Goal: Transaction & Acquisition: Purchase product/service

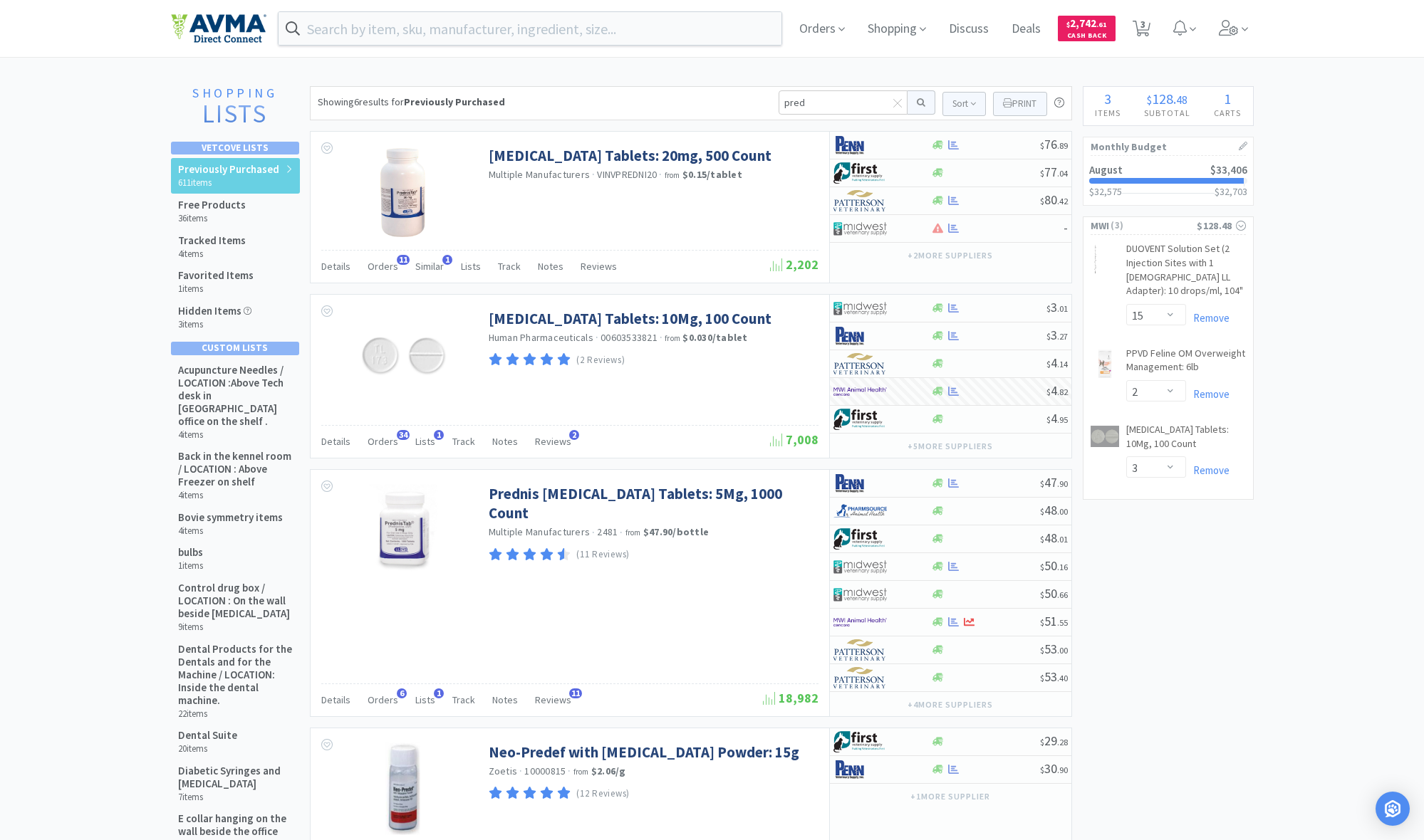
select select "15"
select select "2"
select select "3"
drag, startPoint x: 803, startPoint y: 101, endPoint x: 769, endPoint y: 102, distance: 34.0
click at [769, 102] on div "Showing 6 results for Previously Purchased pred Sort Print Previously Purchased…" at bounding box center [691, 102] width 762 height 34
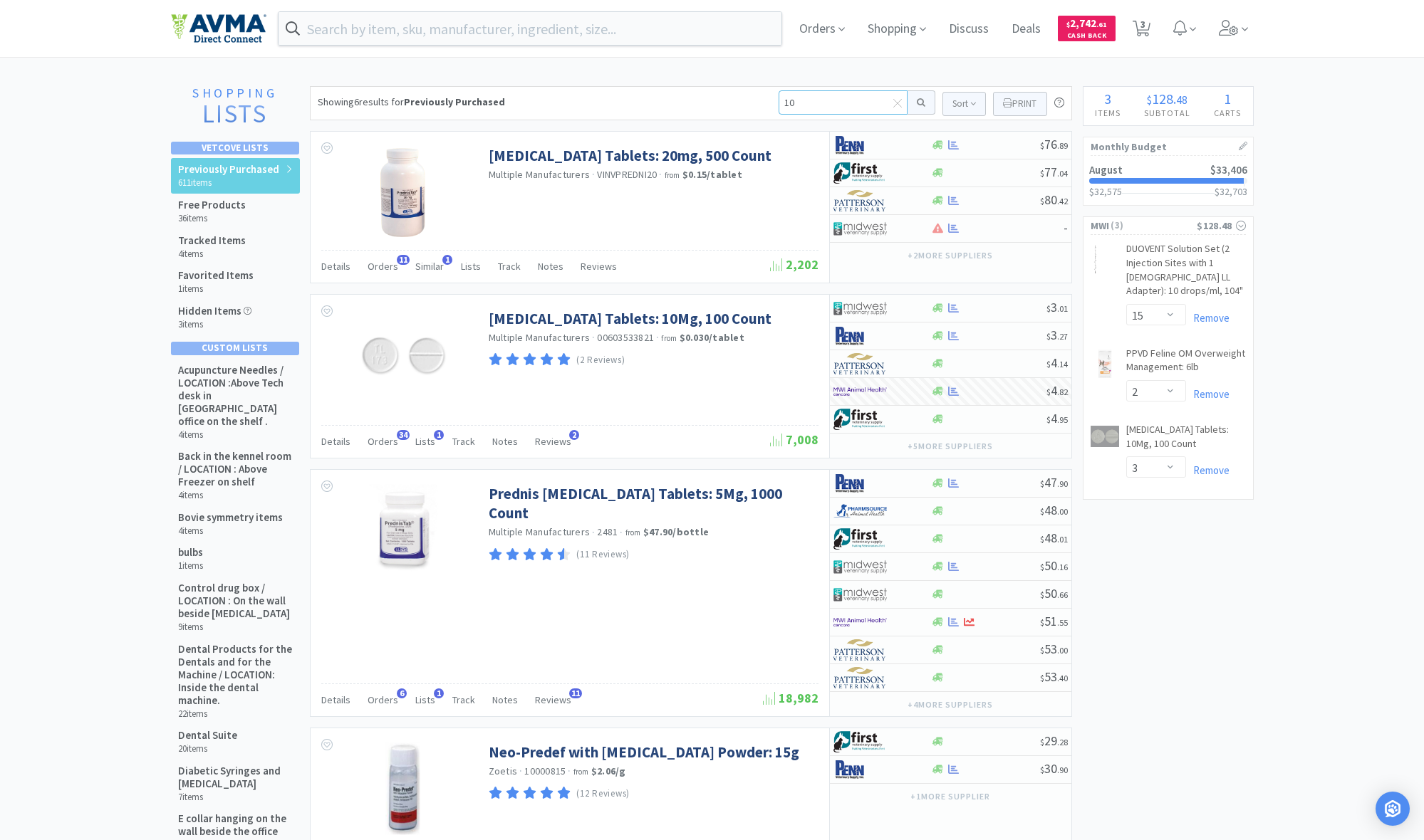
type input "0"
type input "cerinea"
click at [918, 102] on button at bounding box center [921, 102] width 28 height 24
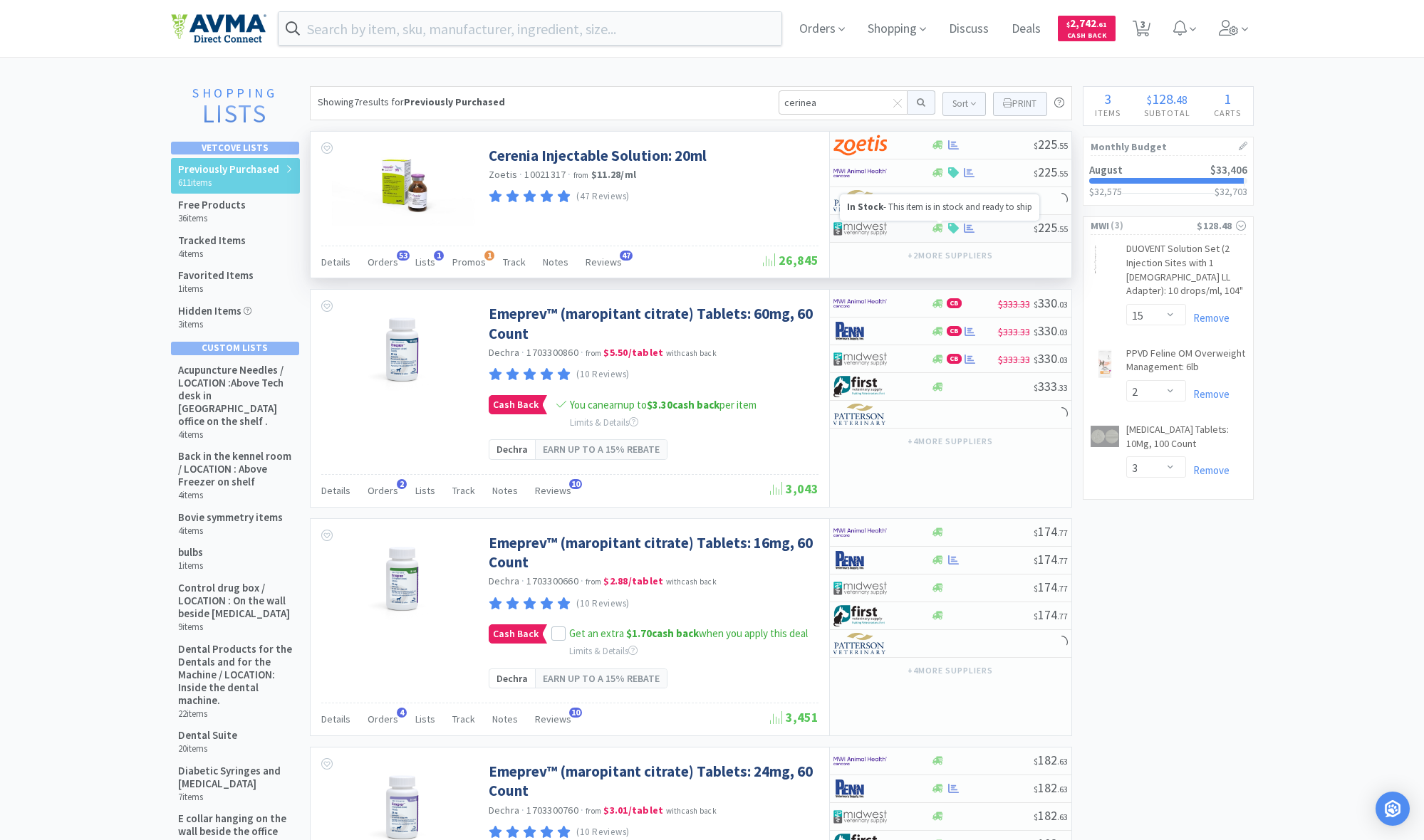
click at [939, 230] on icon at bounding box center [937, 228] width 11 height 9
select select "1"
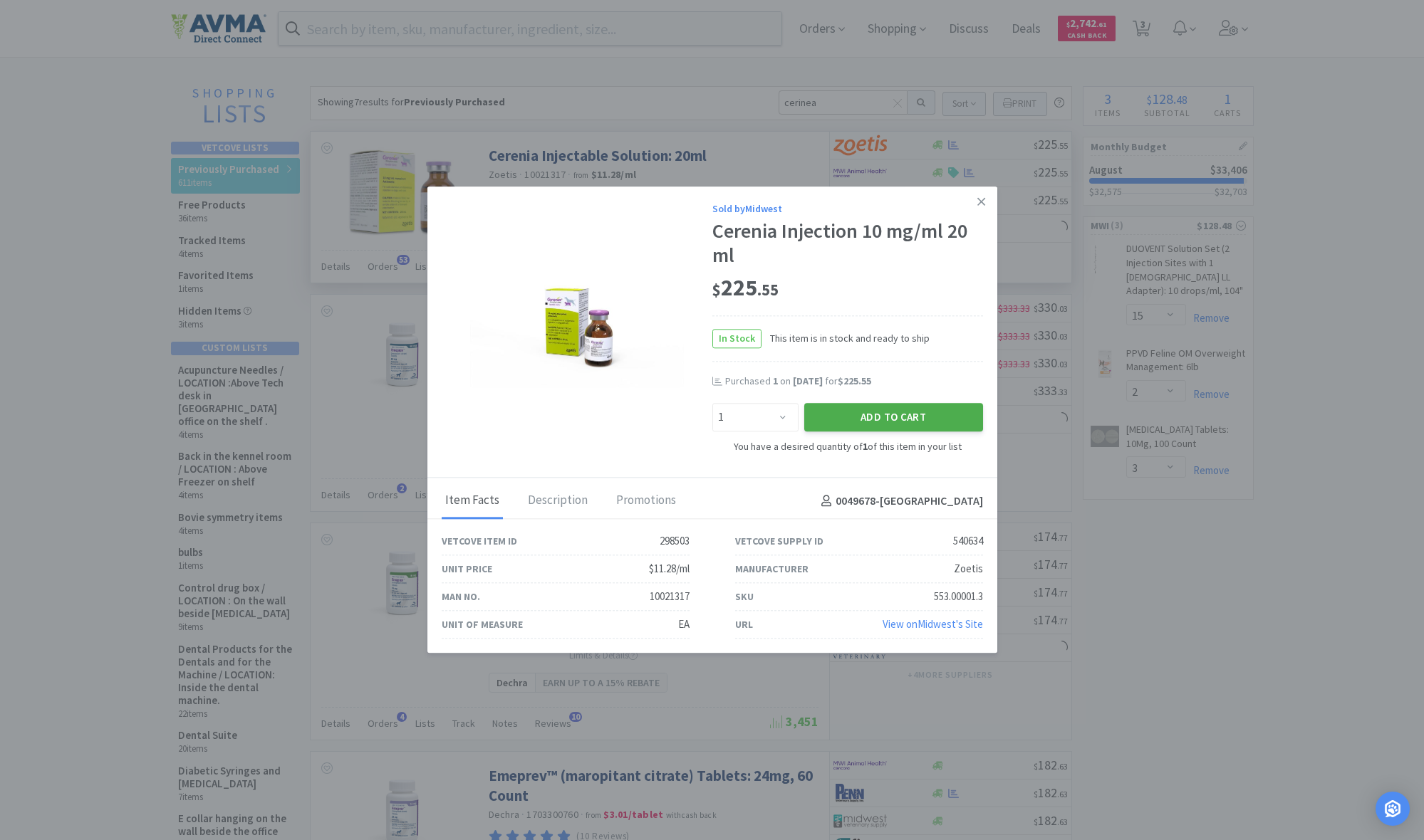
click at [911, 418] on button "Add to Cart" at bounding box center [893, 416] width 179 height 28
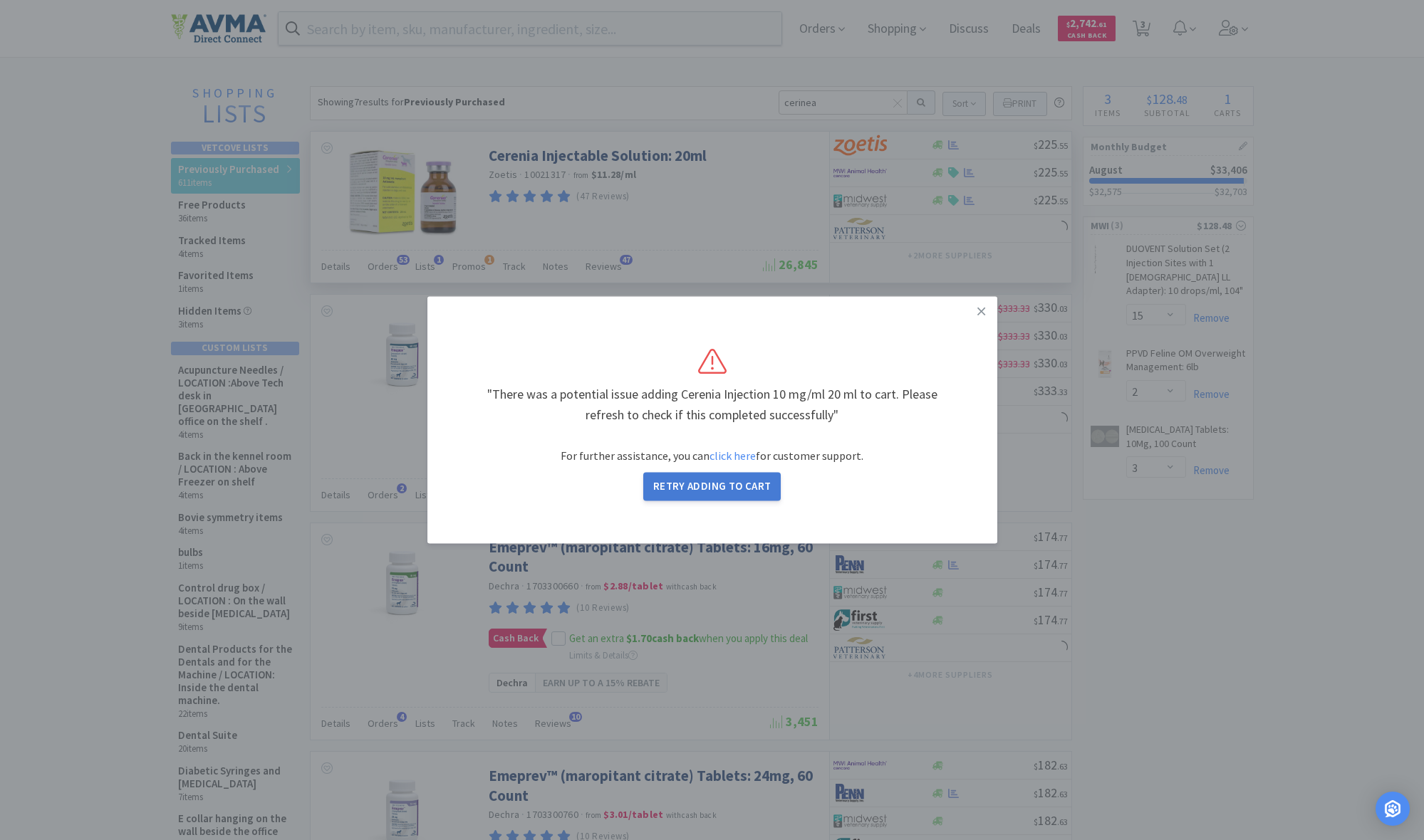
click at [714, 484] on button "Retry Adding to Cart" at bounding box center [712, 487] width 138 height 28
select select "1"
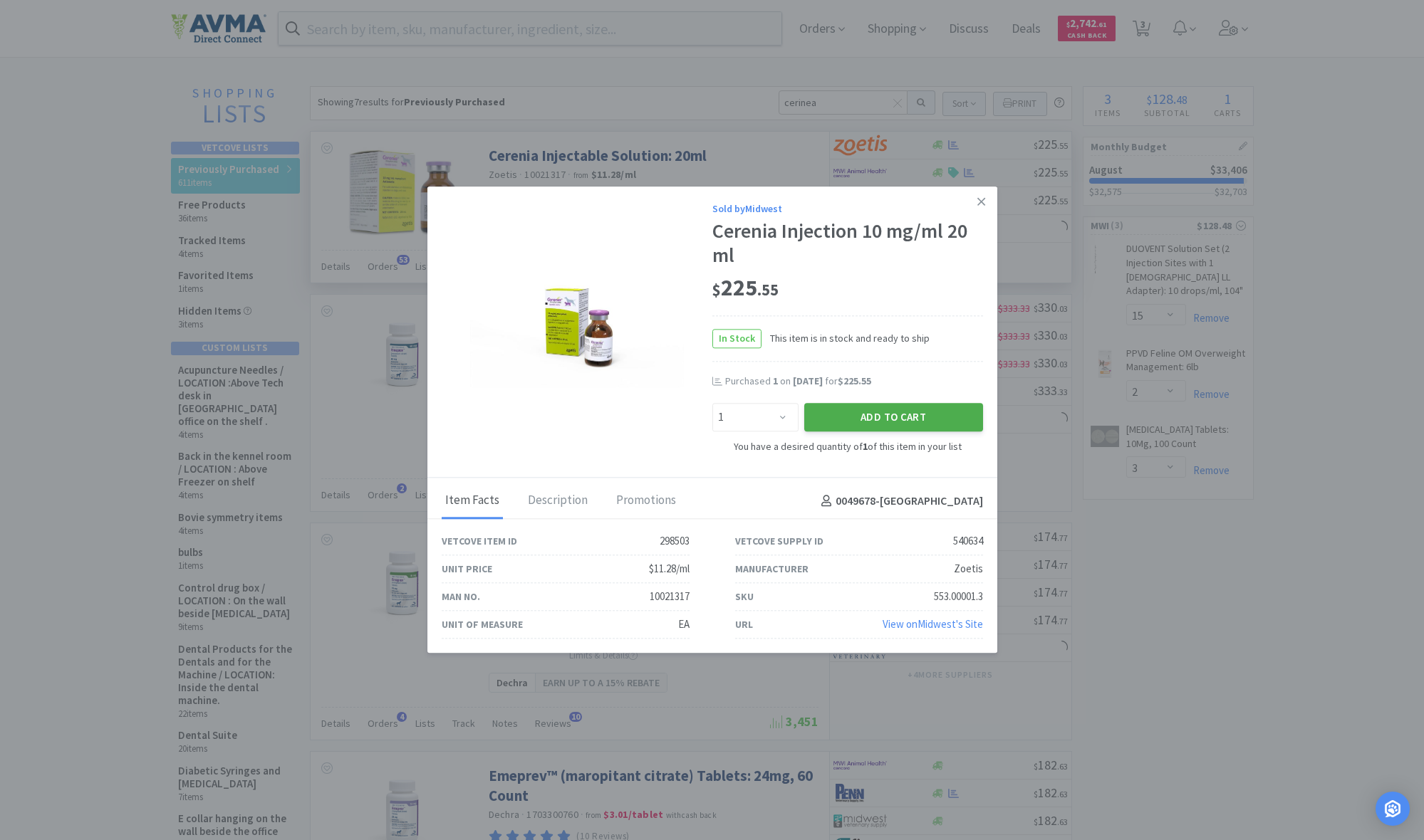
click at [880, 422] on button "Add to Cart" at bounding box center [893, 416] width 179 height 28
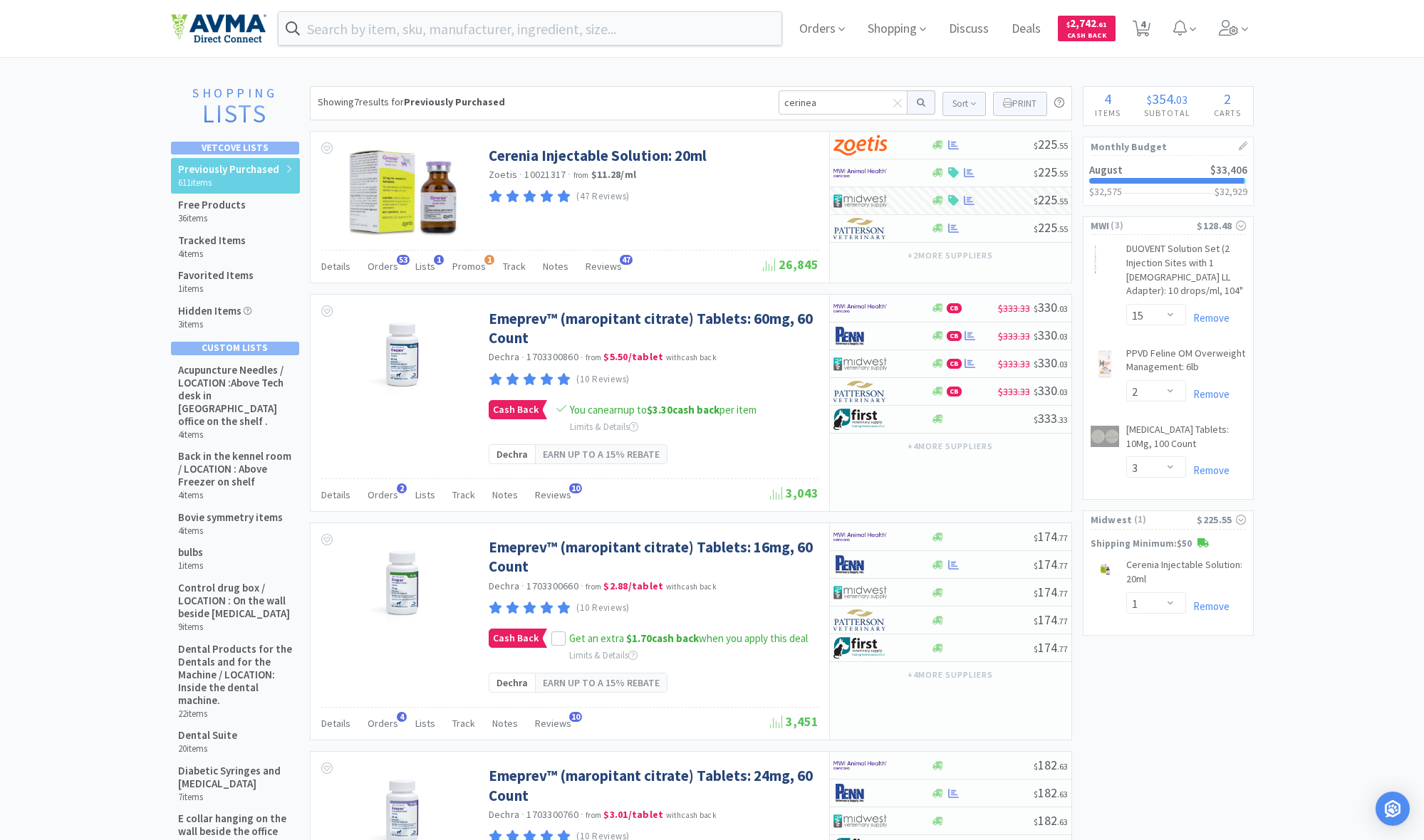
select select "2"
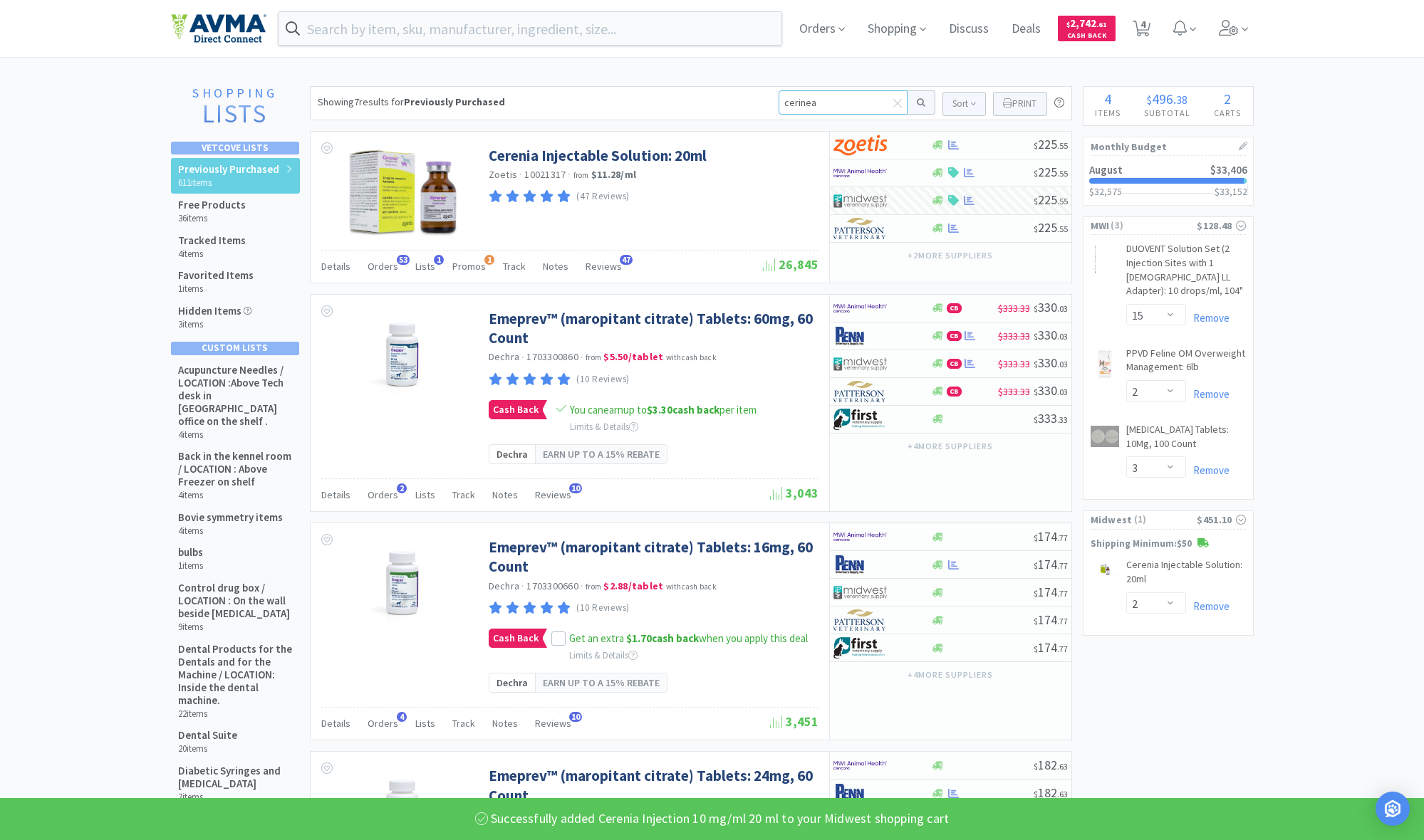
drag, startPoint x: 823, startPoint y: 101, endPoint x: 747, endPoint y: 100, distance: 76.0
click at [747, 100] on div "Showing 7 results for Previously Purchased cerinea Sort Print Previously Purcha…" at bounding box center [691, 102] width 762 height 34
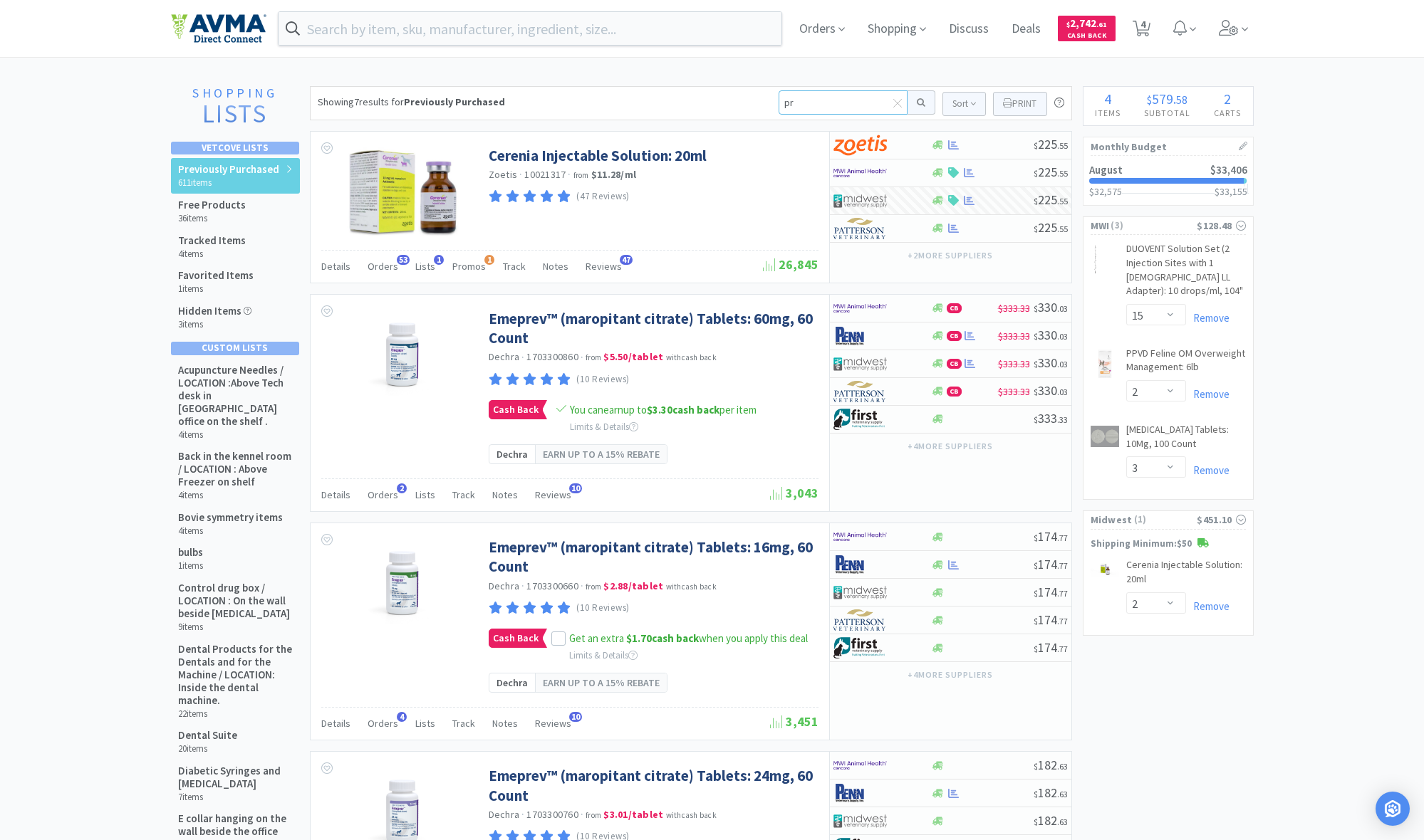
type input "pro"
click at [918, 102] on button at bounding box center [921, 102] width 28 height 24
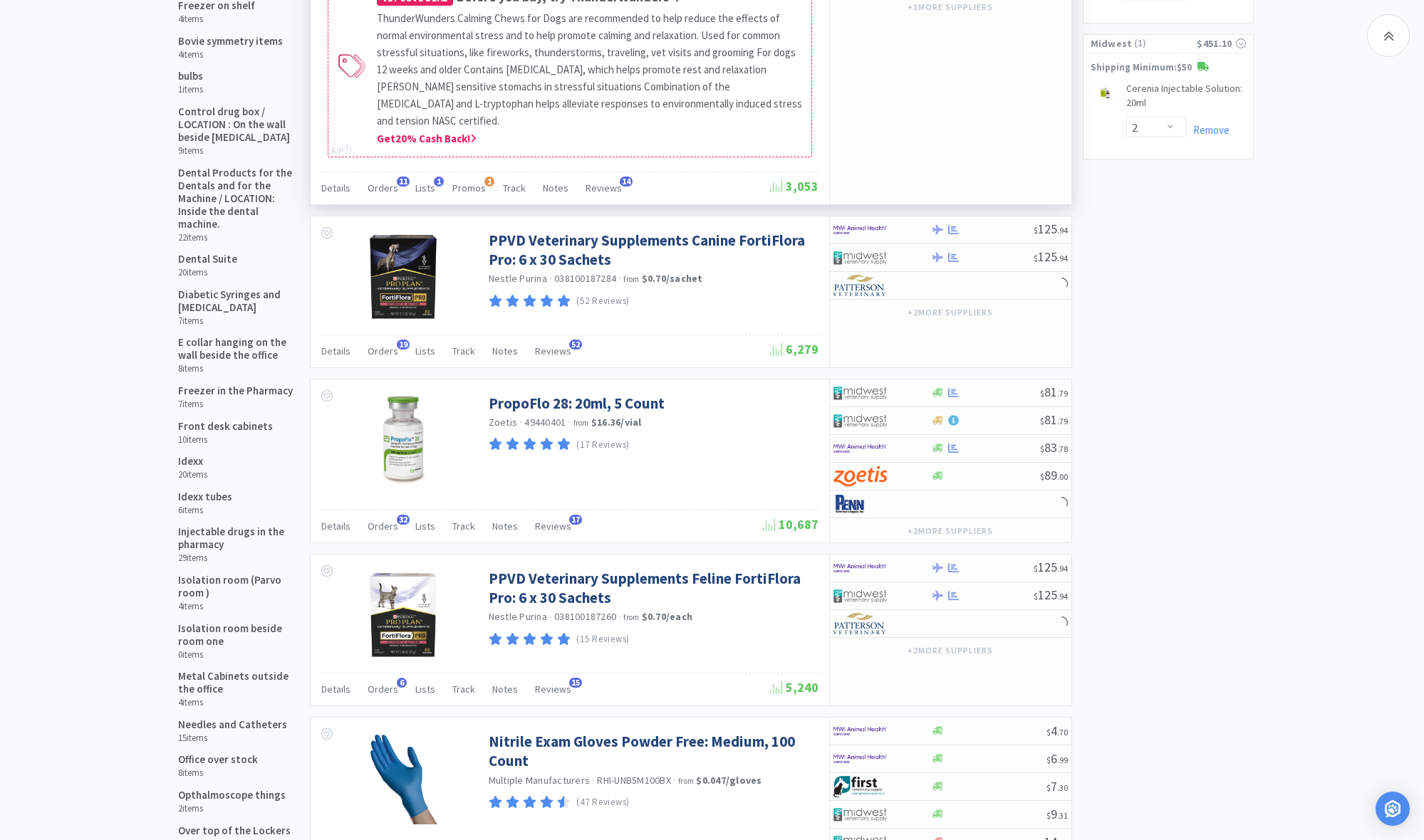
scroll to position [484, 0]
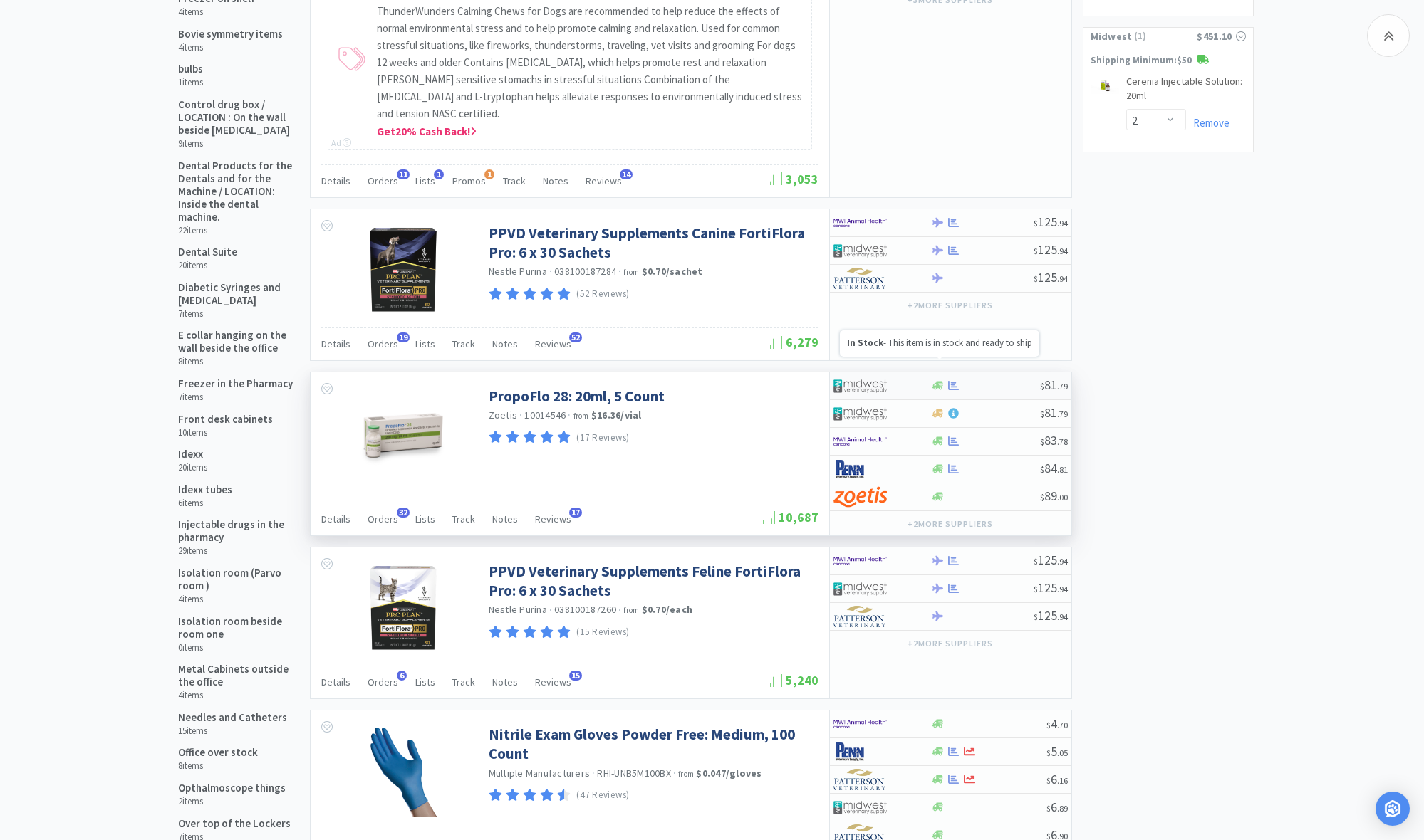
click at [937, 381] on icon at bounding box center [937, 385] width 11 height 9
select select "1"
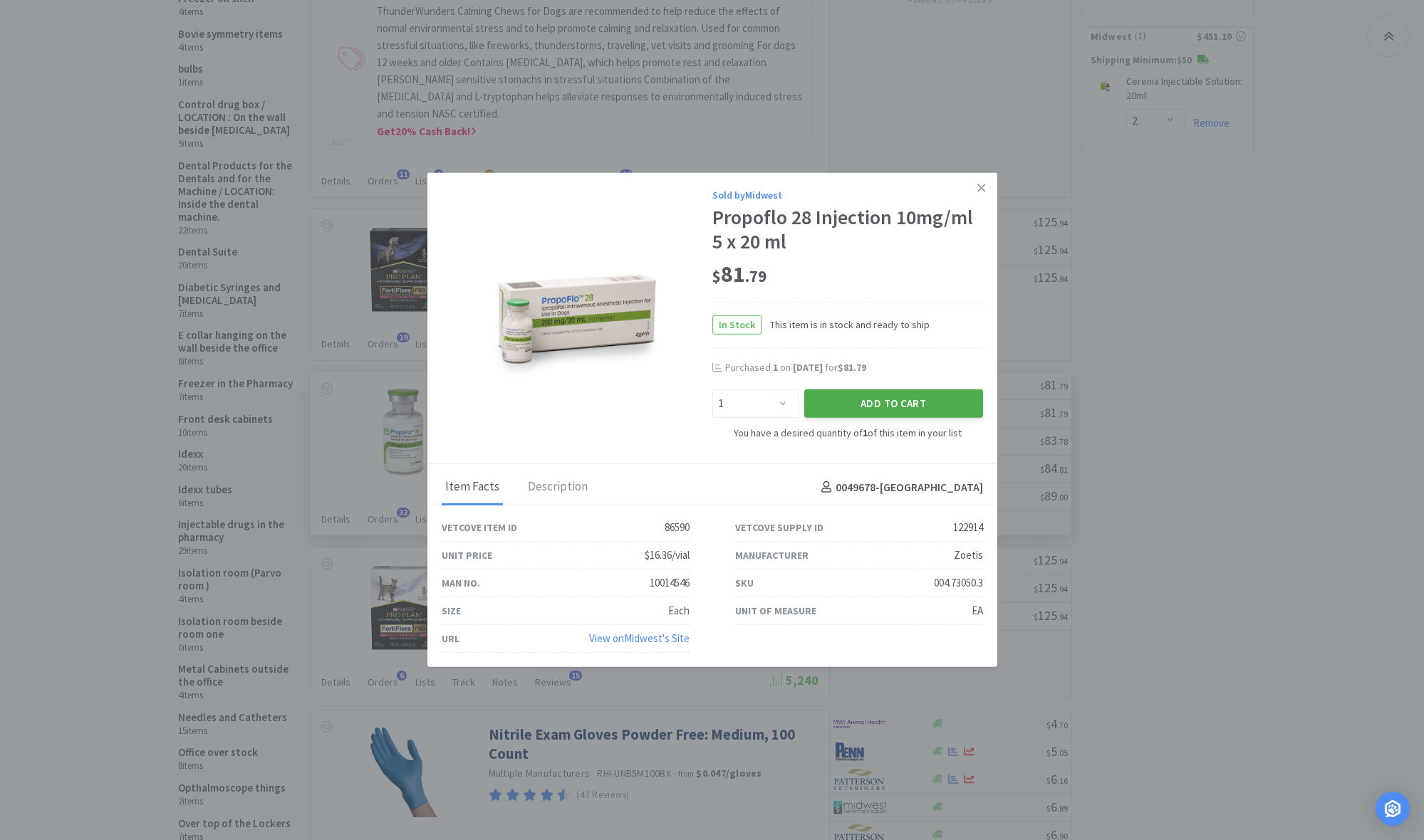
click at [930, 403] on button "Add to Cart" at bounding box center [893, 403] width 179 height 28
select select "1"
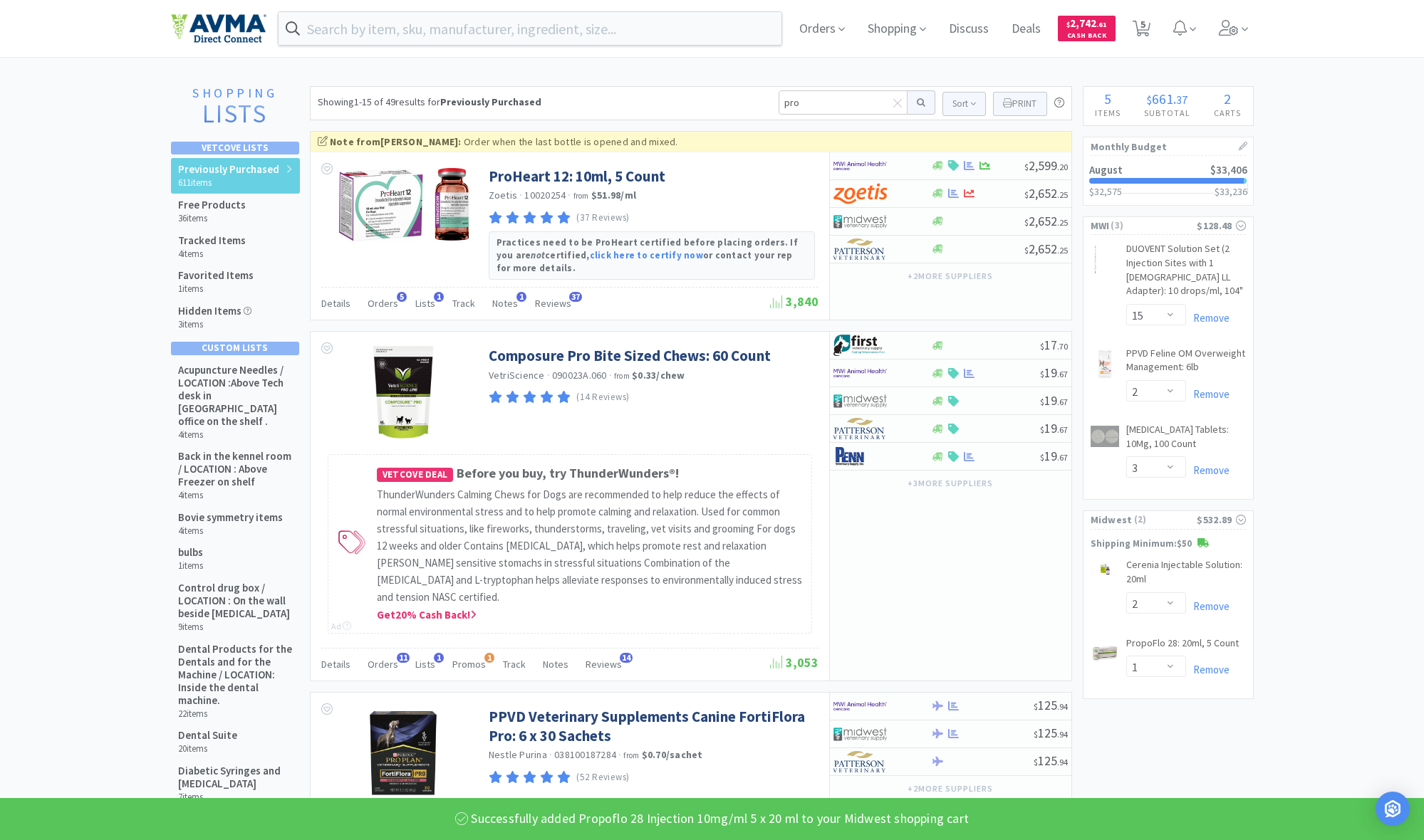
scroll to position [0, 0]
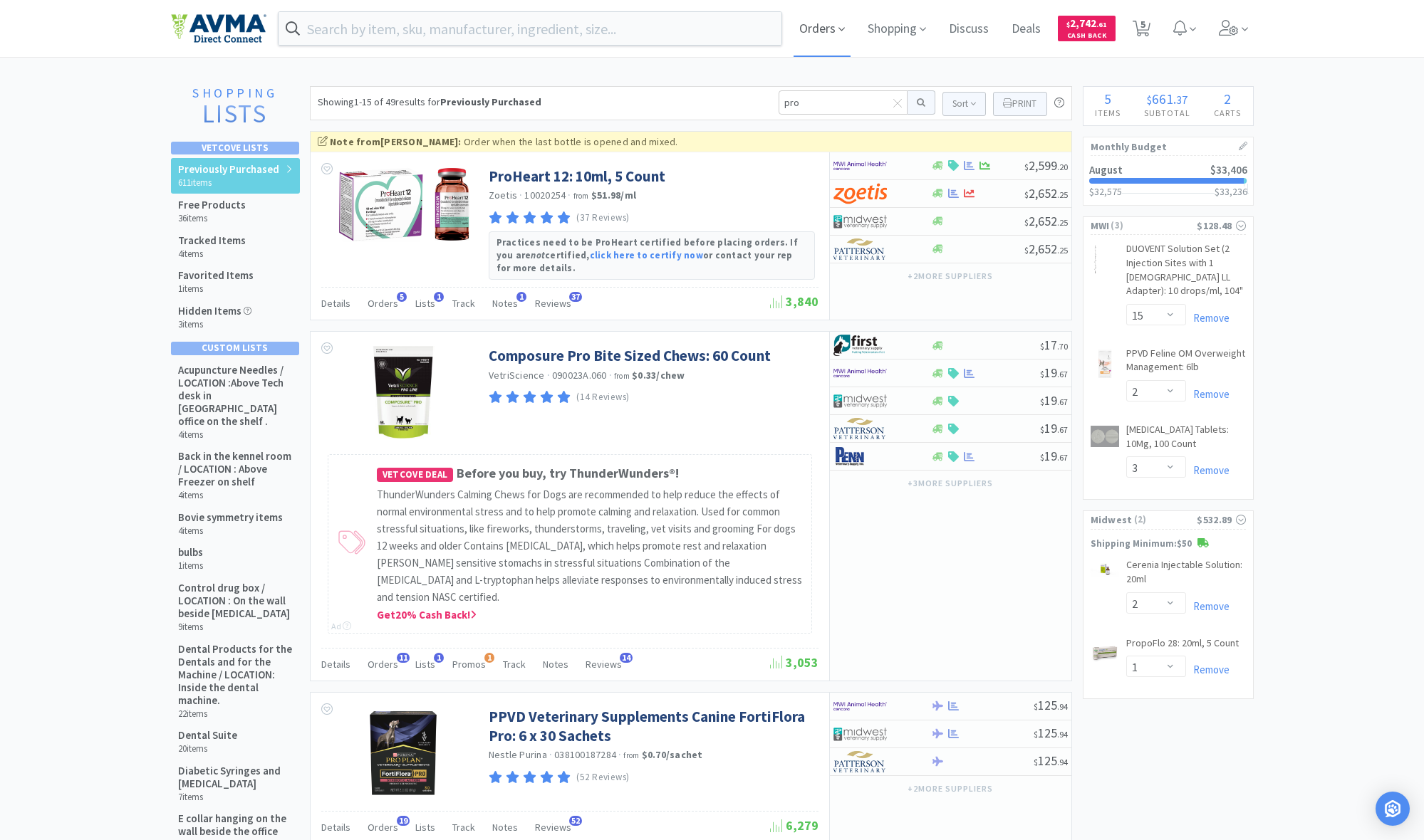
click at [811, 31] on span "Orders" at bounding box center [821, 28] width 57 height 57
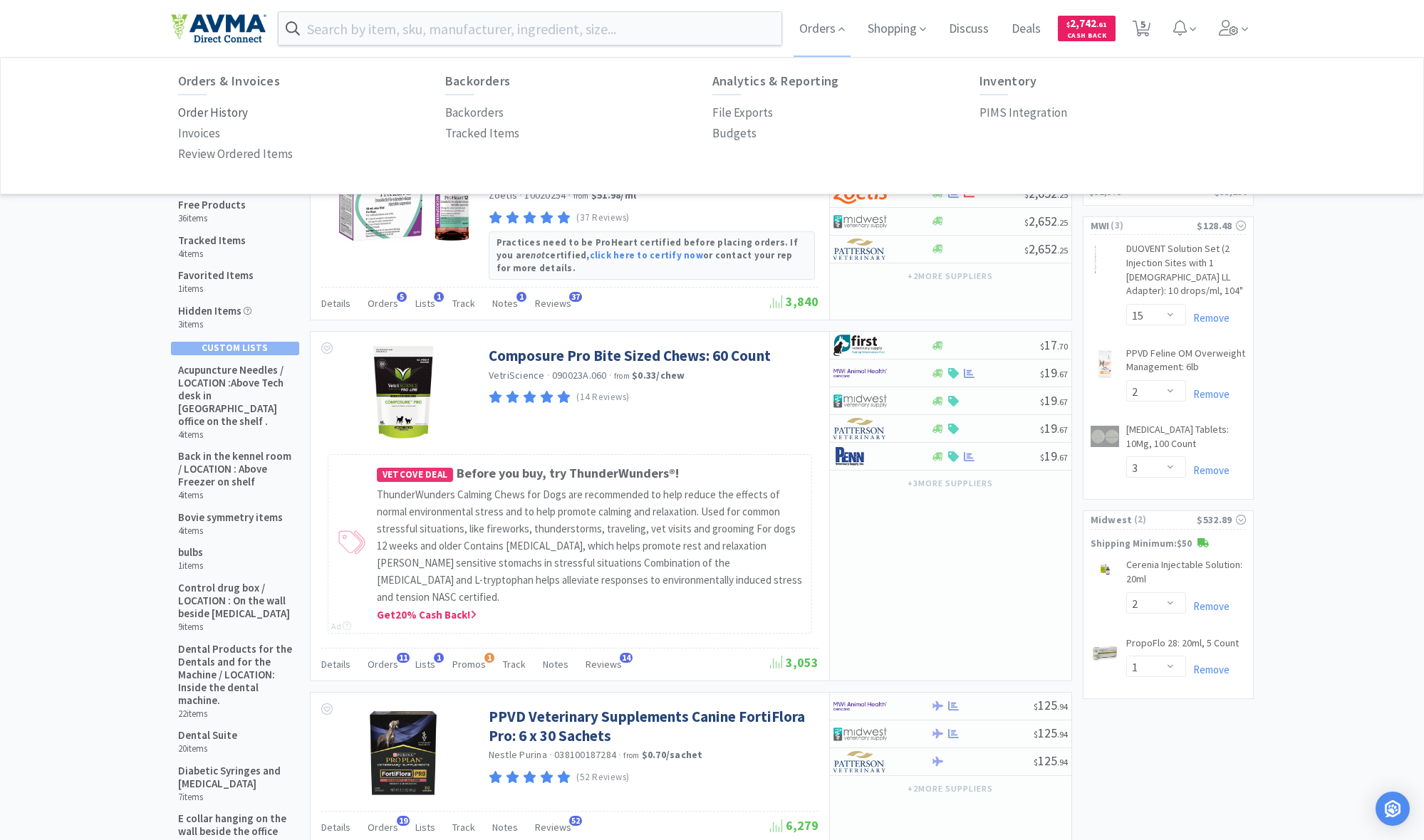
click at [224, 114] on p "Order History" at bounding box center [213, 113] width 70 height 19
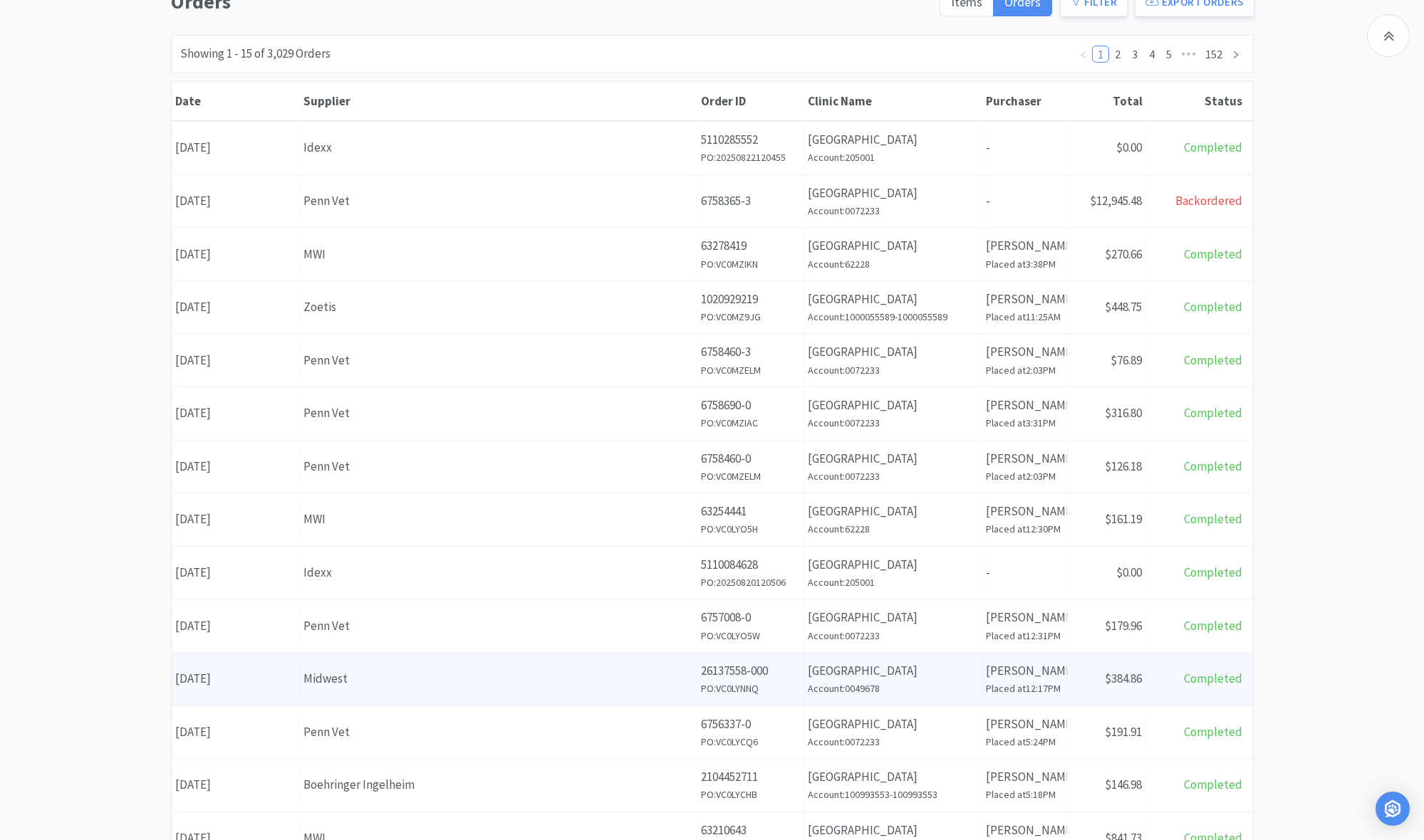
scroll to position [147, 0]
click at [624, 671] on div "Midwest" at bounding box center [498, 677] width 389 height 19
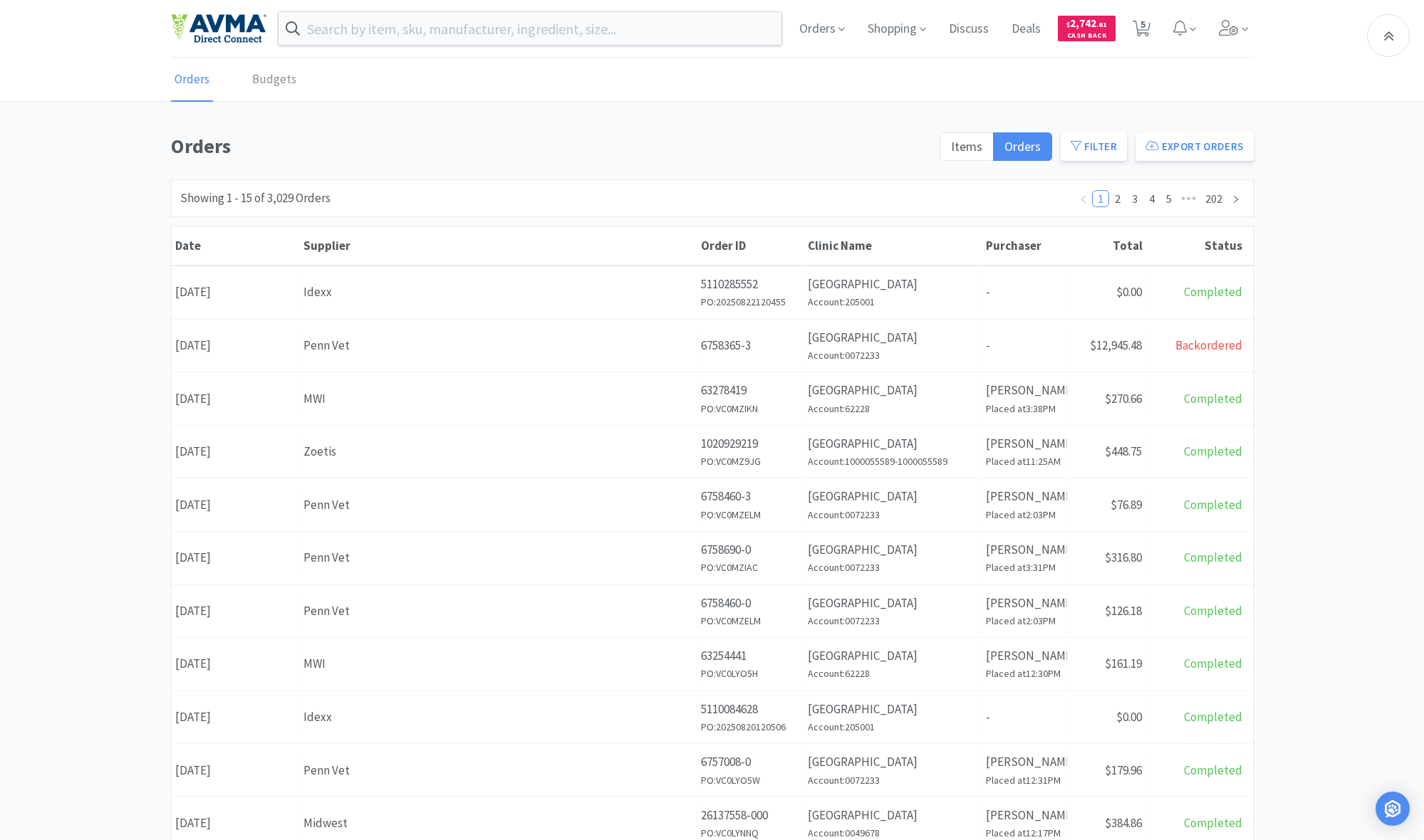
scroll to position [147, 0]
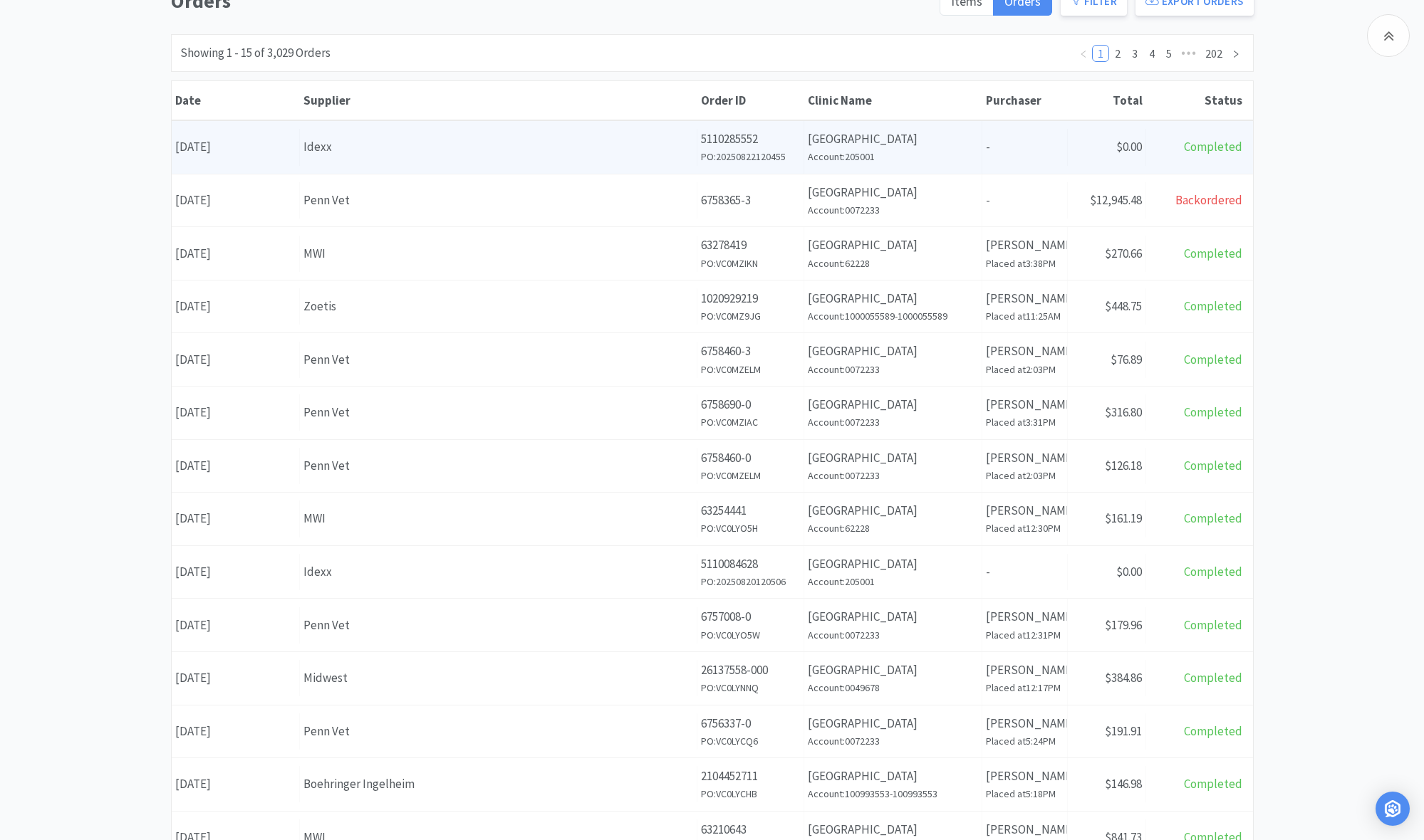
click at [639, 141] on div "Idexx" at bounding box center [498, 147] width 389 height 19
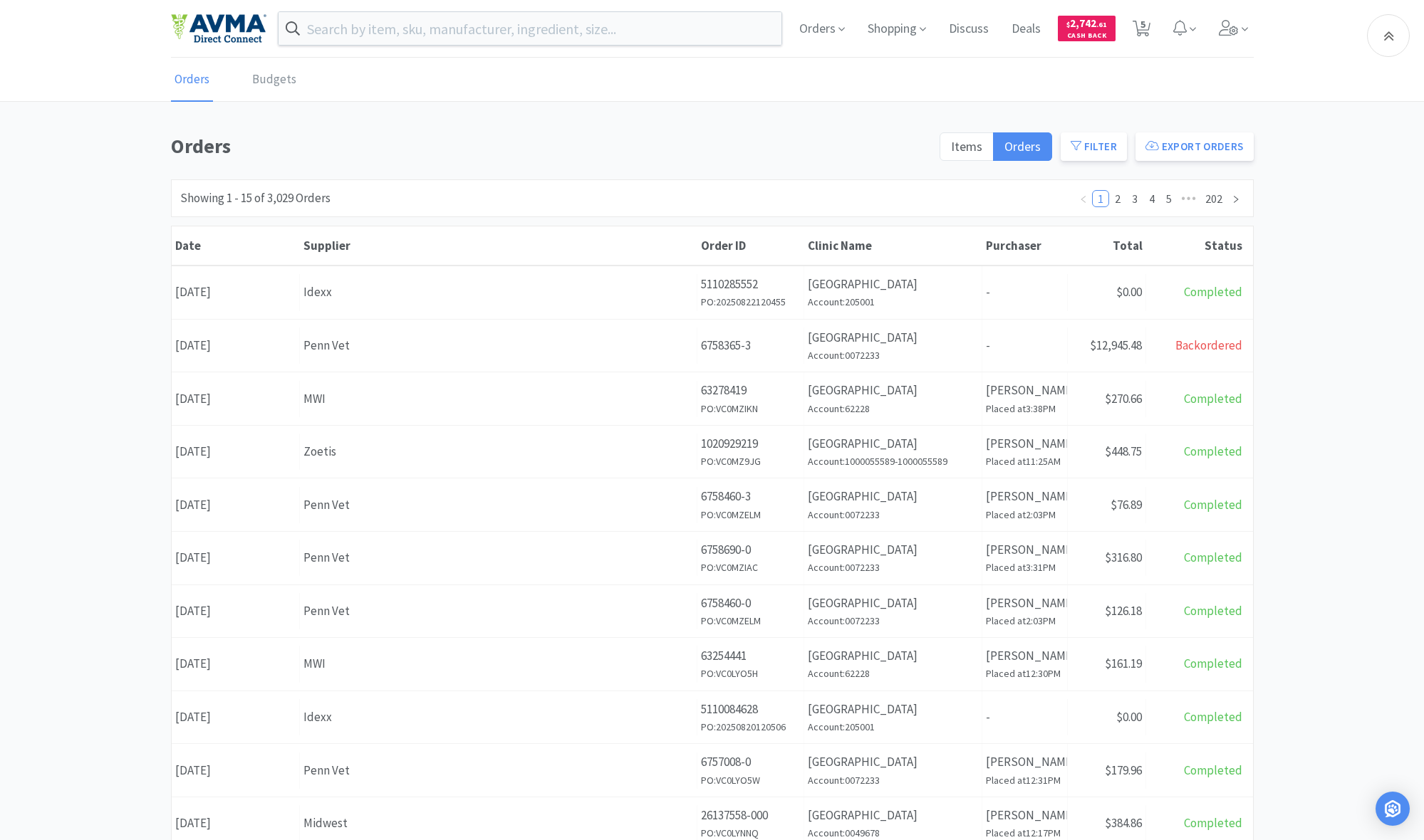
scroll to position [144, 0]
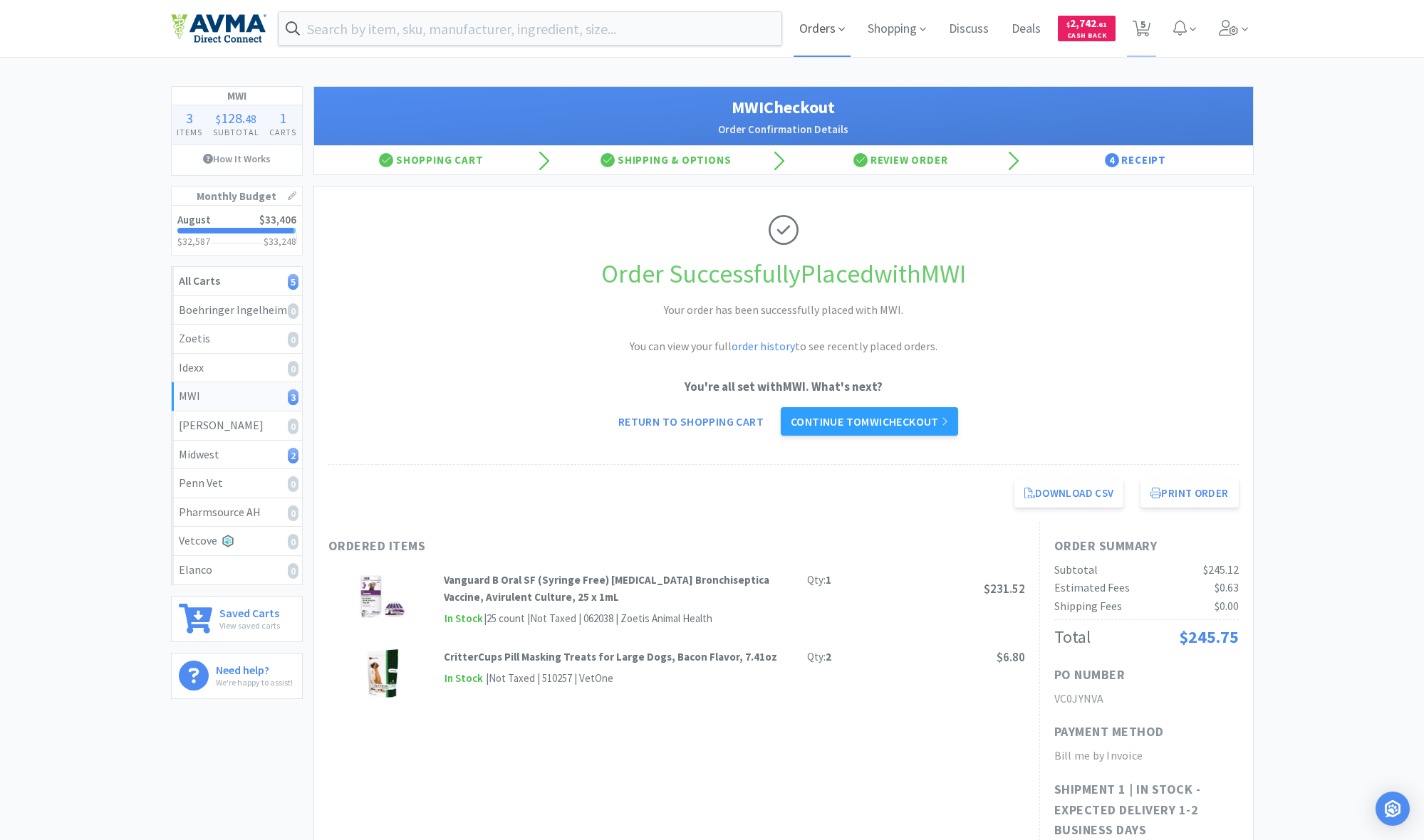
click at [771, 40] on span "Orders" at bounding box center [821, 28] width 57 height 57
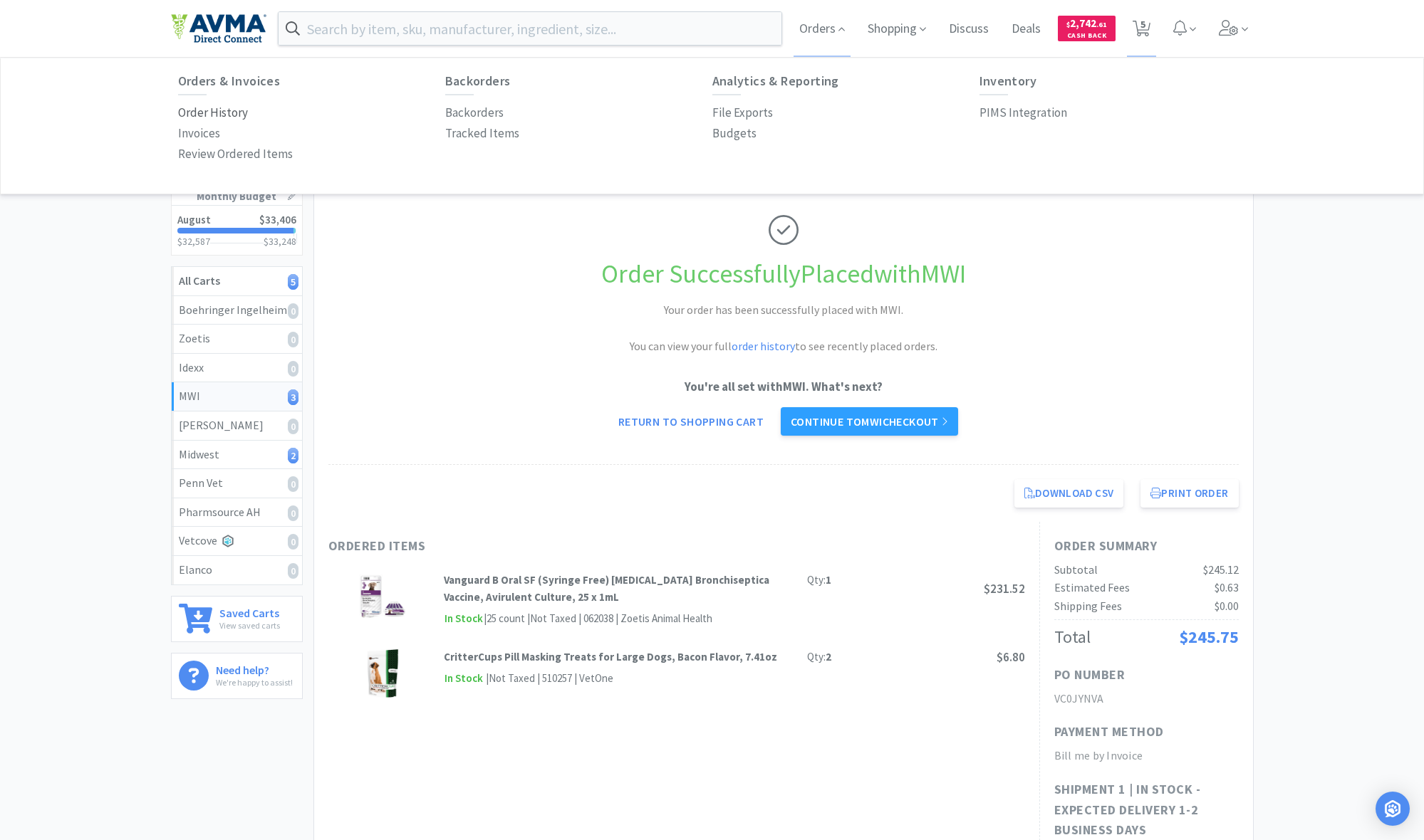
click at [226, 112] on p "Order History" at bounding box center [213, 113] width 70 height 19
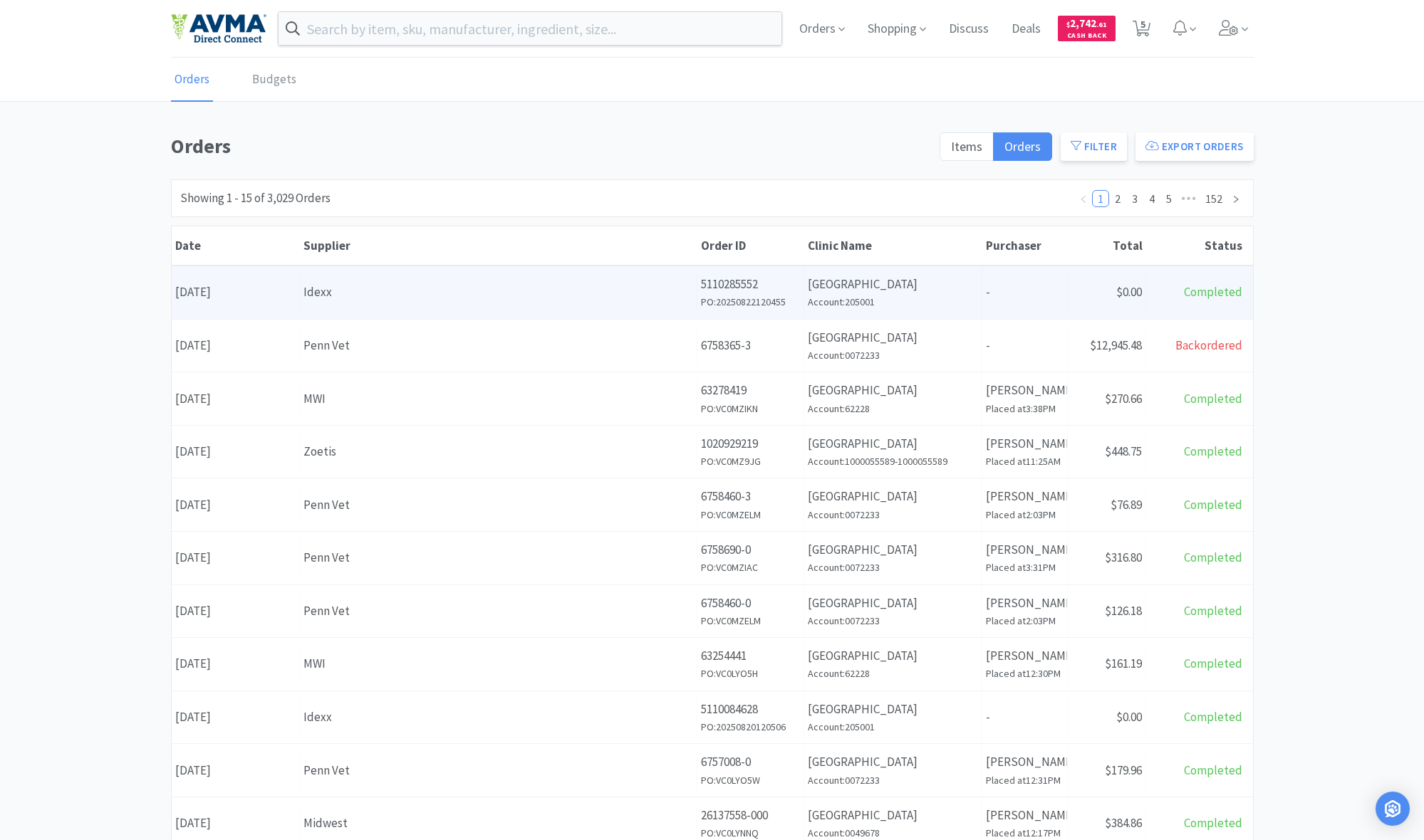
click at [660, 302] on div "Supplier Idexx" at bounding box center [498, 293] width 397 height 37
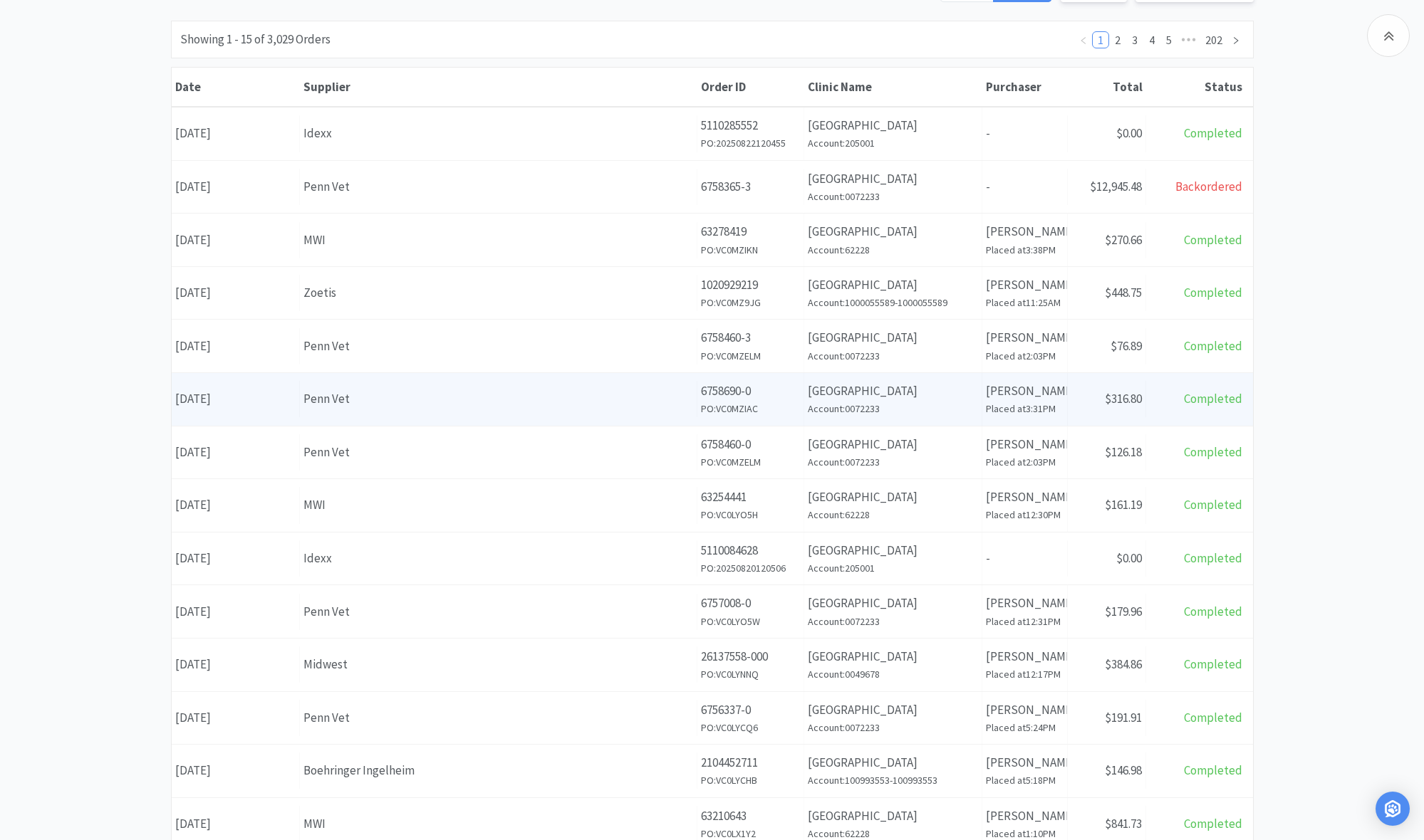
scroll to position [159, 0]
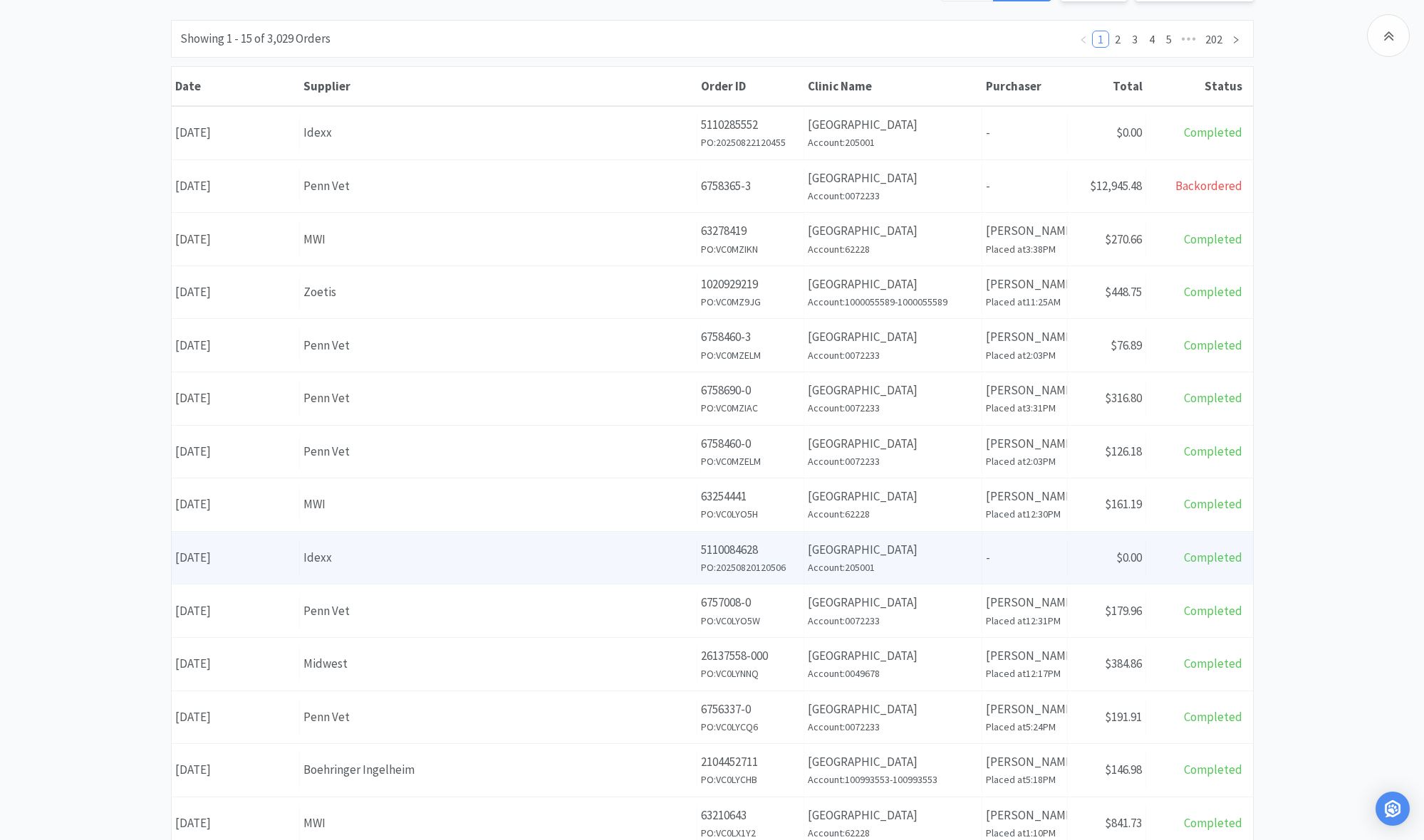
click at [576, 556] on div "Idexx" at bounding box center [498, 558] width 389 height 19
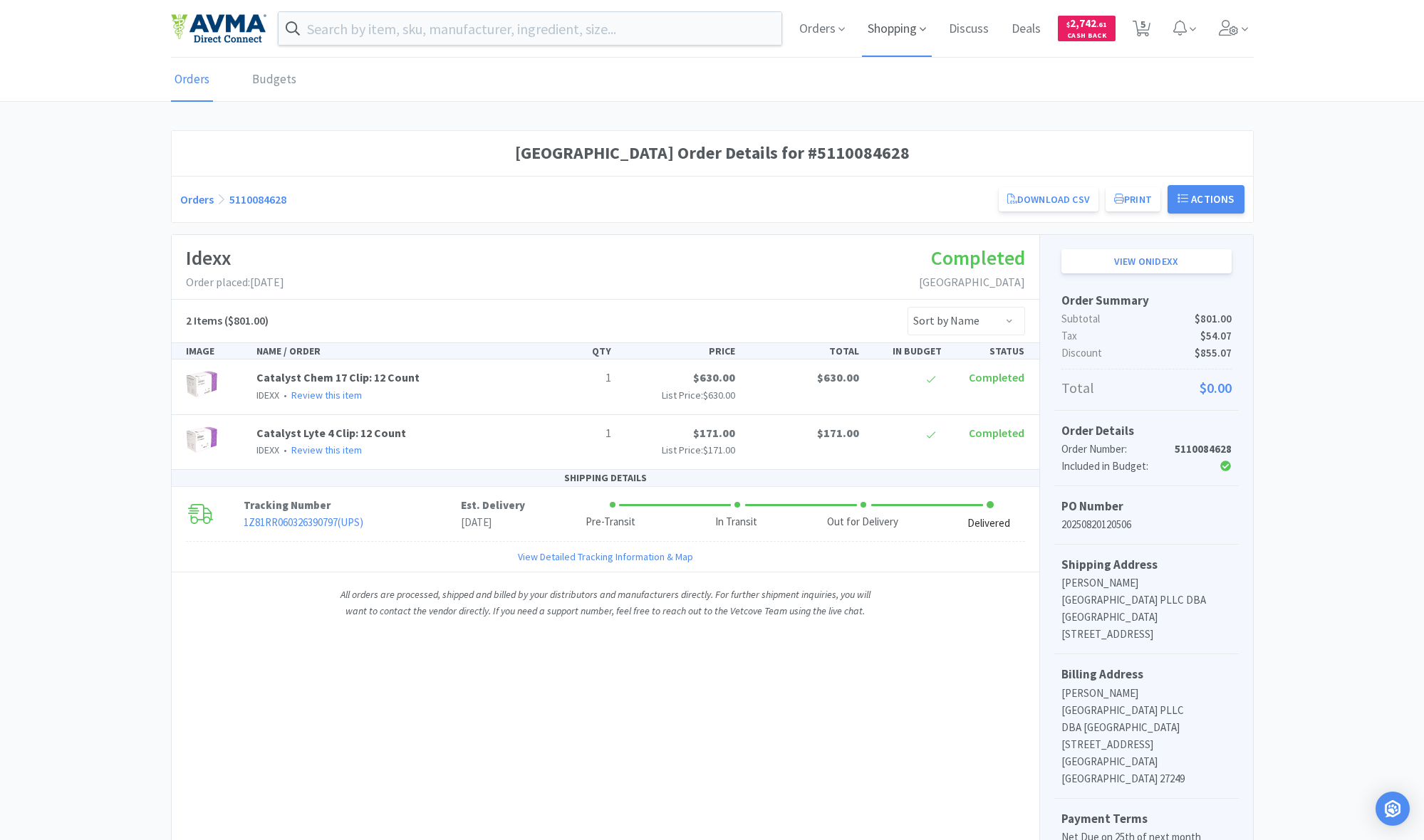
click at [771, 35] on span "Shopping" at bounding box center [897, 28] width 70 height 57
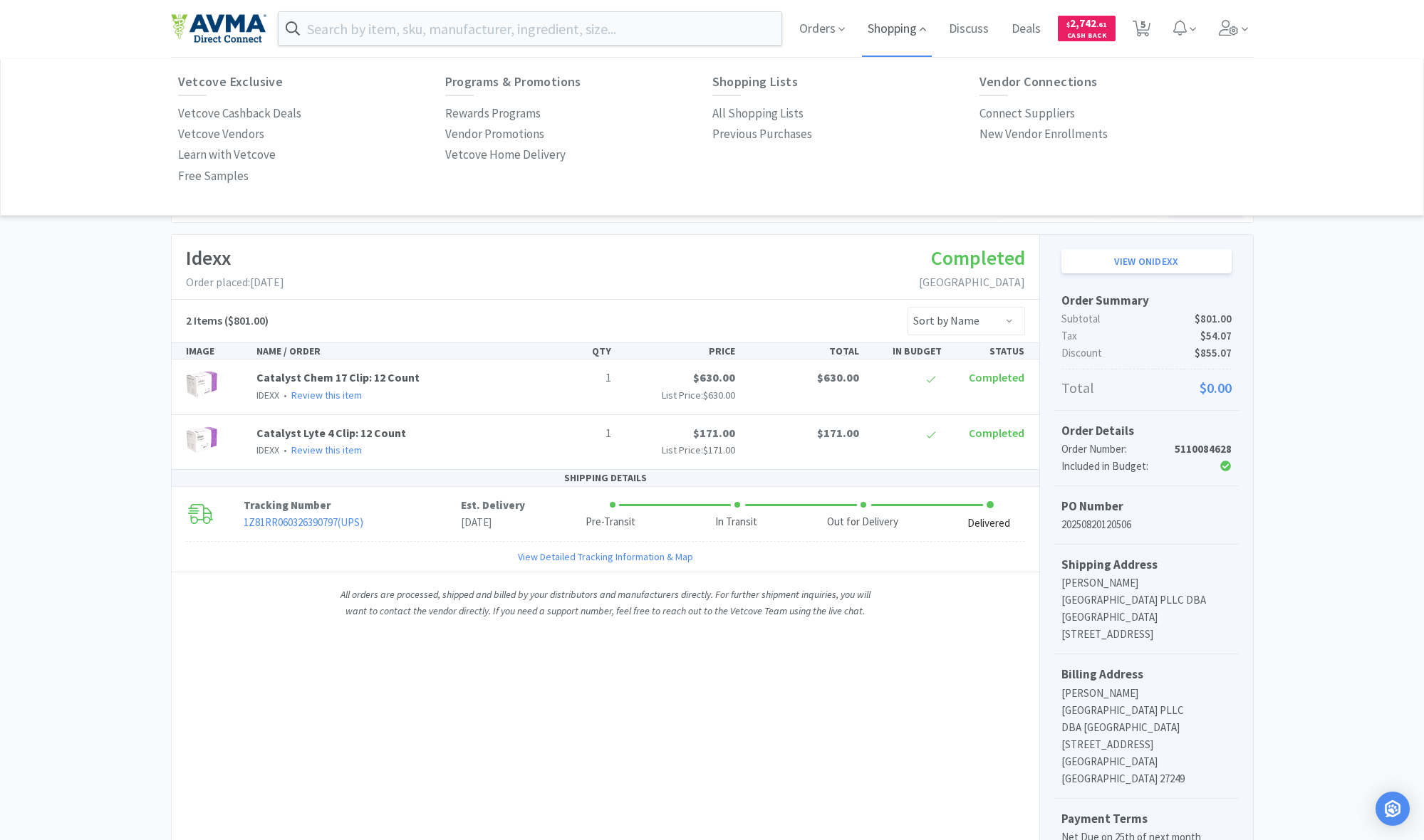
click at [771, 33] on span "Shopping" at bounding box center [897, 28] width 70 height 57
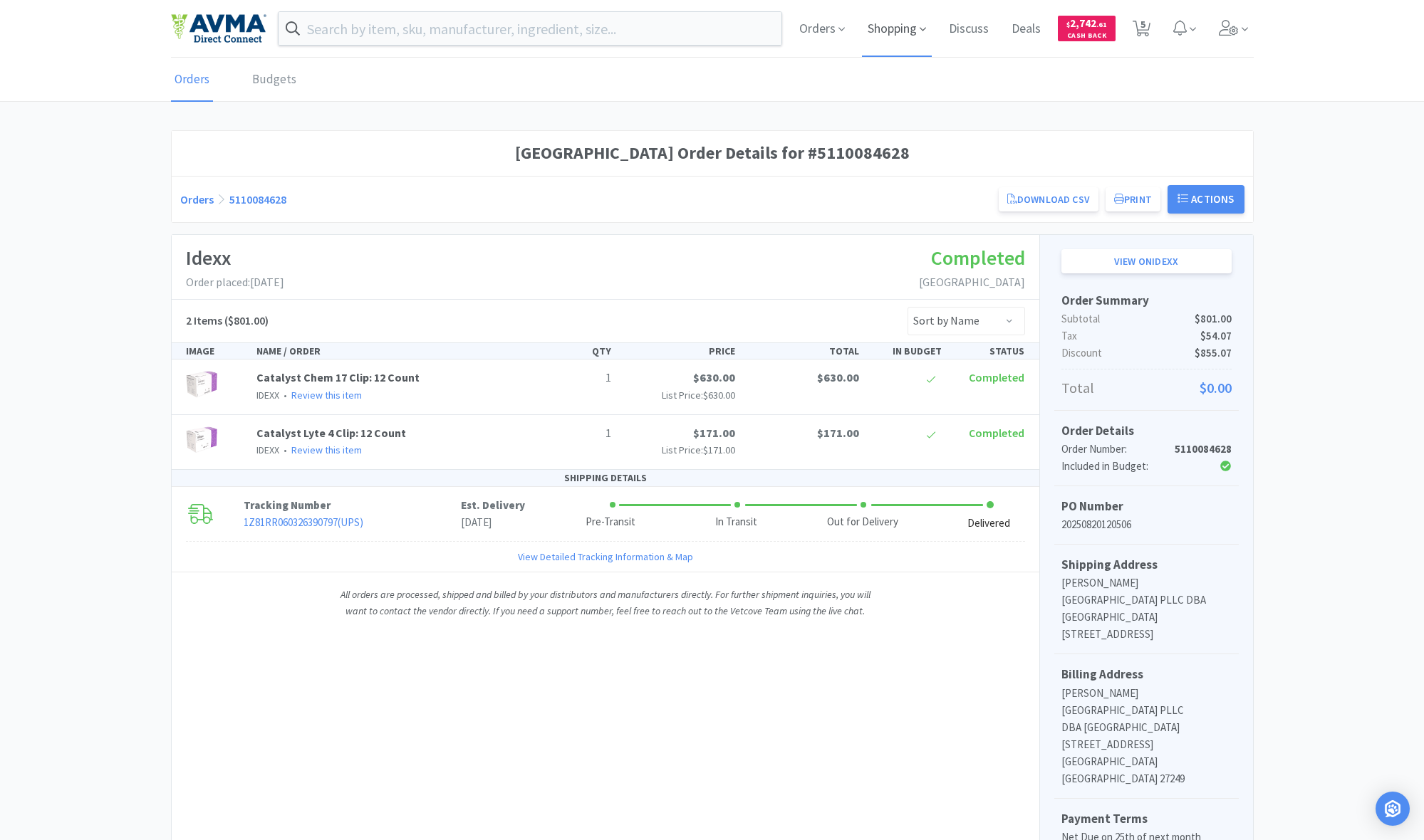
click at [771, 34] on span "Shopping" at bounding box center [897, 28] width 70 height 57
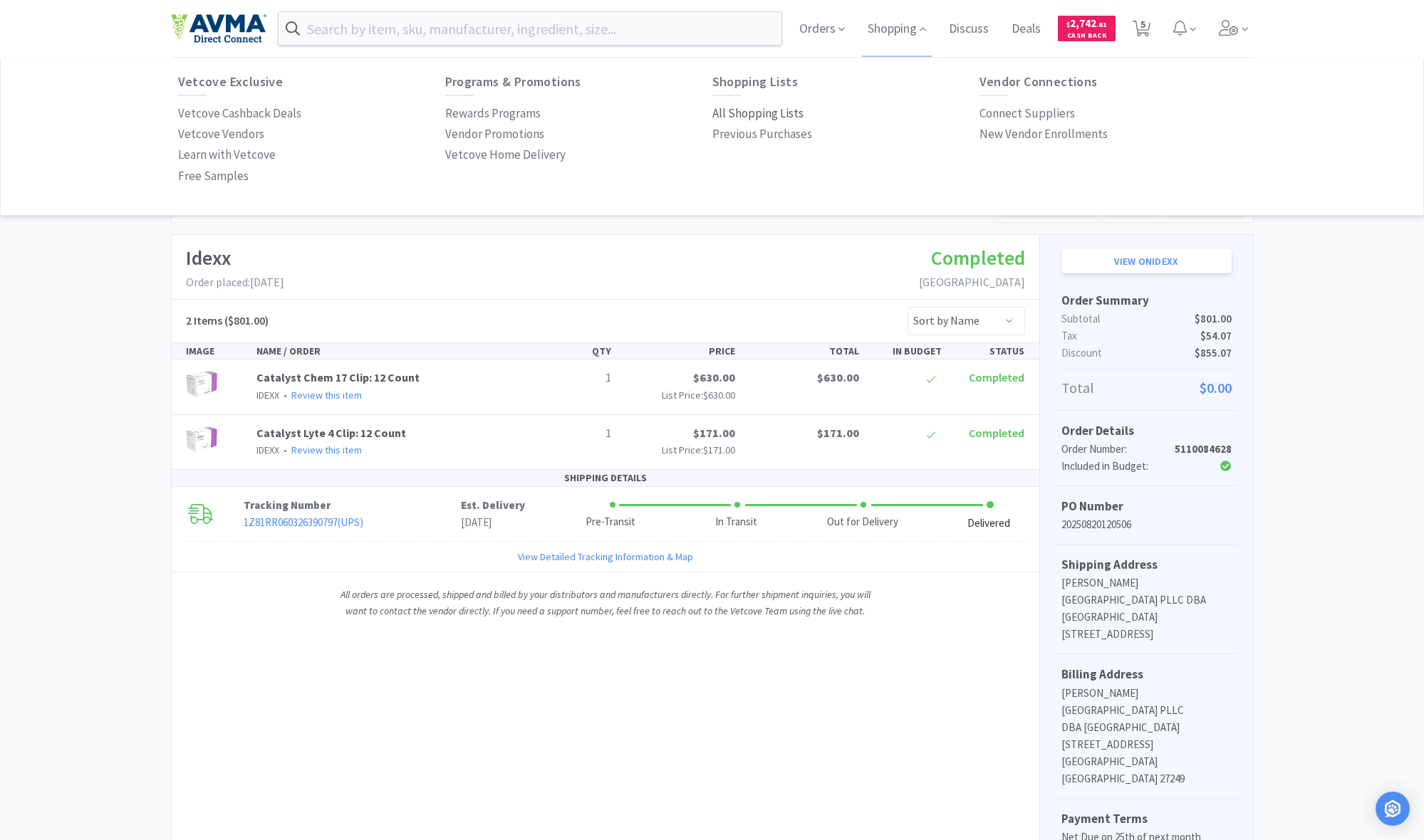
click at [757, 112] on p "All Shopping Lists" at bounding box center [757, 114] width 91 height 19
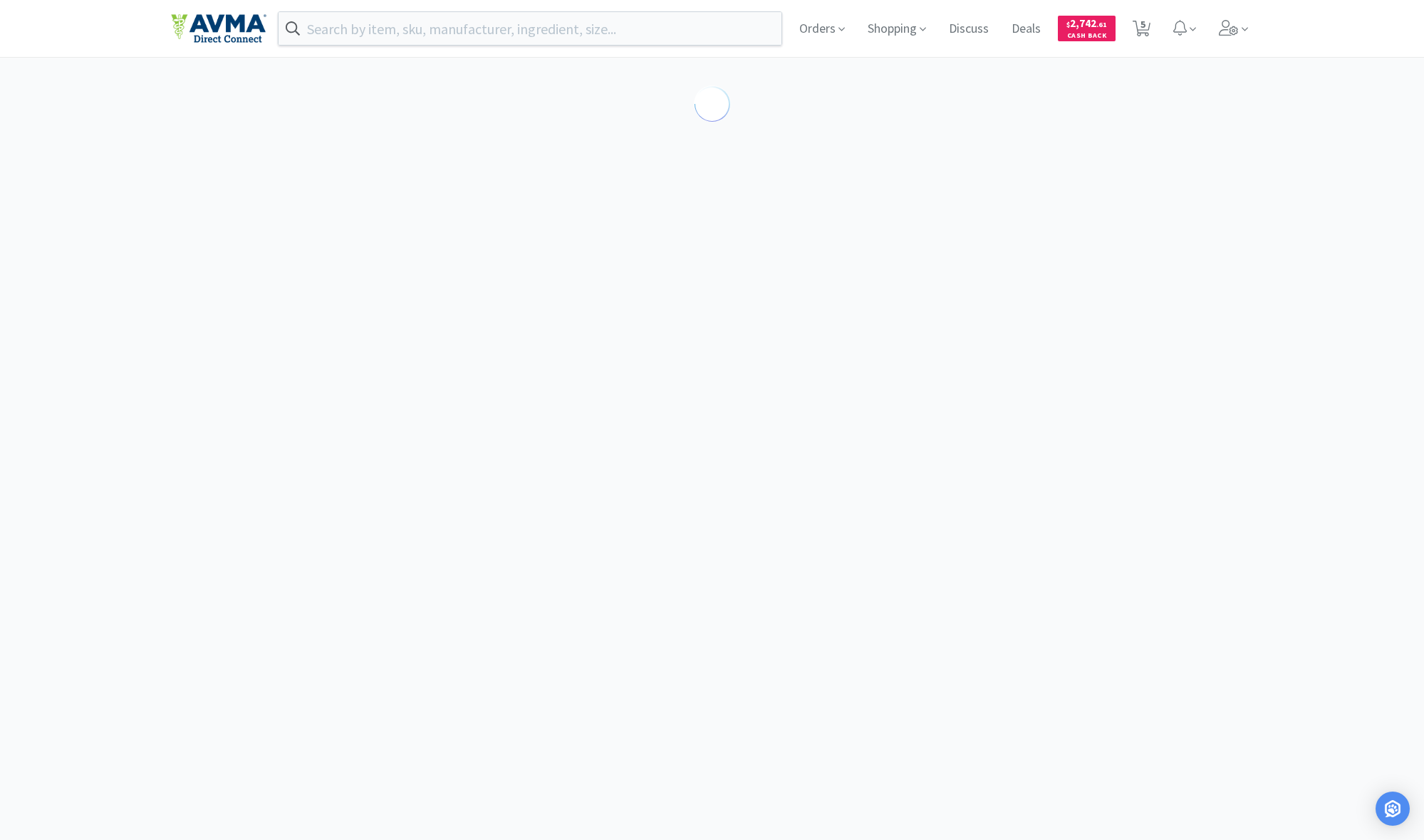
select select "15"
select select "2"
select select "3"
select select "2"
select select "1"
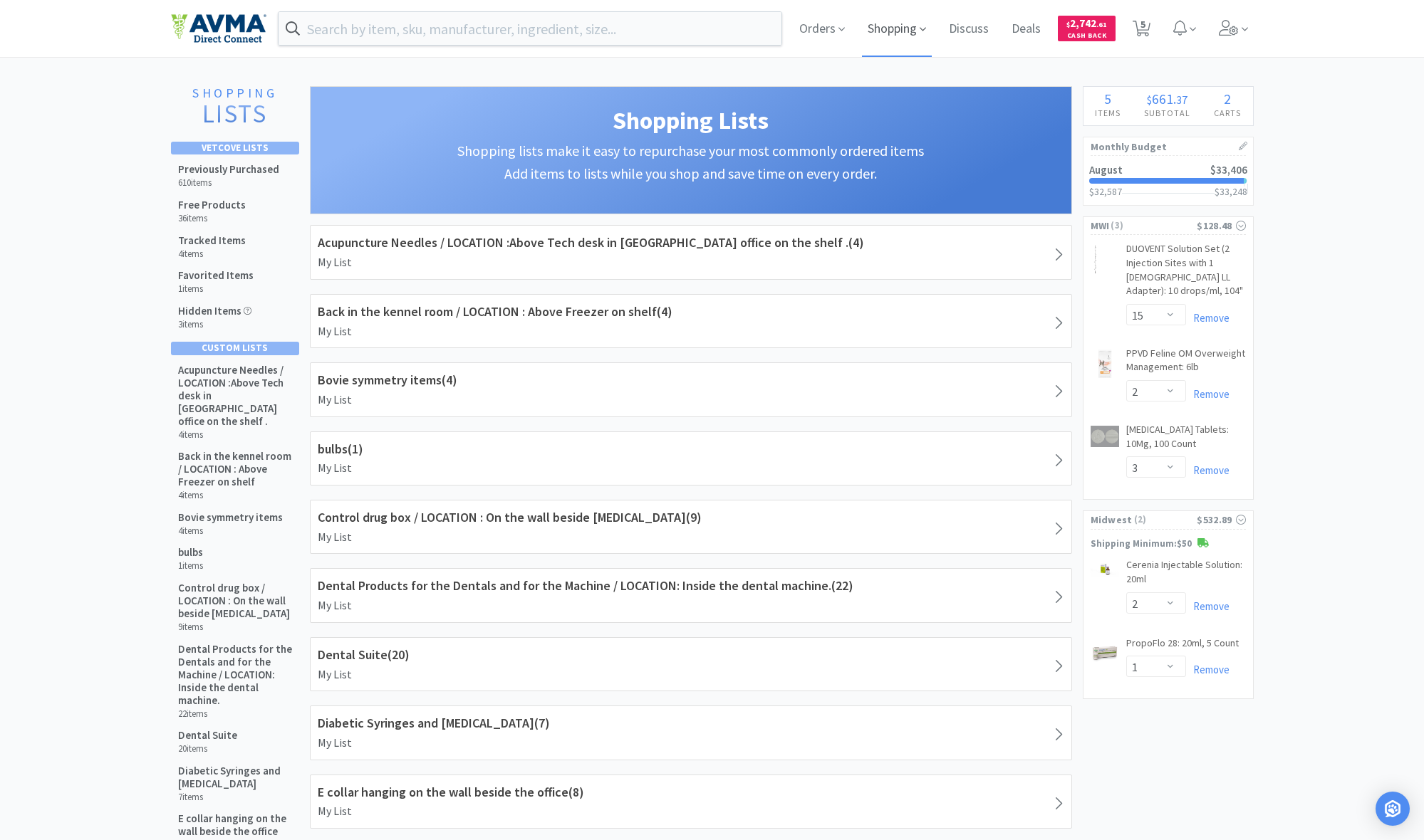
click at [771, 30] on span "Shopping" at bounding box center [897, 28] width 70 height 57
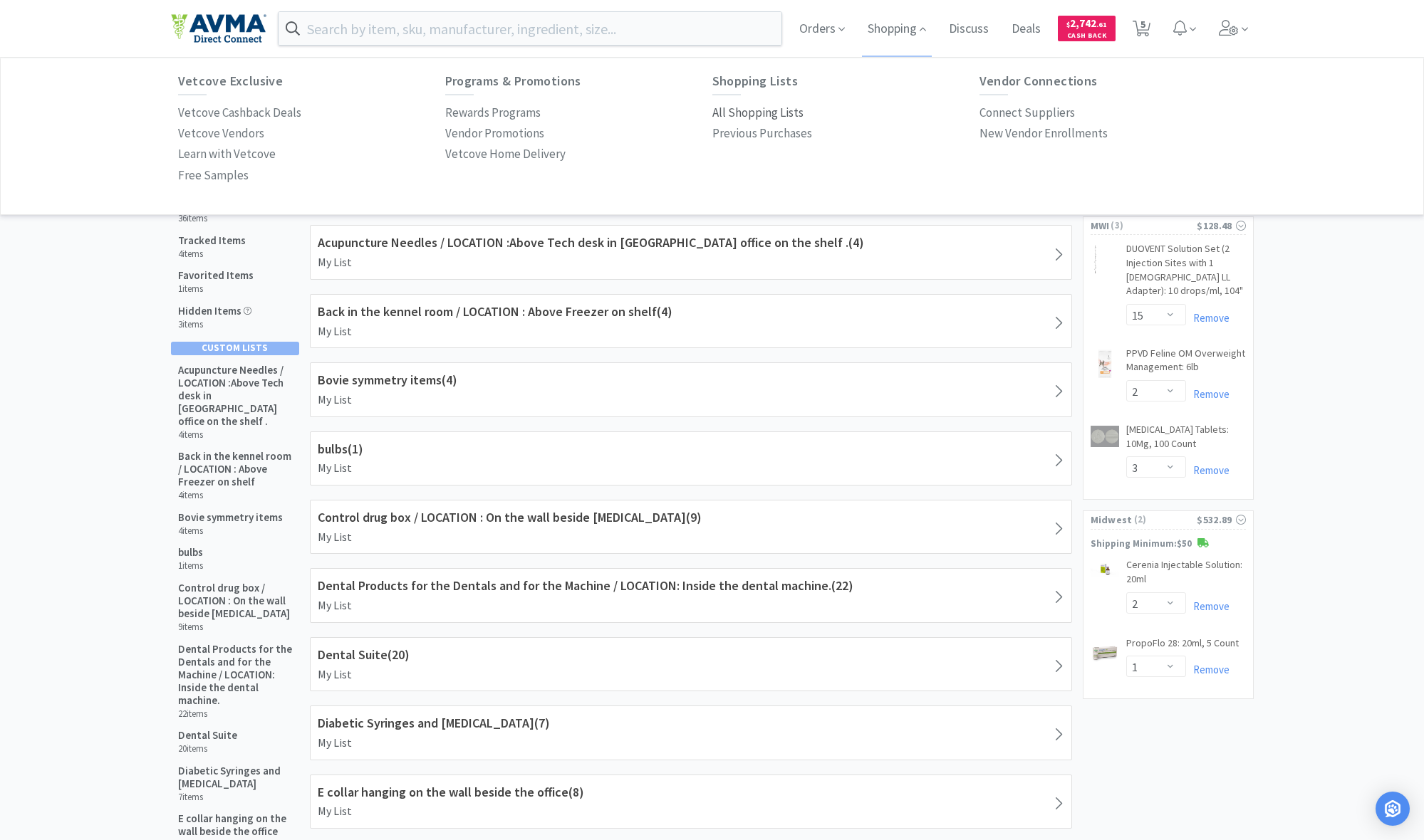
click at [732, 113] on p "All Shopping Lists" at bounding box center [757, 113] width 91 height 19
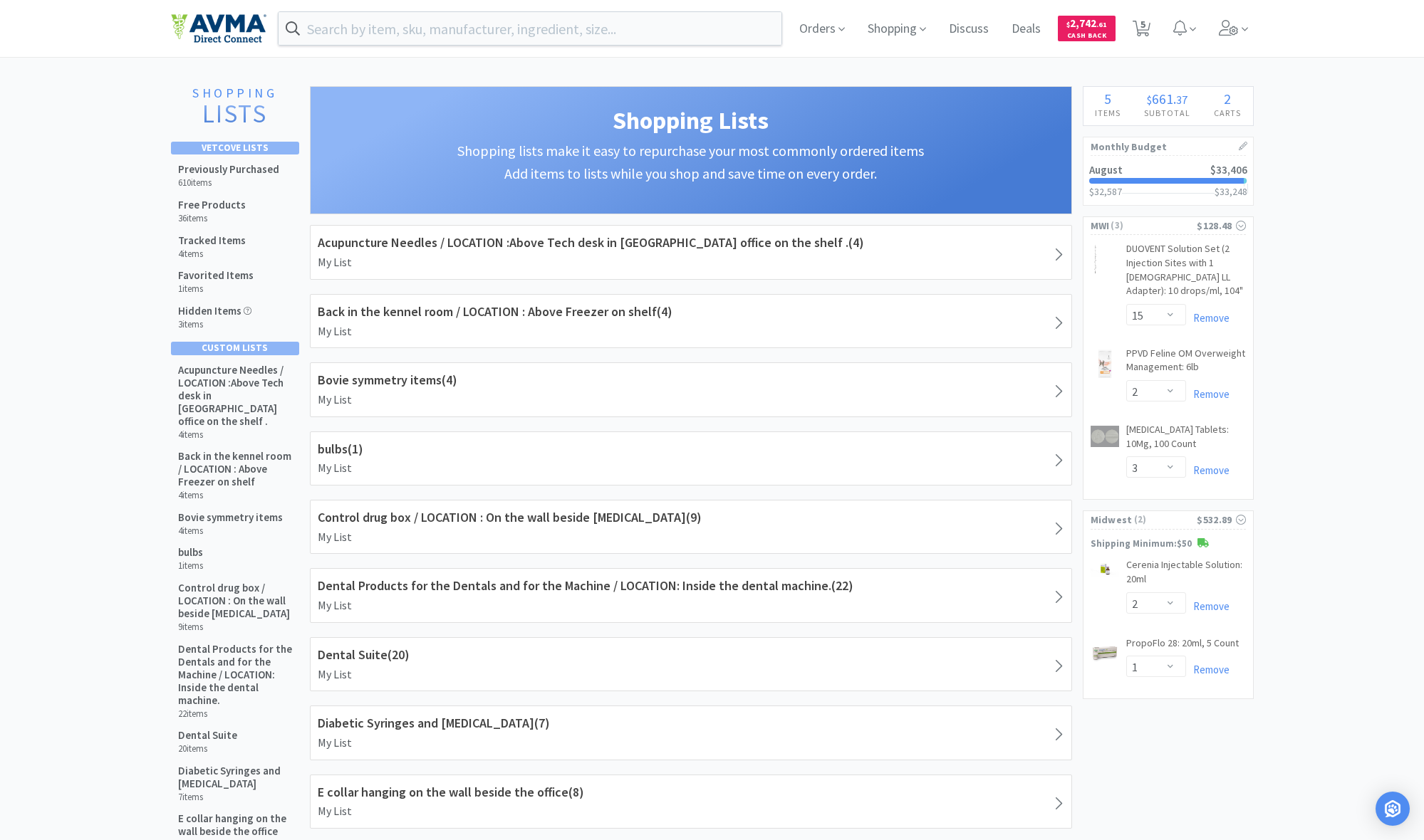
drag, startPoint x: 215, startPoint y: 181, endPoint x: 454, endPoint y: 183, distance: 239.0
click at [215, 181] on h6 "610 items" at bounding box center [228, 183] width 101 height 12
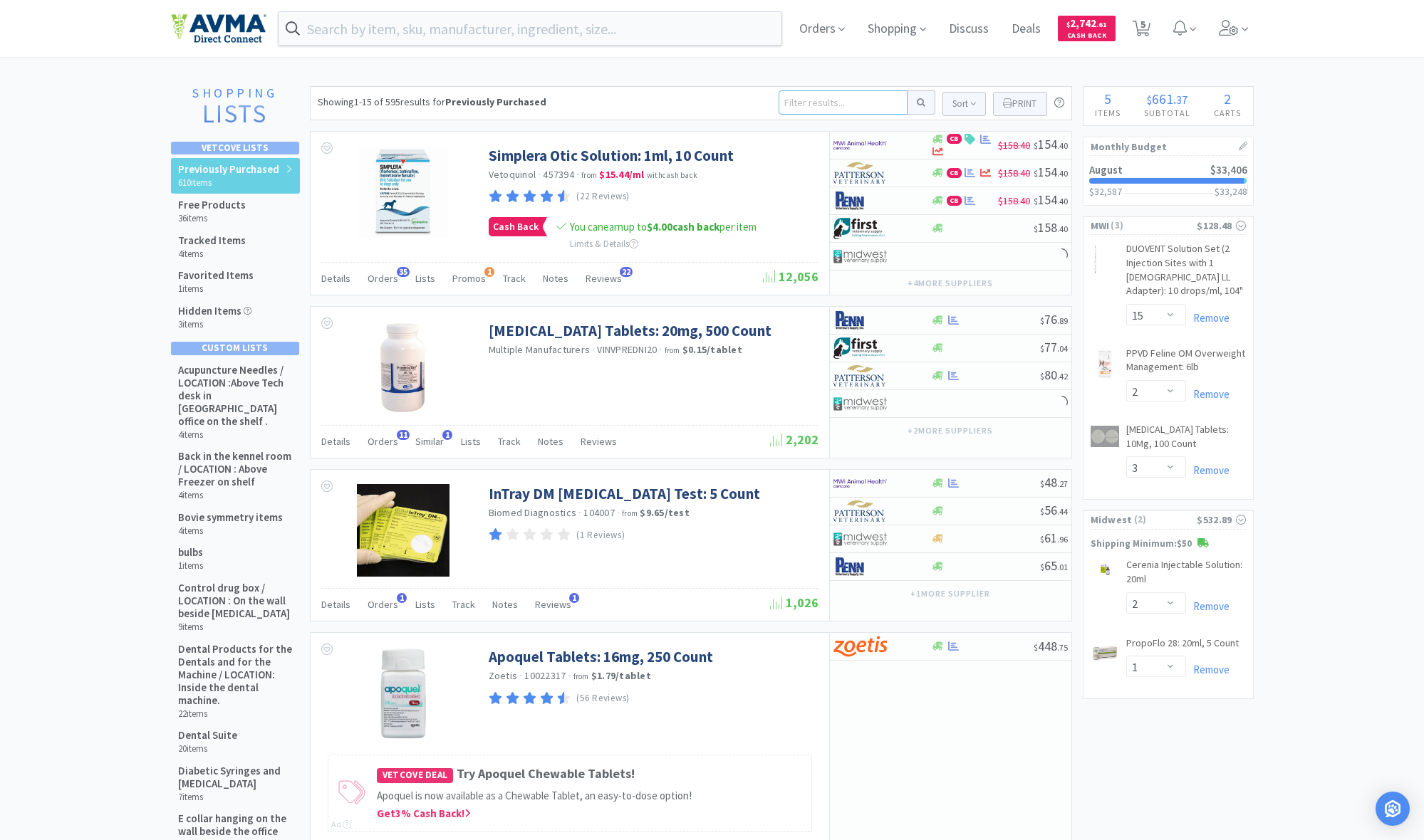
click at [771, 105] on input at bounding box center [842, 102] width 128 height 24
type input "revolution"
click at [771, 102] on button at bounding box center [921, 102] width 28 height 24
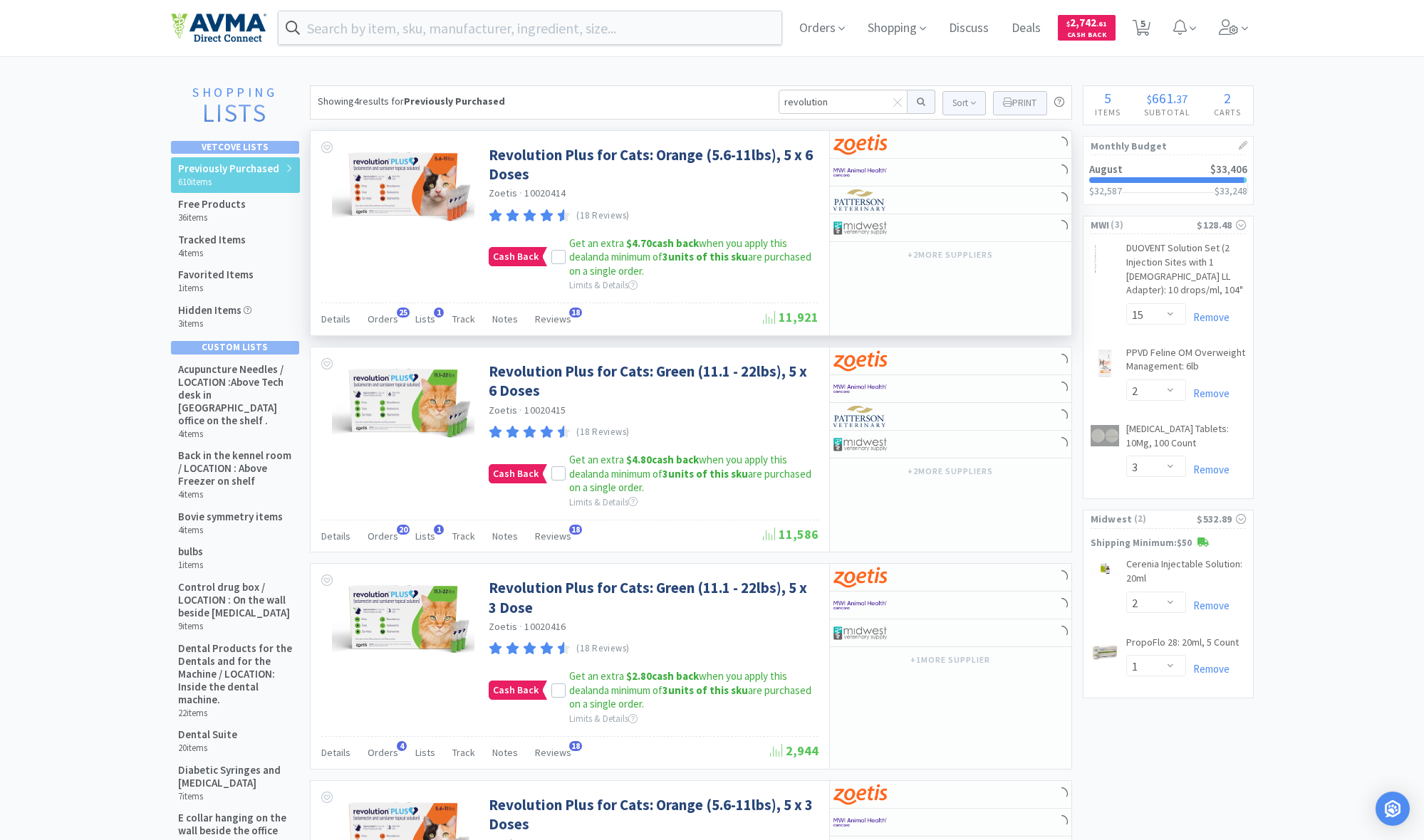
scroll to position [1, 0]
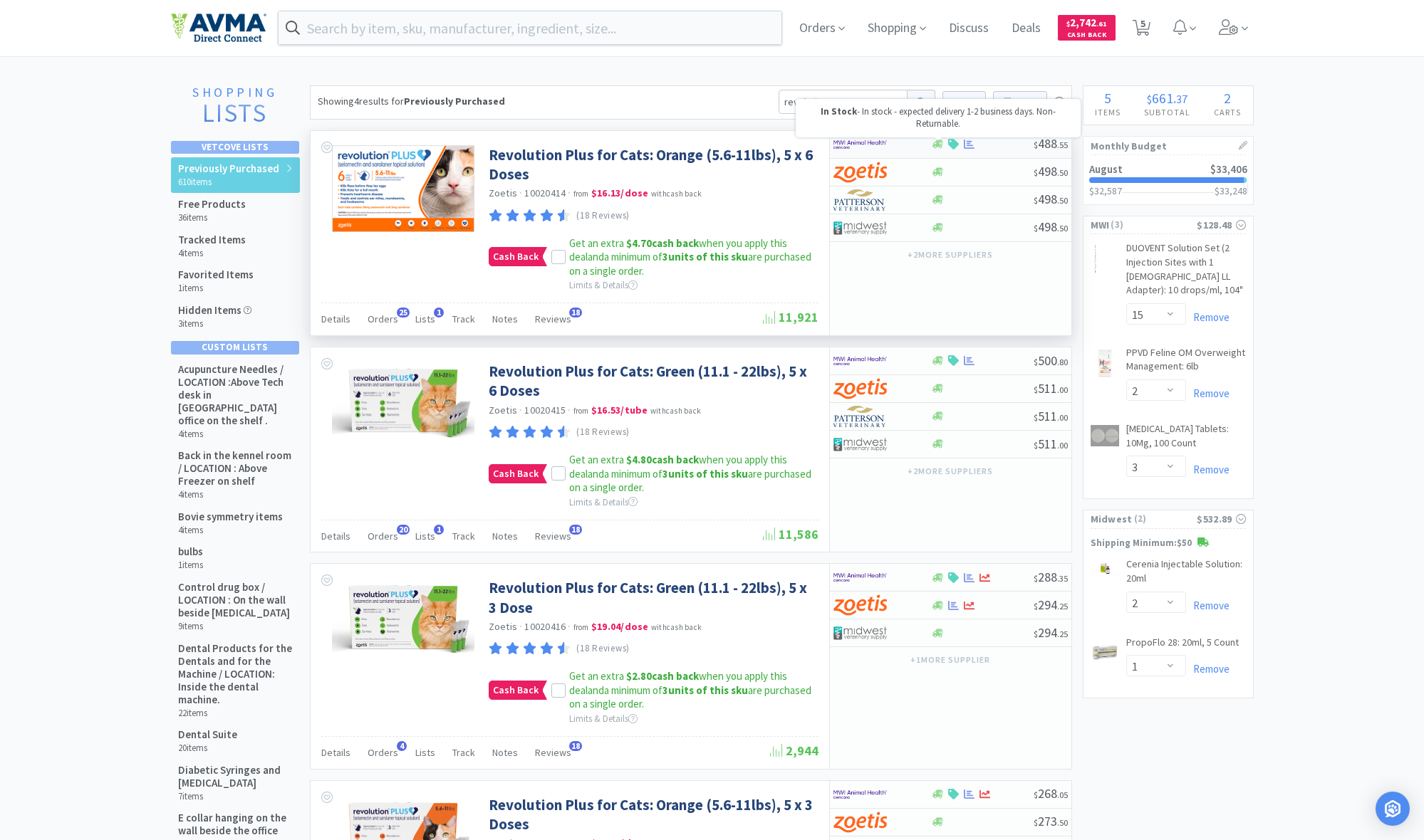
click at [771, 145] on icon at bounding box center [937, 144] width 11 height 9
select select "5"
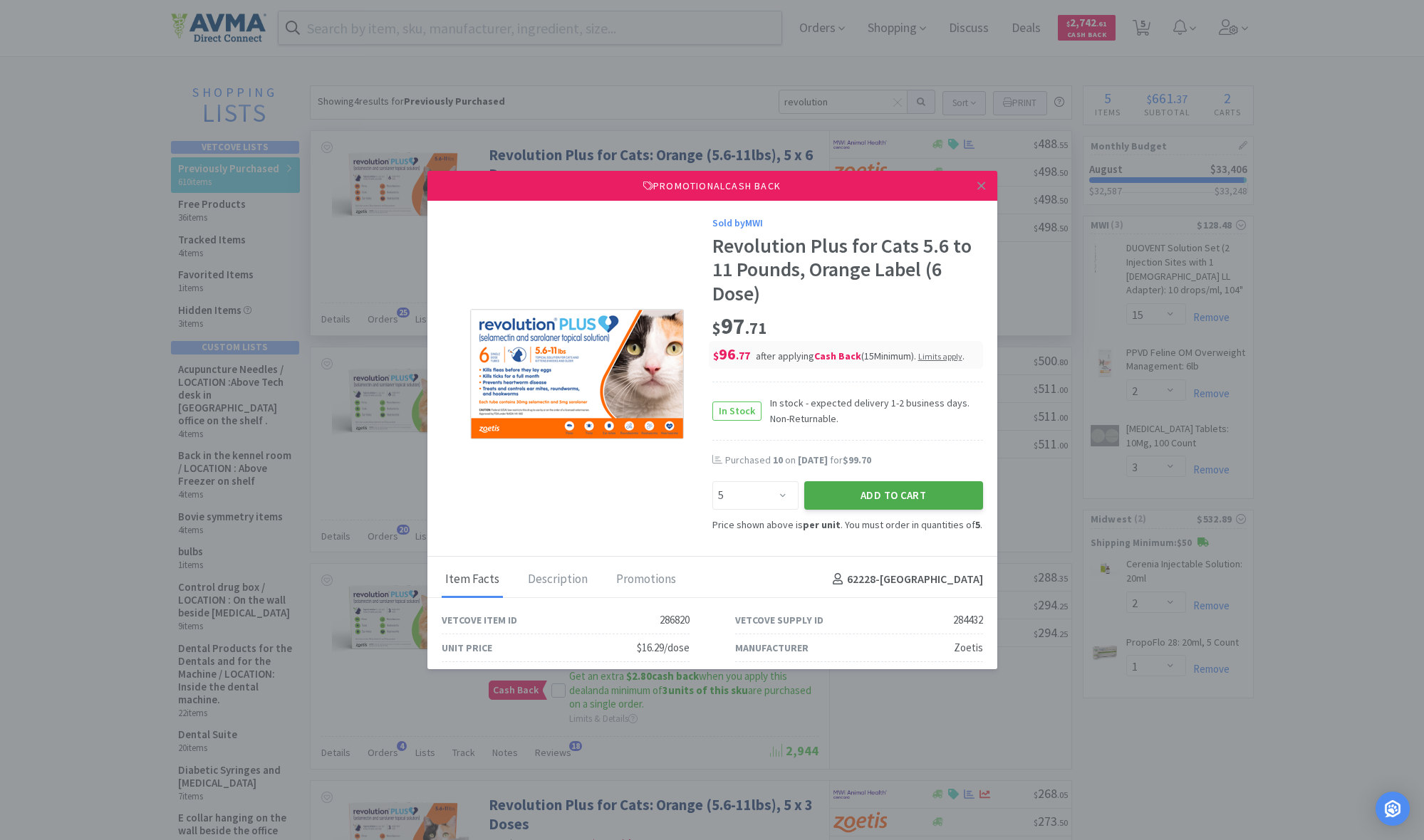
click at [771, 494] on button "Add to Cart" at bounding box center [893, 494] width 179 height 28
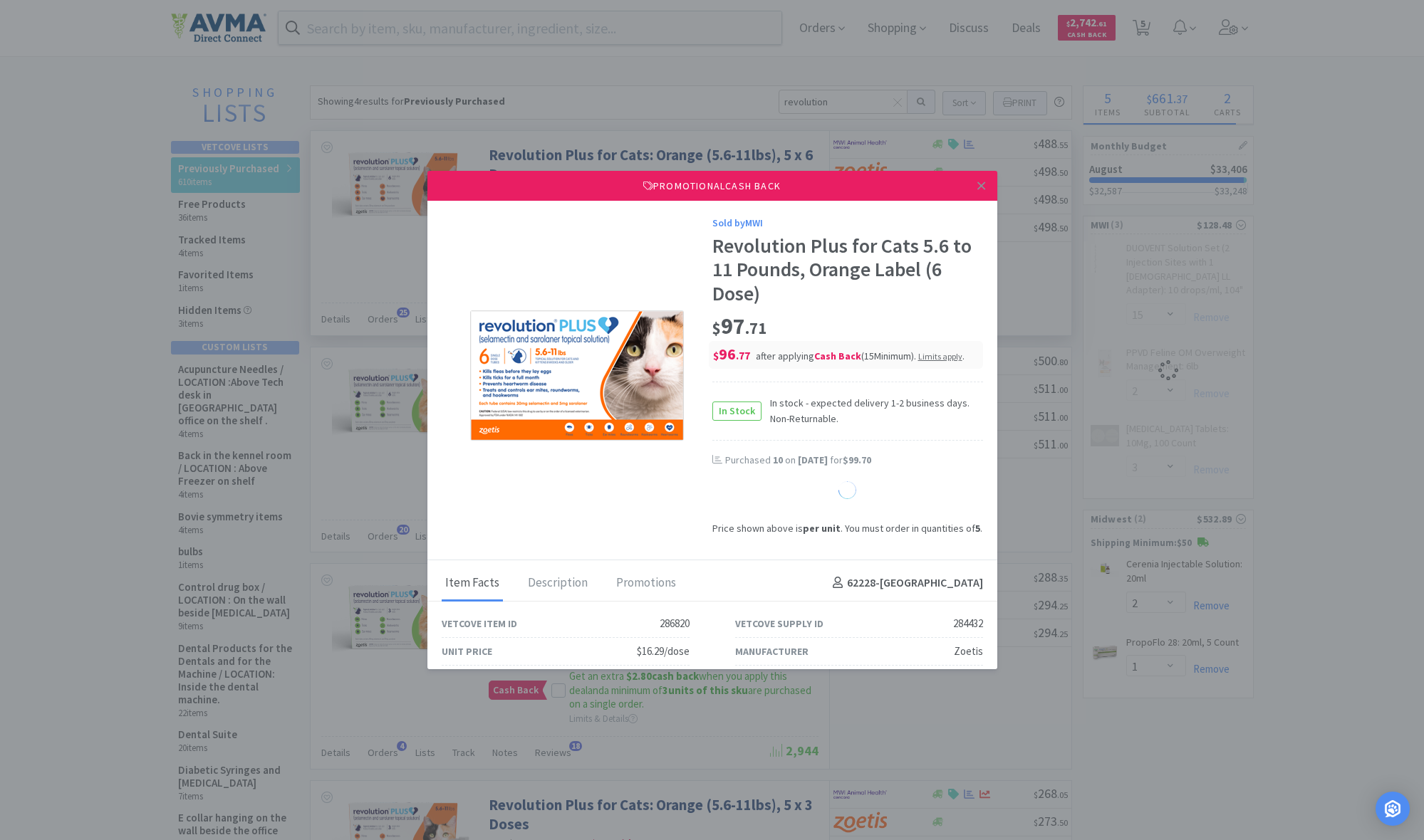
select select "1"
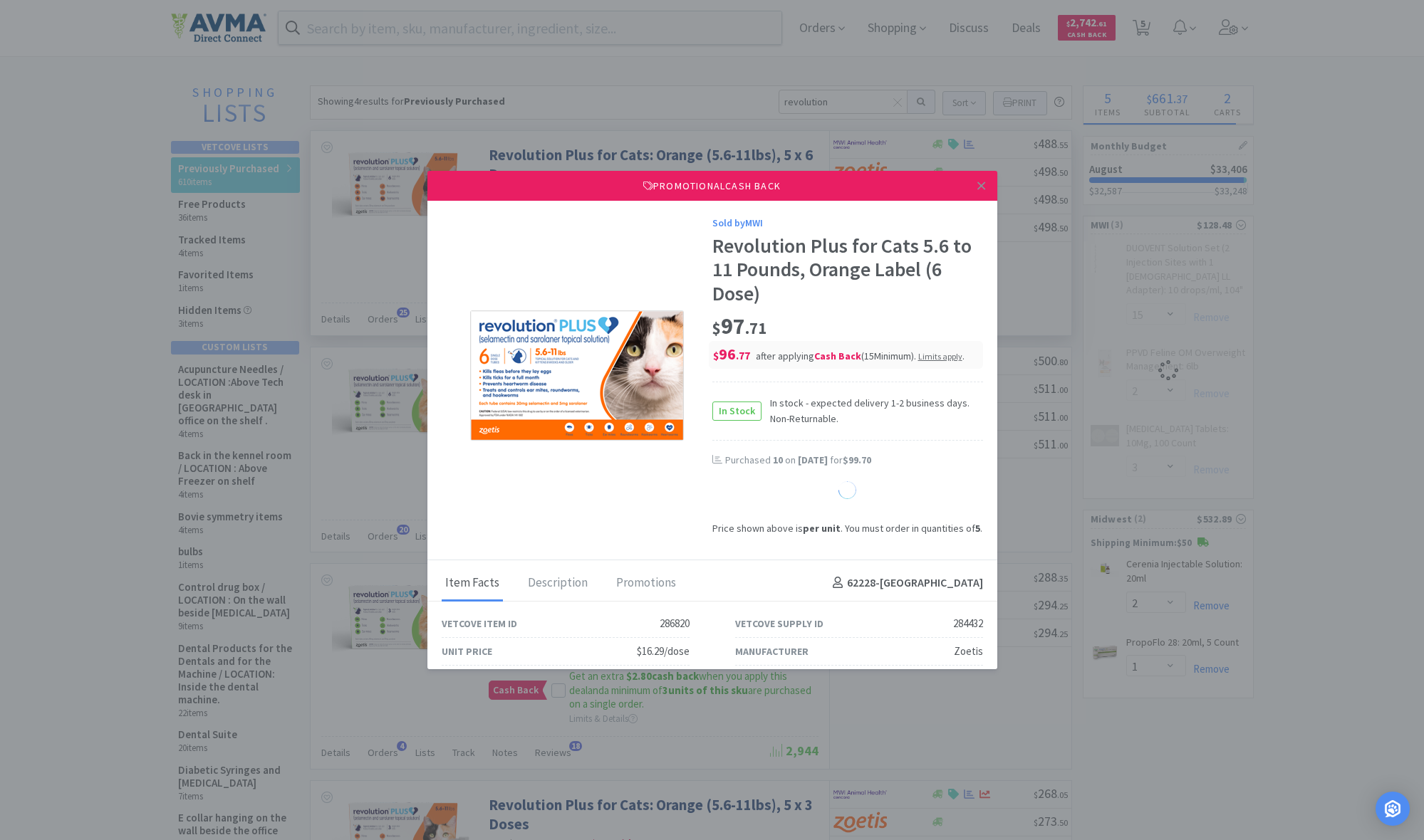
select select "1"
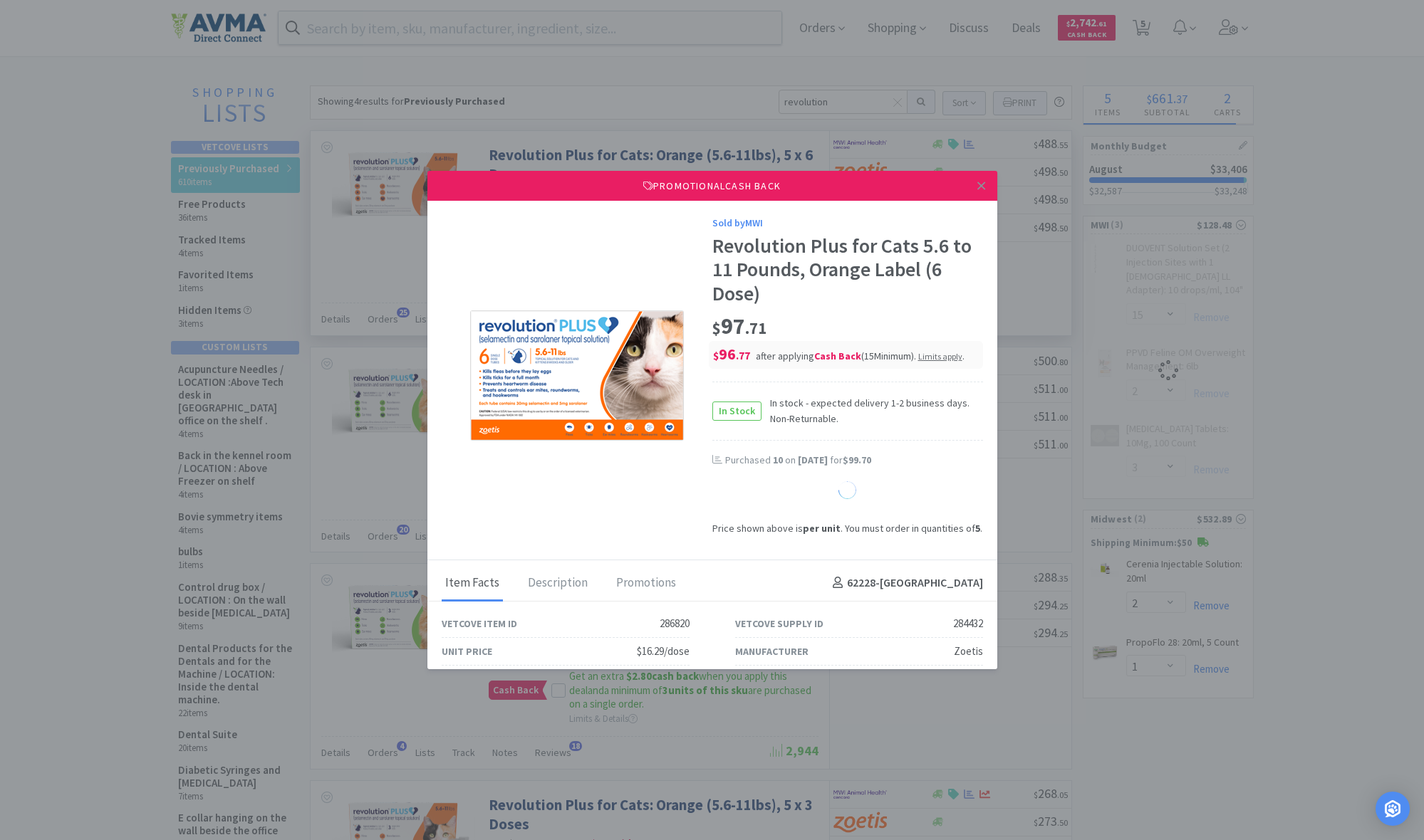
select select "1"
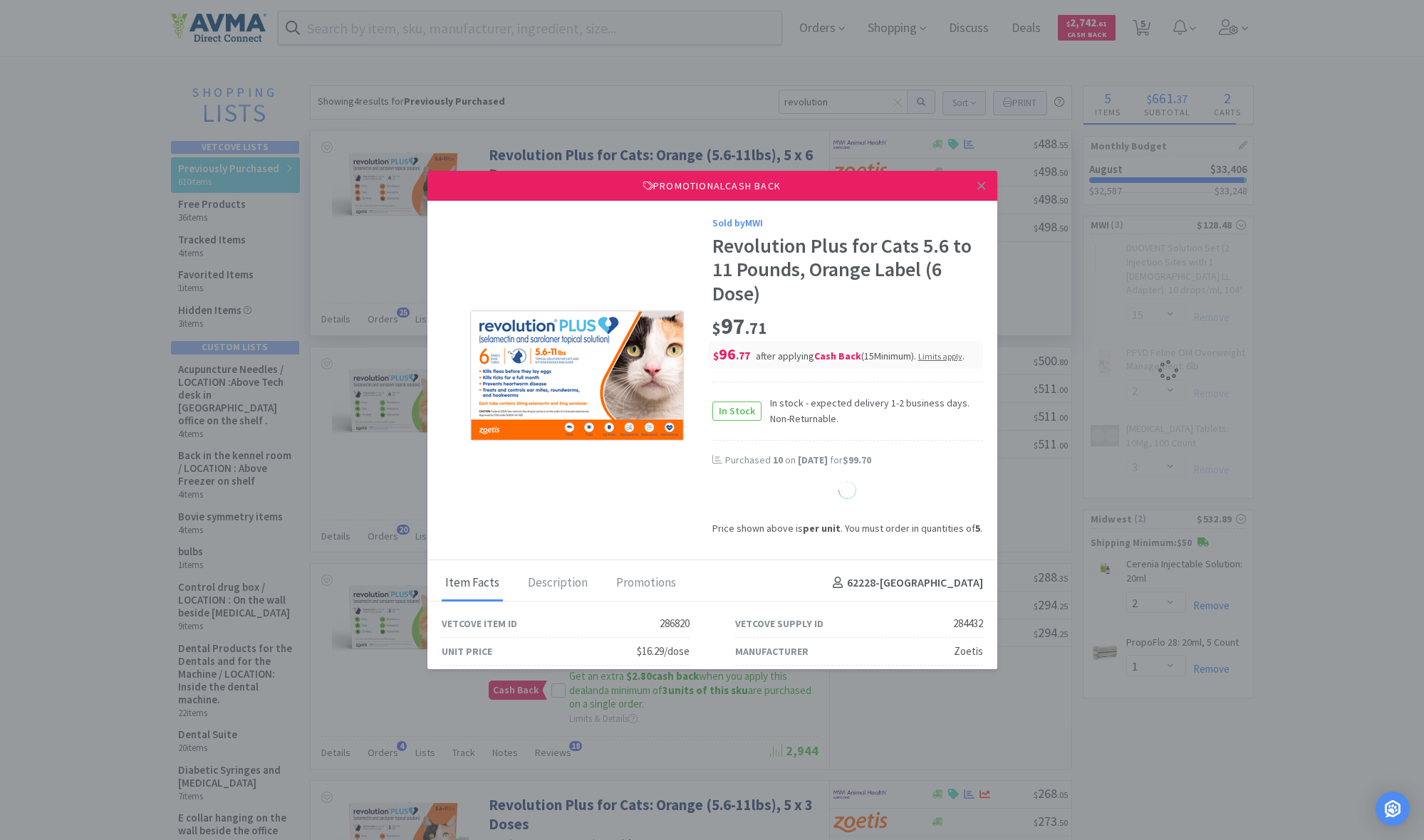
select select "1"
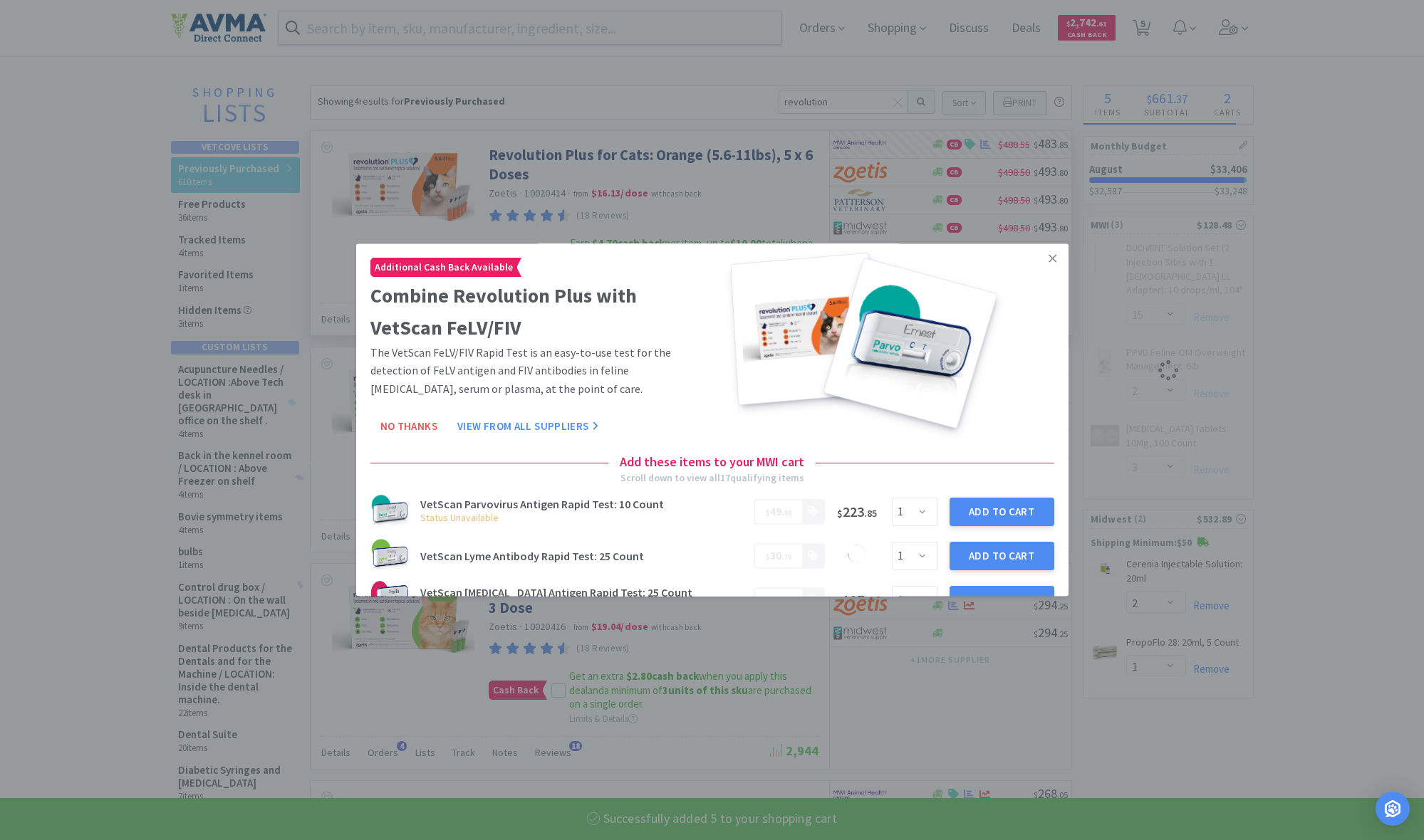
select select "5"
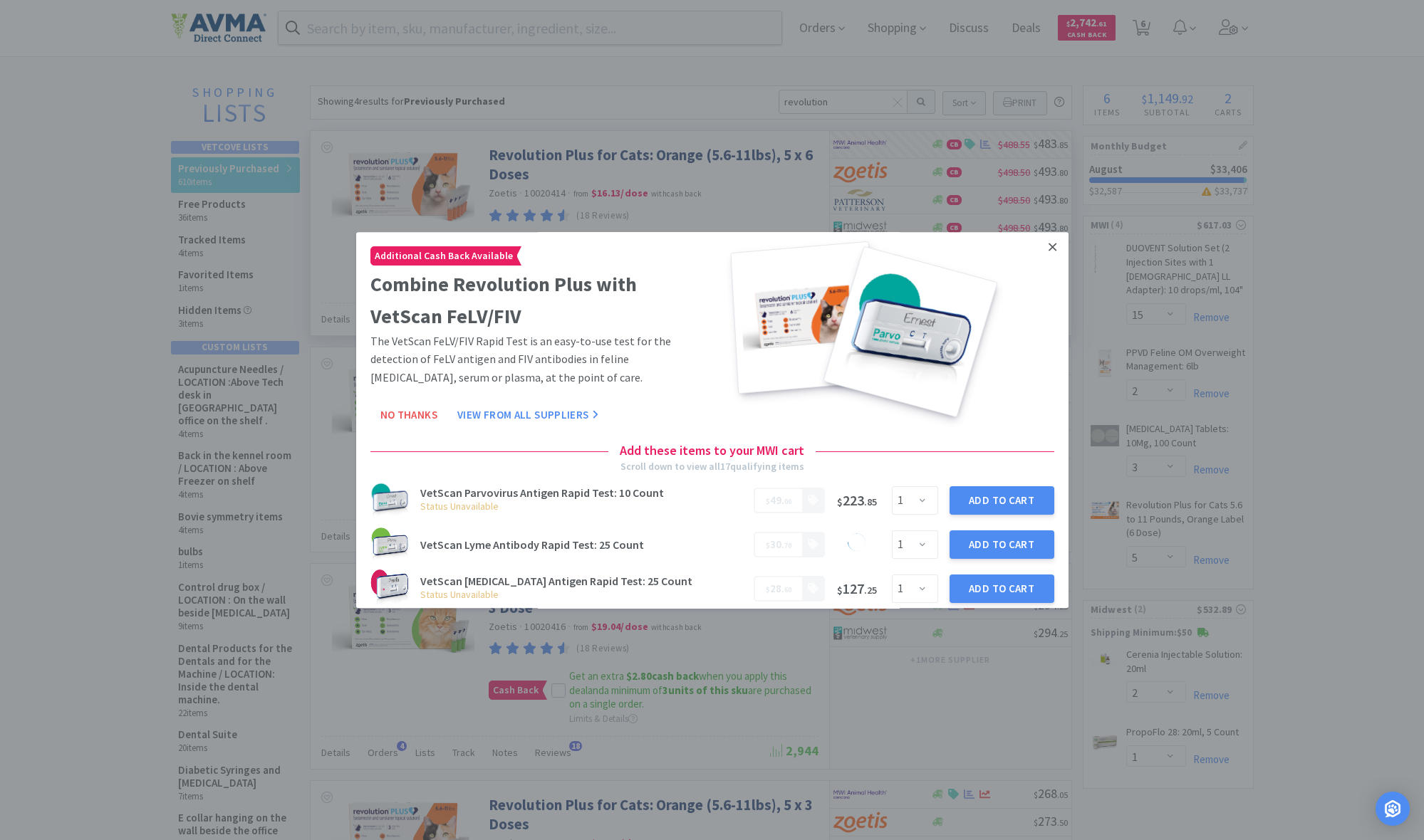
click at [771, 246] on icon at bounding box center [1052, 246] width 8 height 13
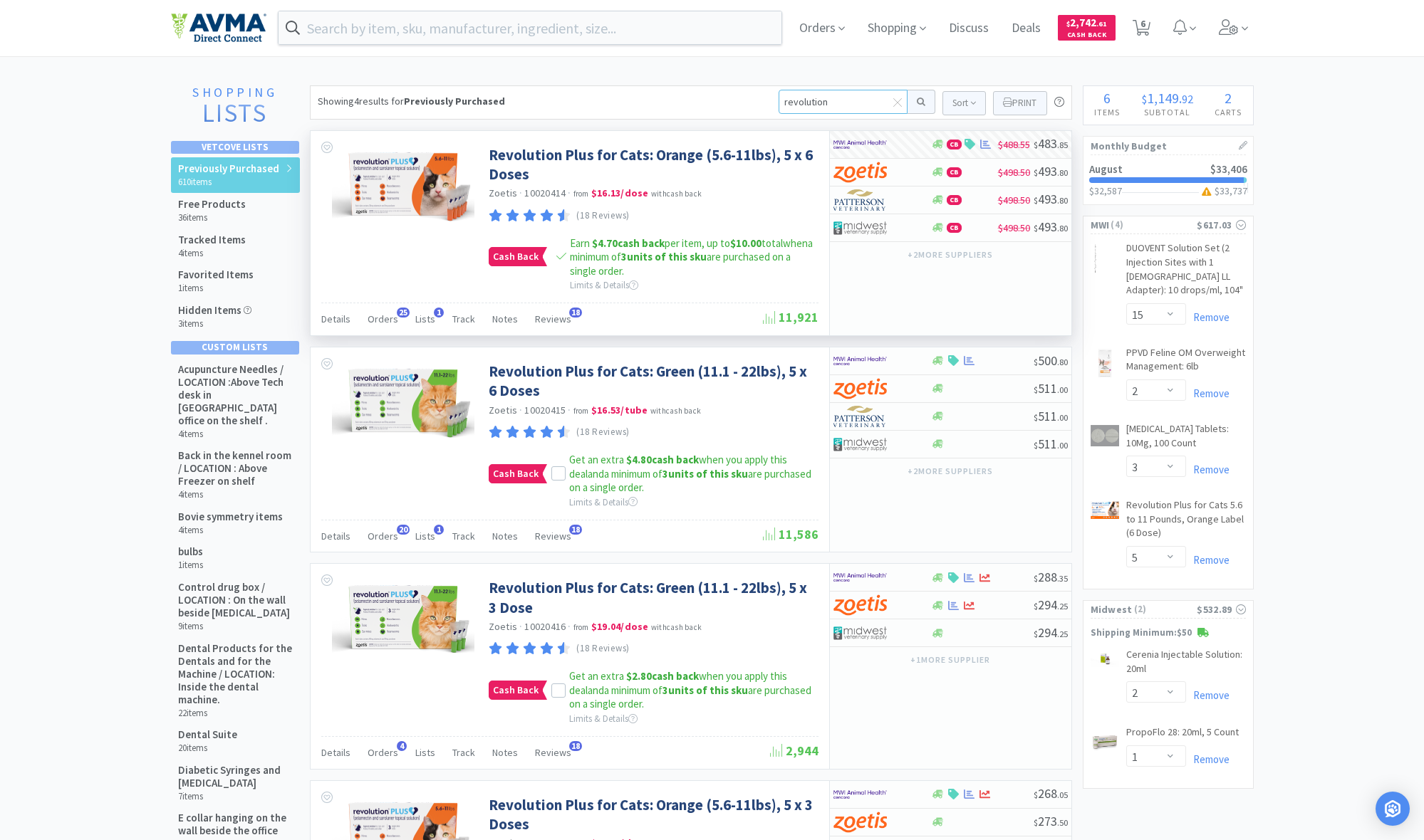
drag, startPoint x: 834, startPoint y: 104, endPoint x: 763, endPoint y: 94, distance: 71.7
click at [763, 94] on div "Showing 4 results for Previously Purchased revolution Sort Print Previously Pur…" at bounding box center [691, 101] width 762 height 34
type input "zymox"
click at [771, 101] on button at bounding box center [921, 101] width 28 height 24
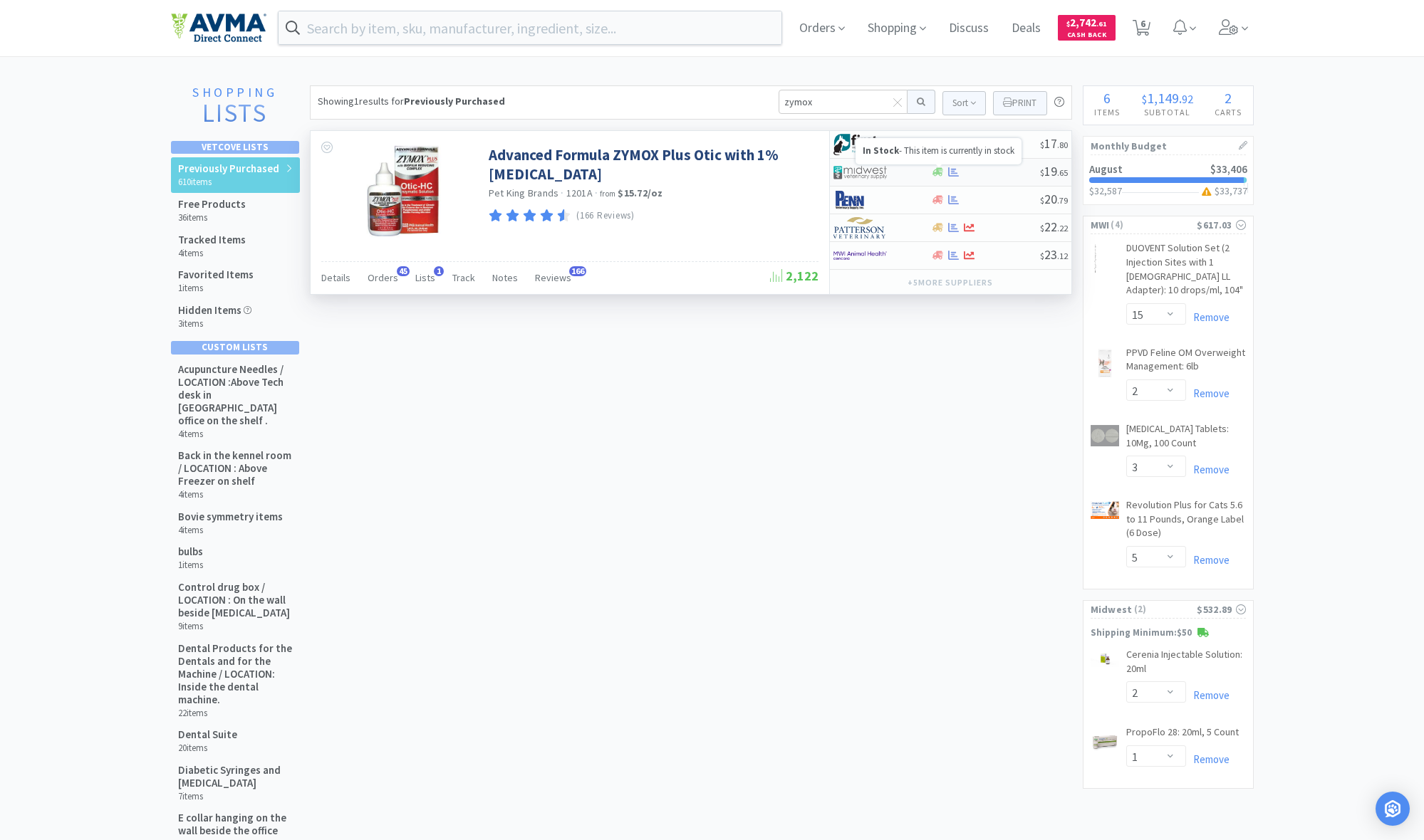
click at [771, 173] on icon at bounding box center [937, 172] width 11 height 9
select select "1"
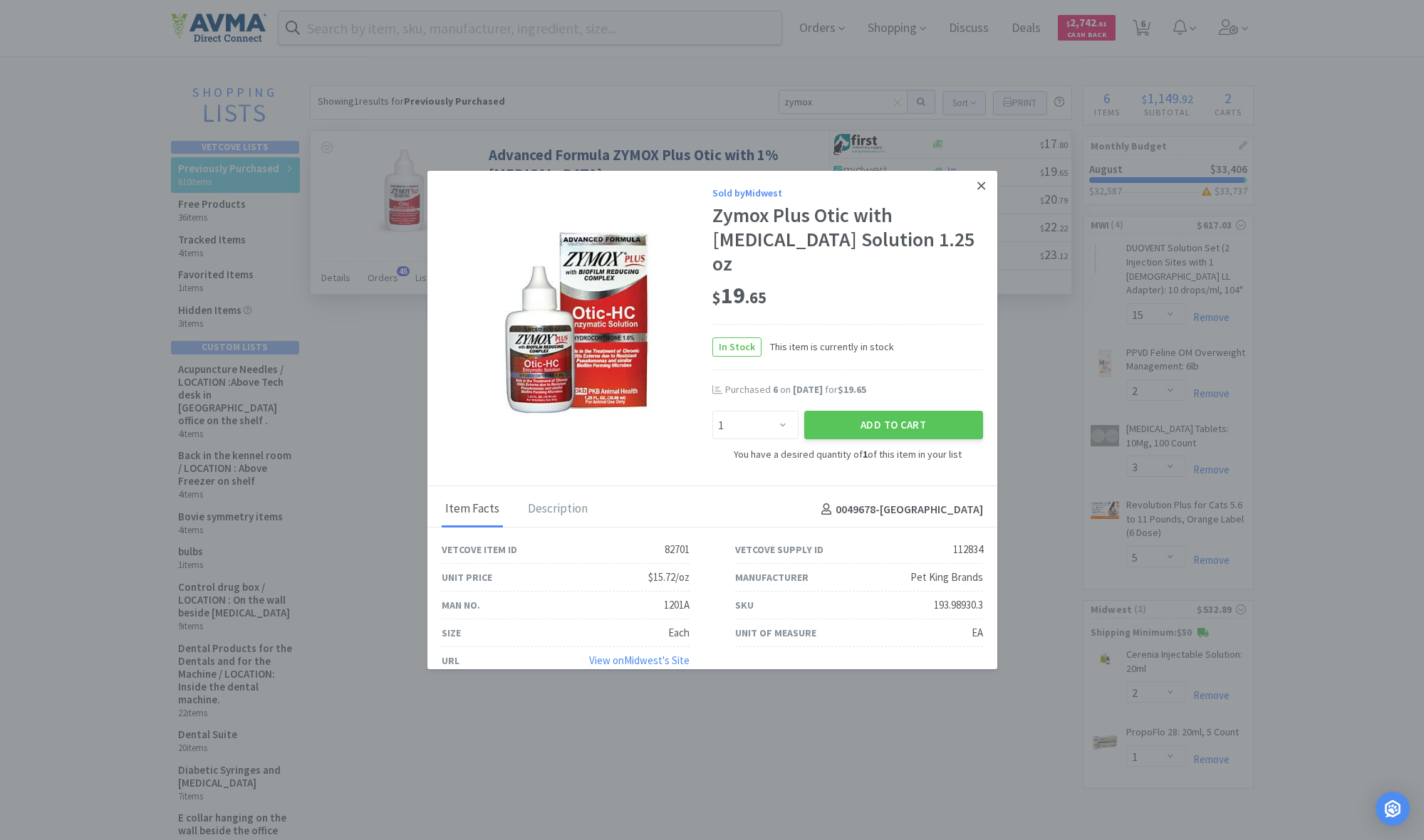
click at [771, 182] on icon at bounding box center [982, 185] width 8 height 13
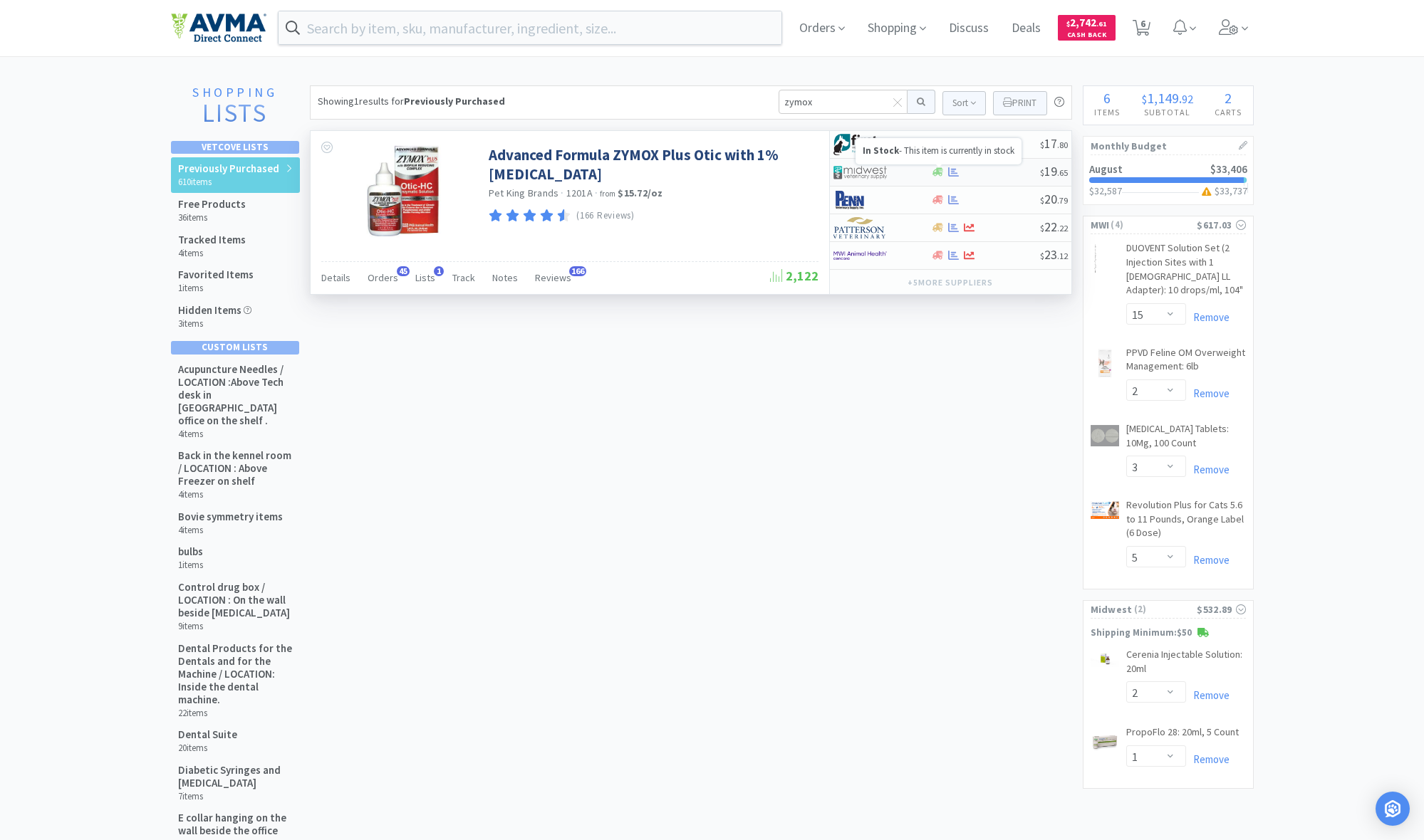
click at [771, 172] on icon at bounding box center [937, 172] width 11 height 9
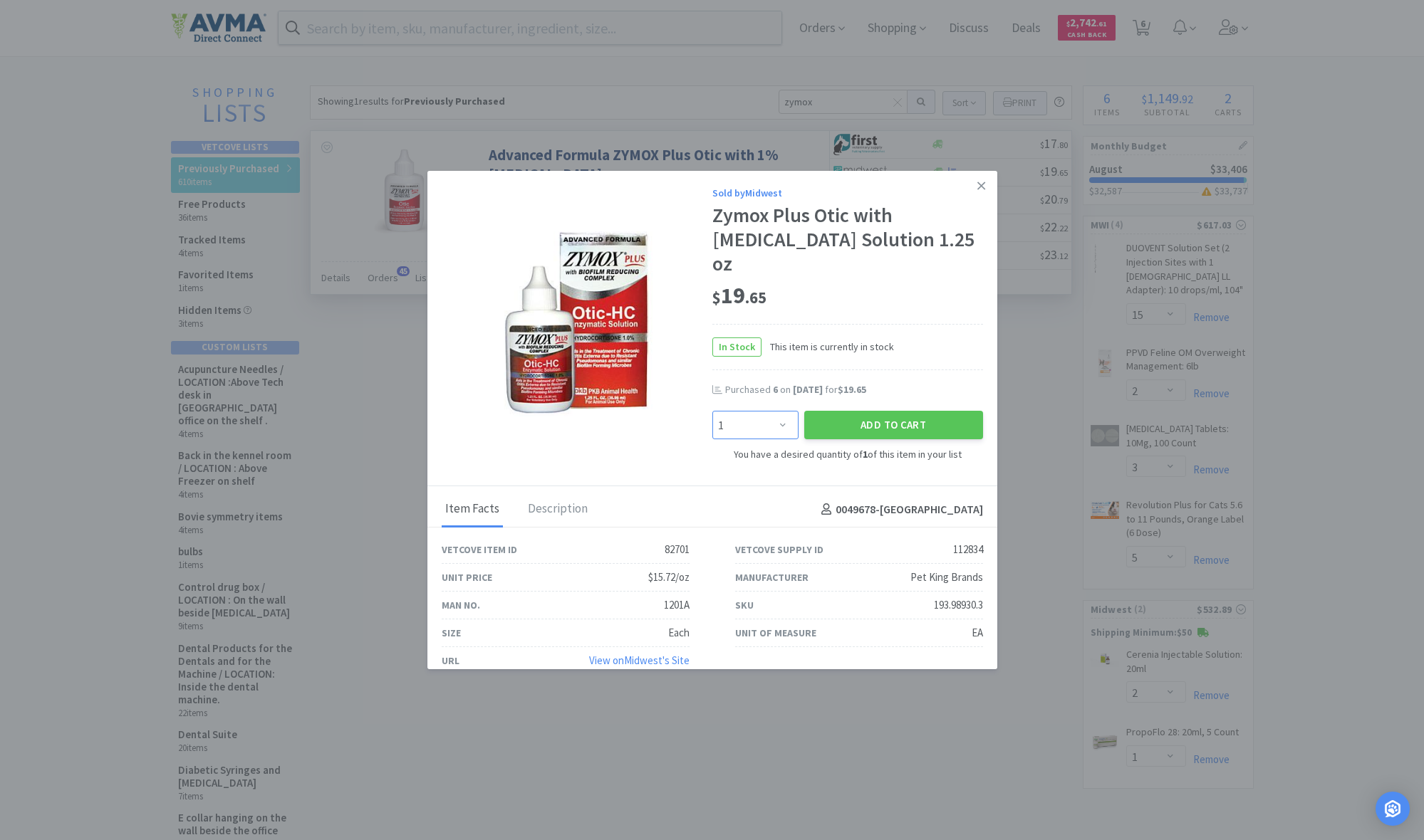
select select "6"
click at [771, 431] on button "Add to Cart" at bounding box center [893, 424] width 179 height 28
select select "1"
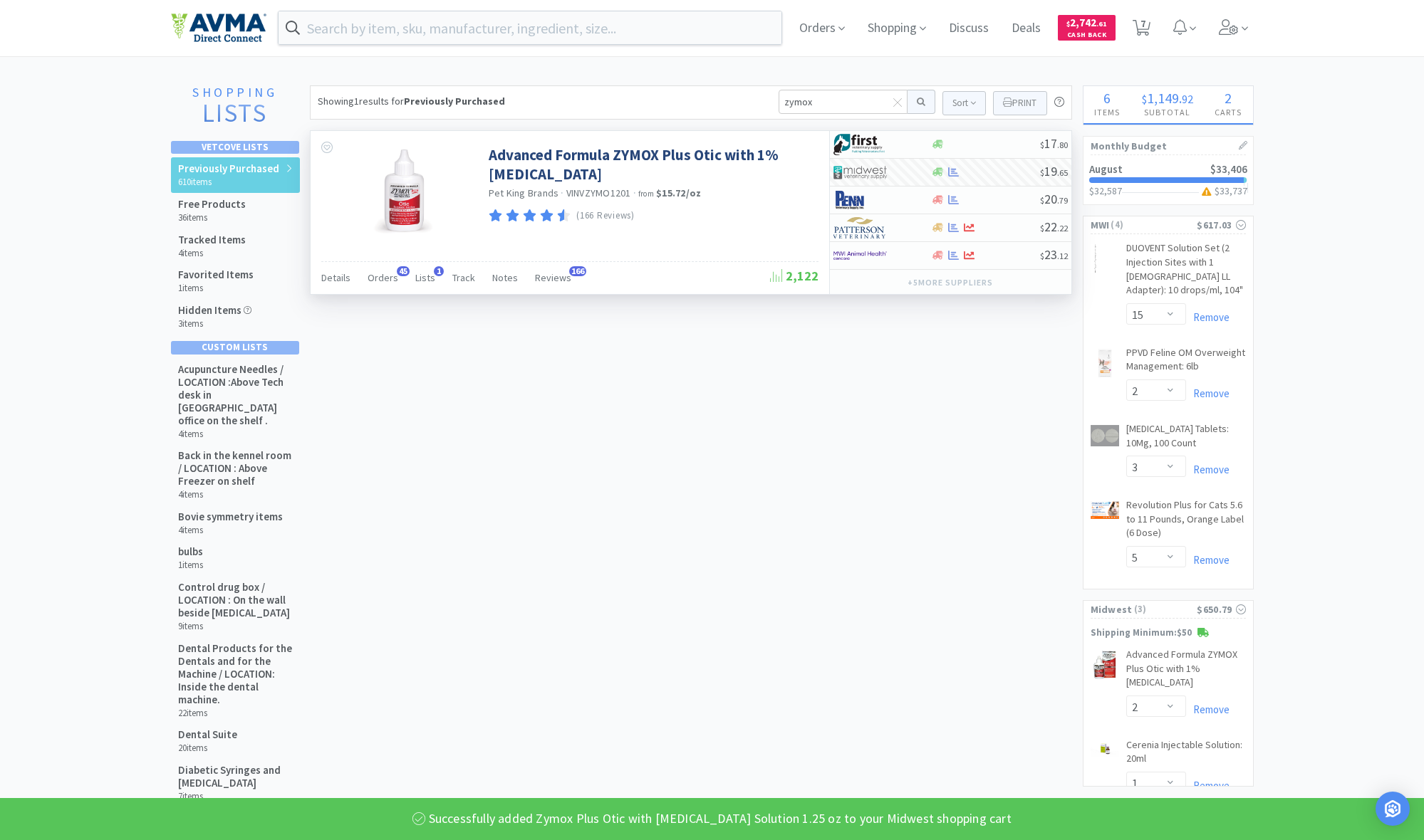
select select "6"
select select "2"
drag, startPoint x: 818, startPoint y: 98, endPoint x: 739, endPoint y: 97, distance: 79.0
click at [739, 97] on div "Showing 1 results for Previously Purchased zymox Sort Print Previously Purchase…" at bounding box center [691, 101] width 762 height 34
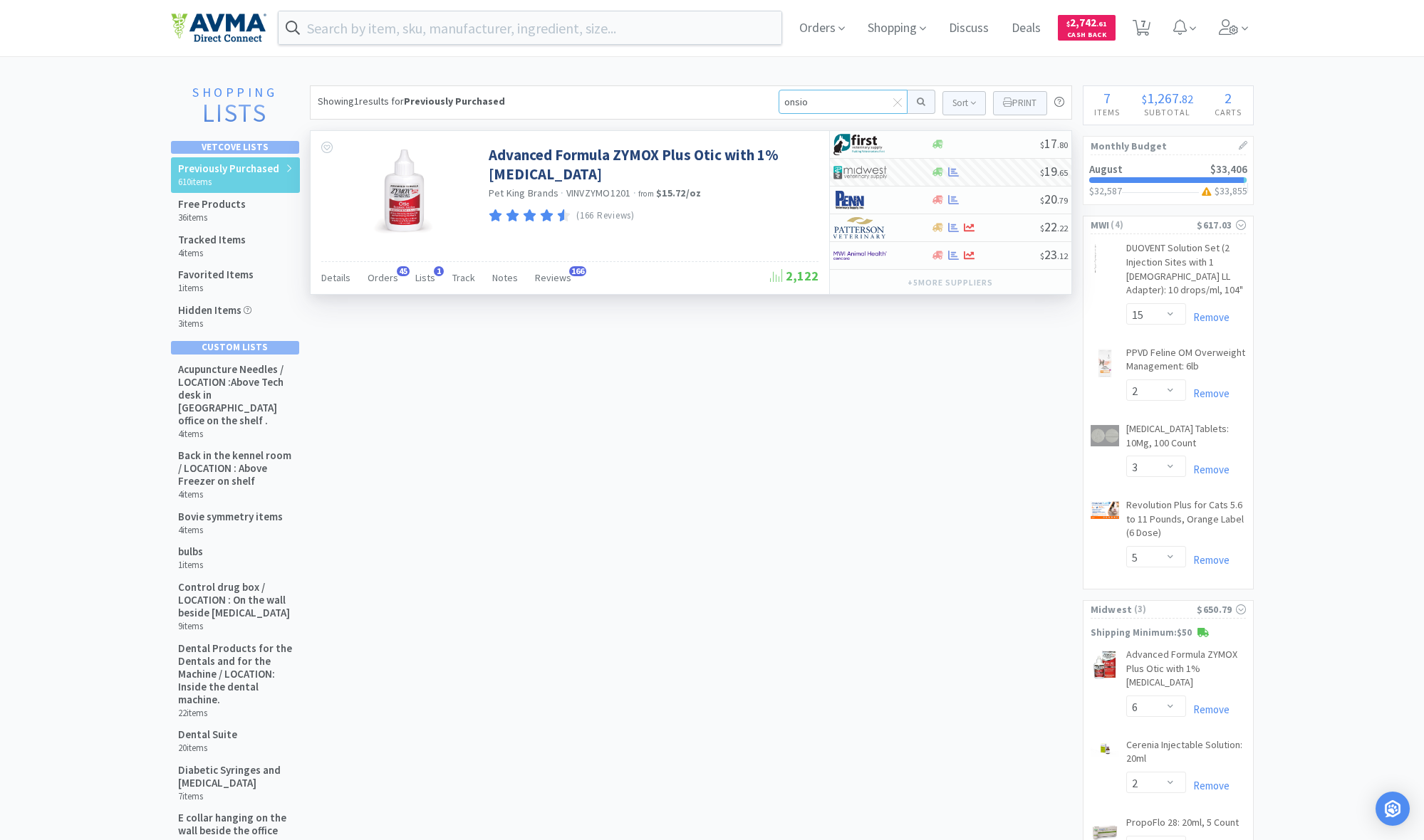
type input "onsior"
click at [771, 101] on button at bounding box center [921, 101] width 28 height 24
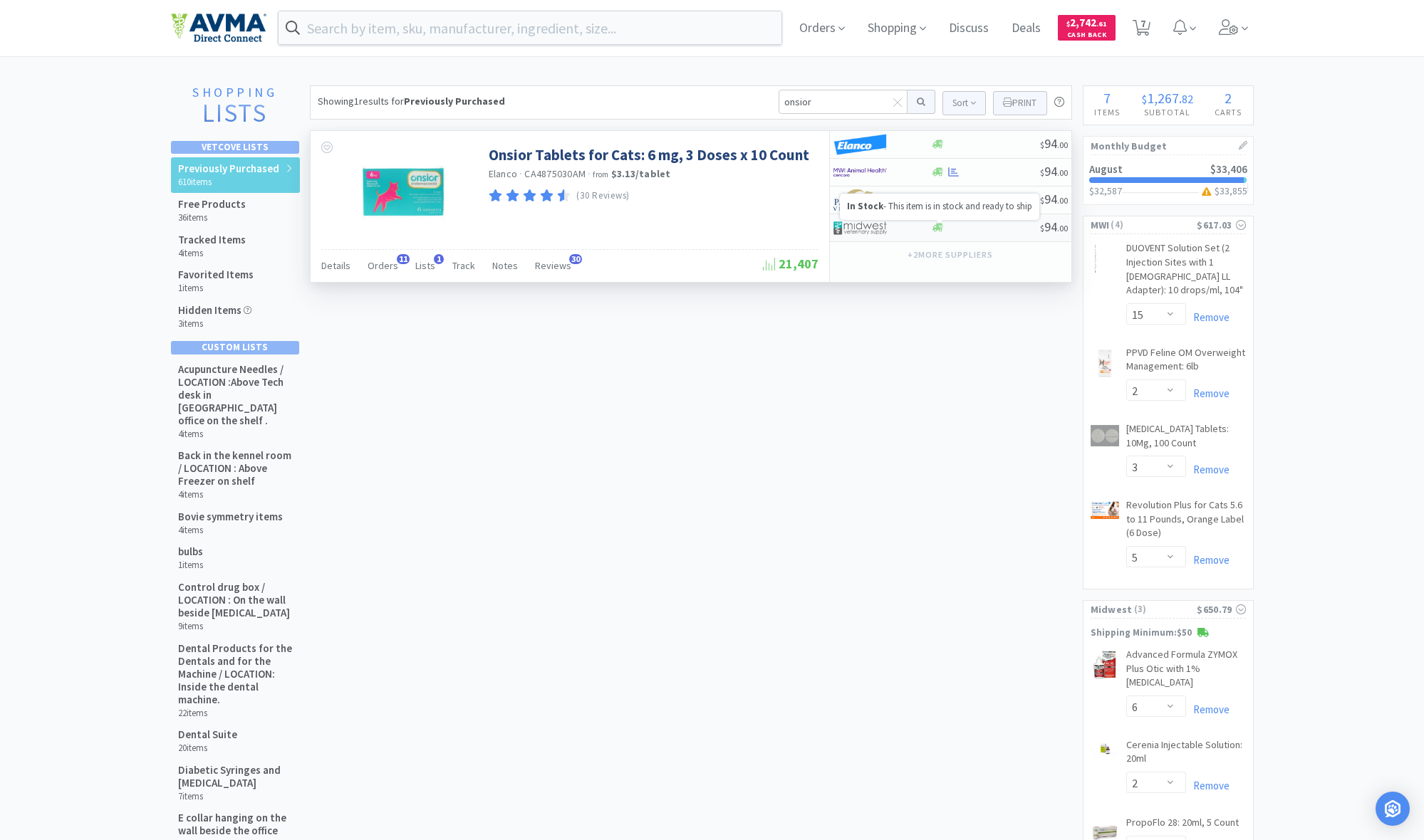
click at [771, 229] on icon at bounding box center [937, 228] width 11 height 9
select select "1"
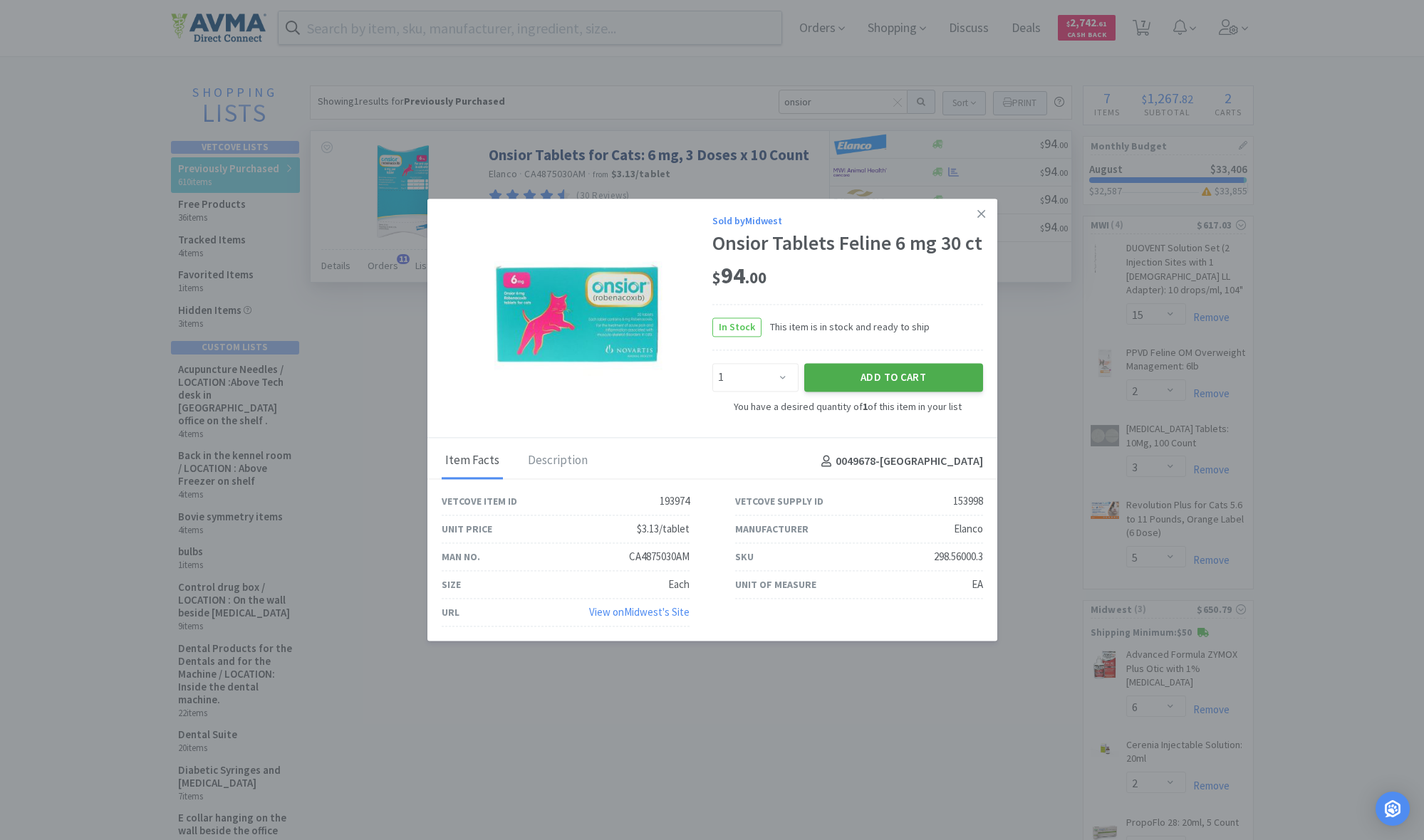
click at [771, 376] on button "Add to Cart" at bounding box center [893, 377] width 179 height 28
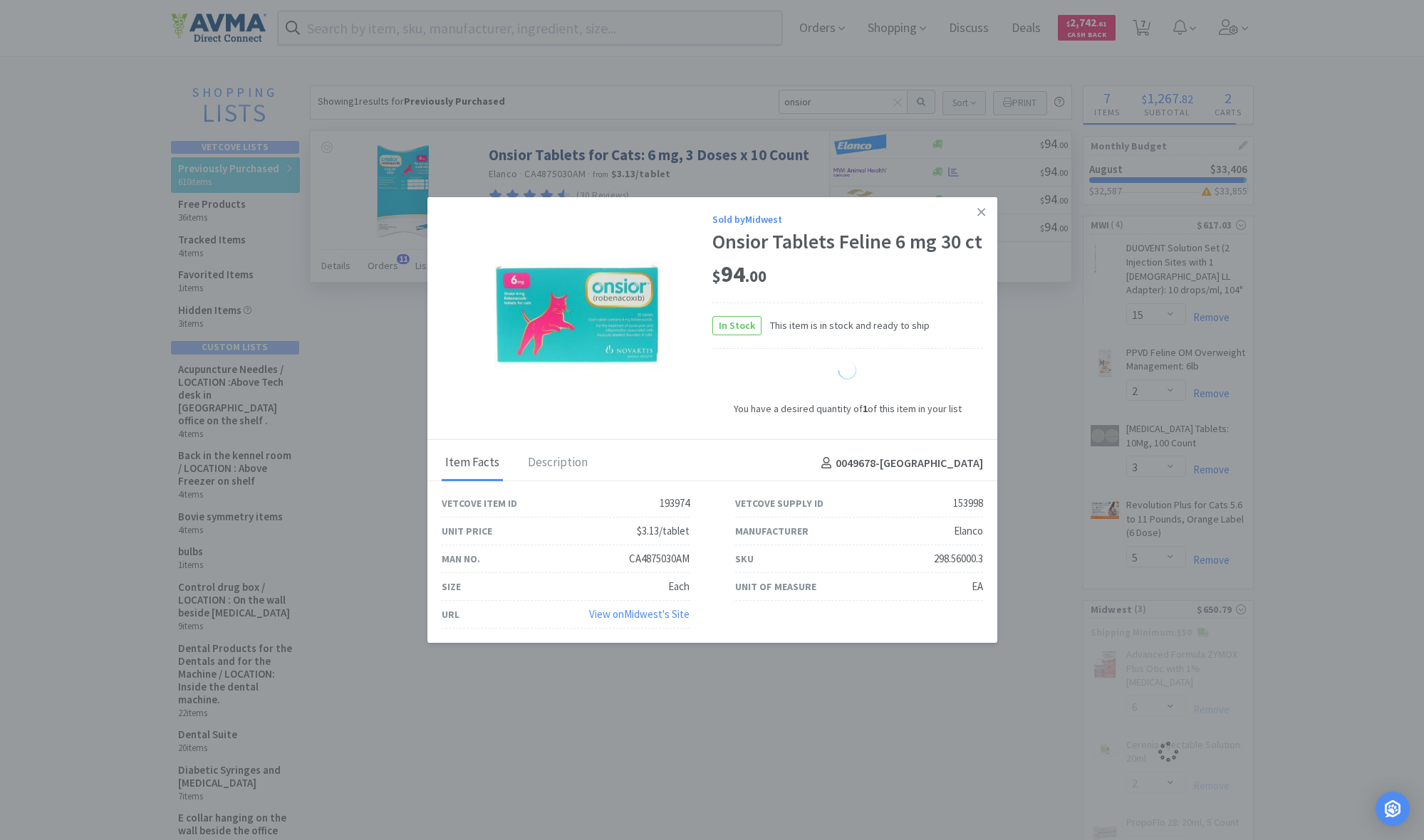
select select "1"
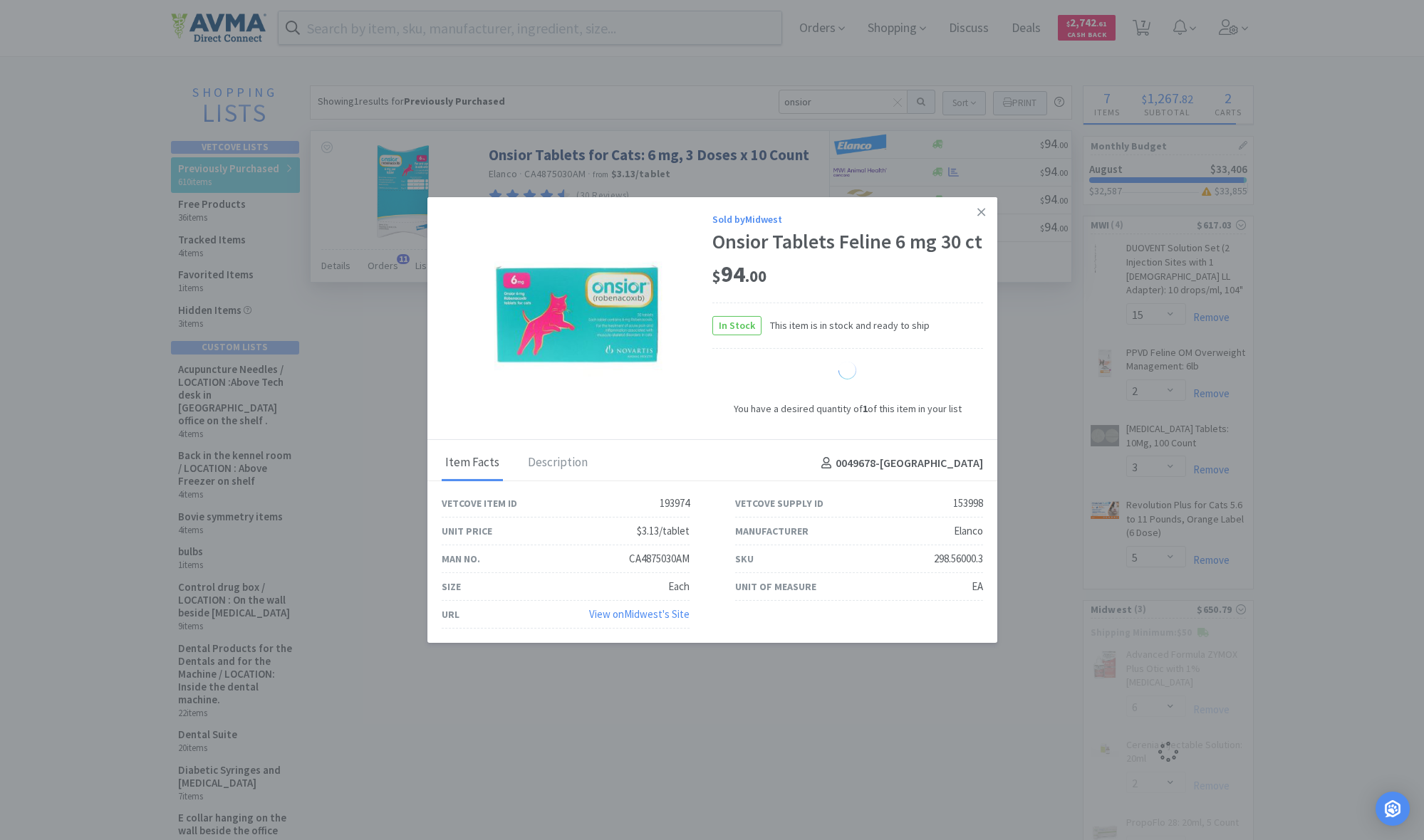
select select "1"
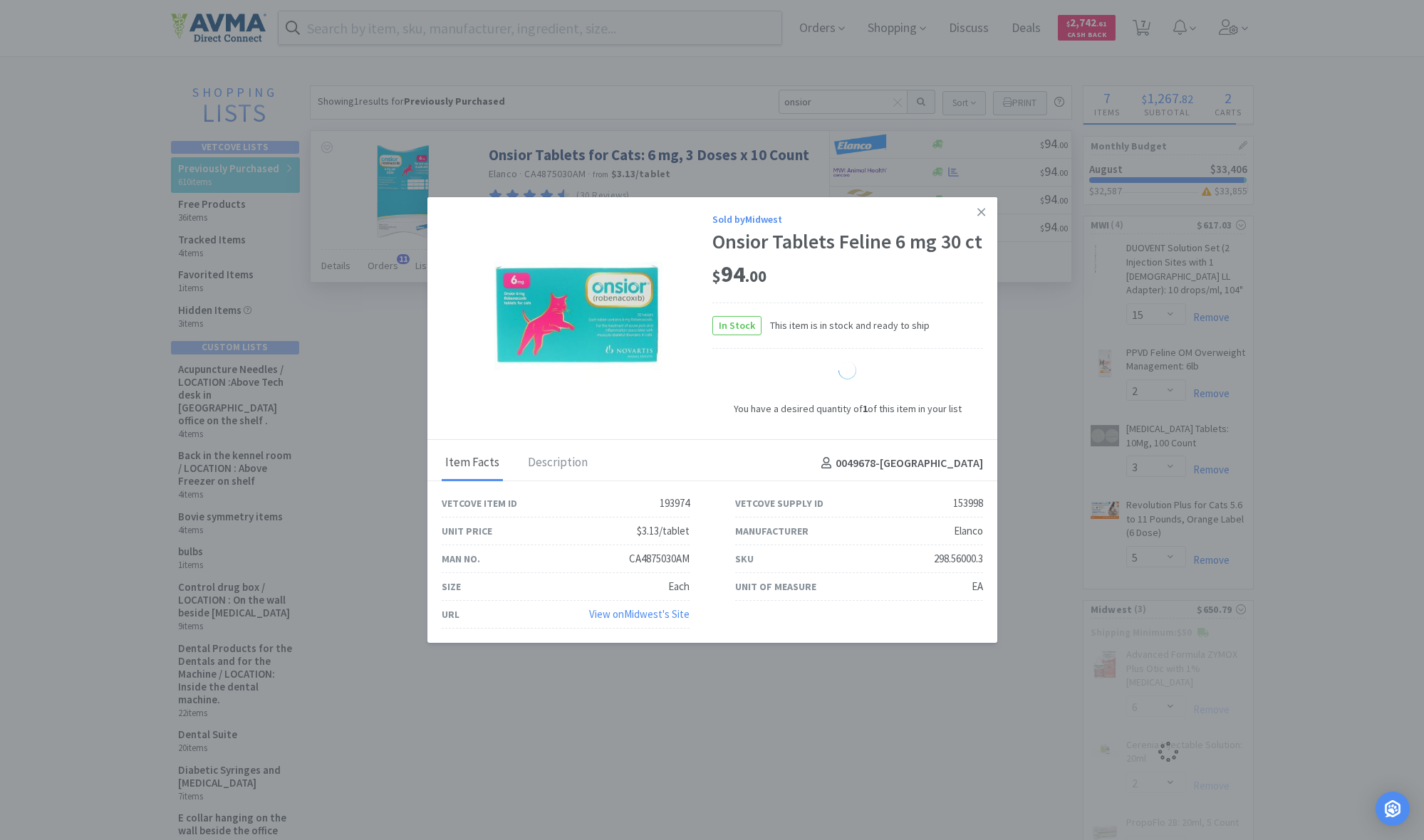
select select "1"
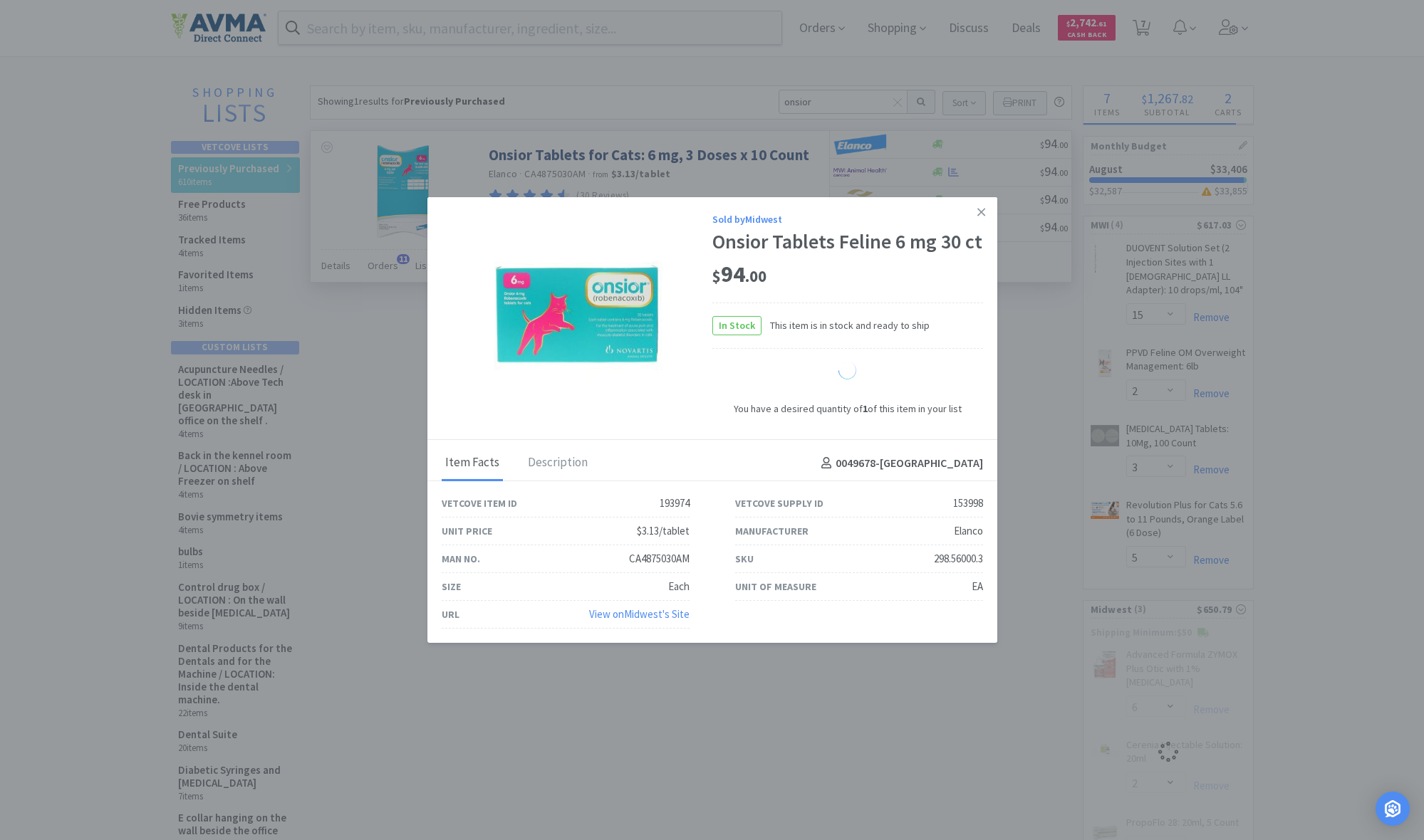
select select "1"
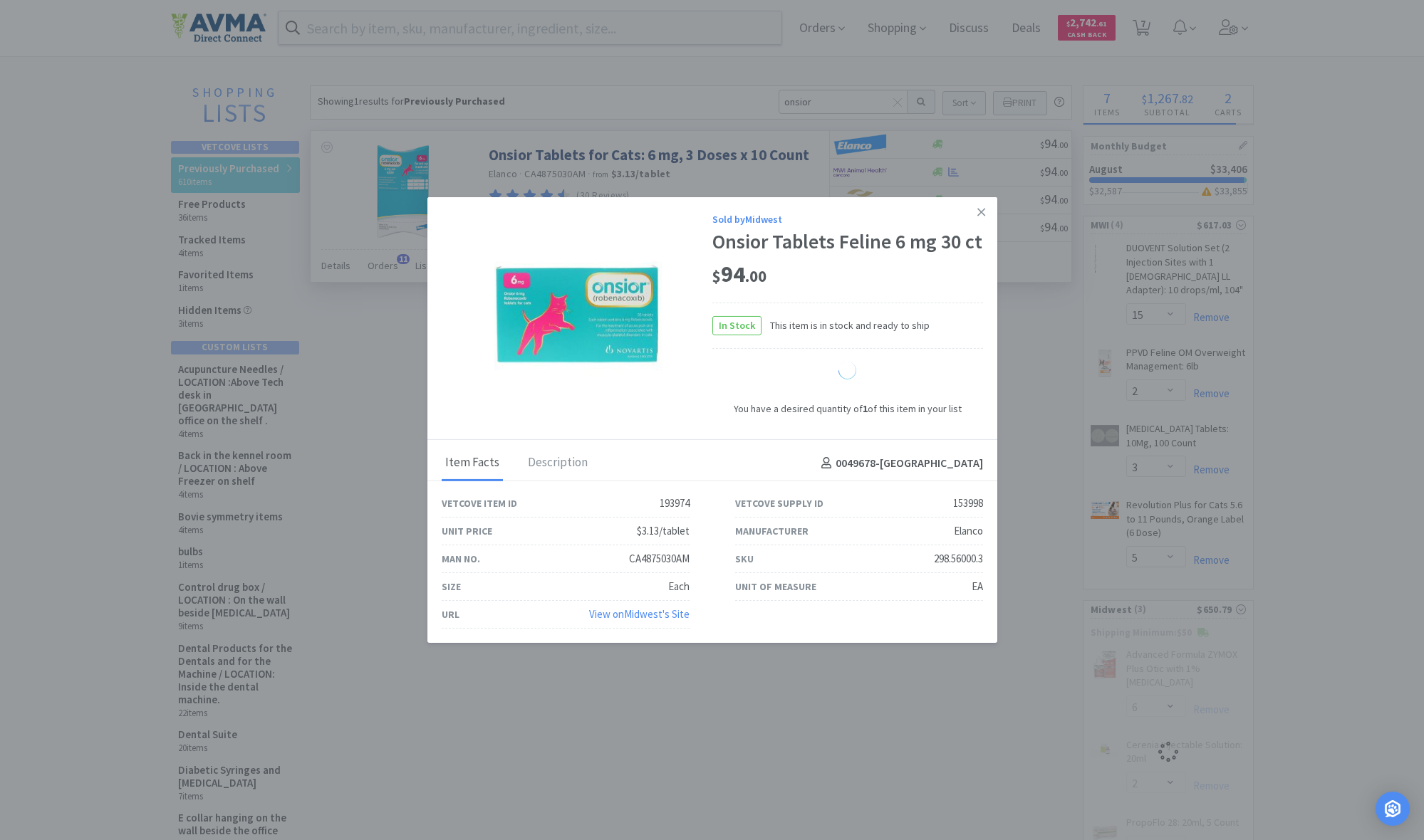
select select "1"
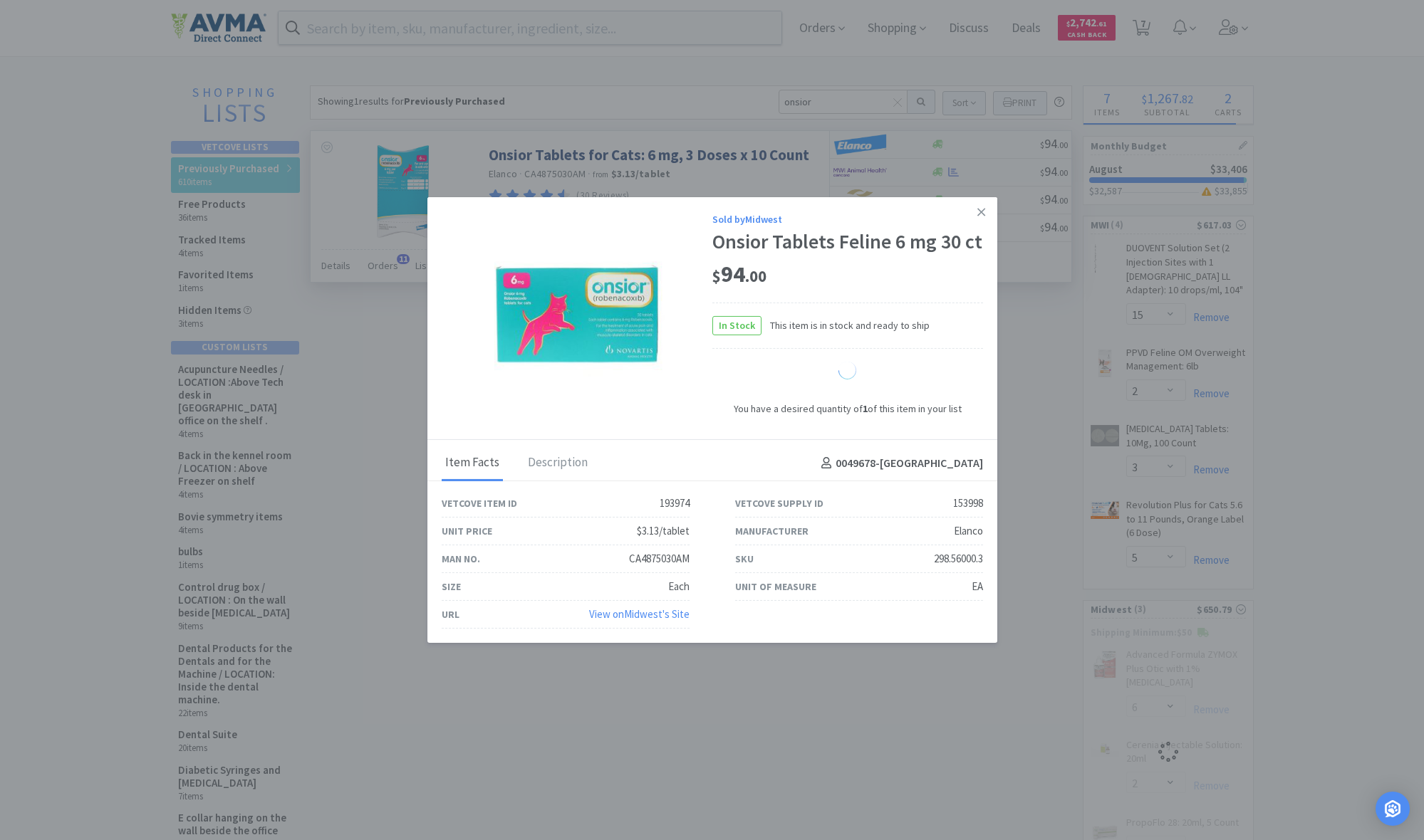
select select "1"
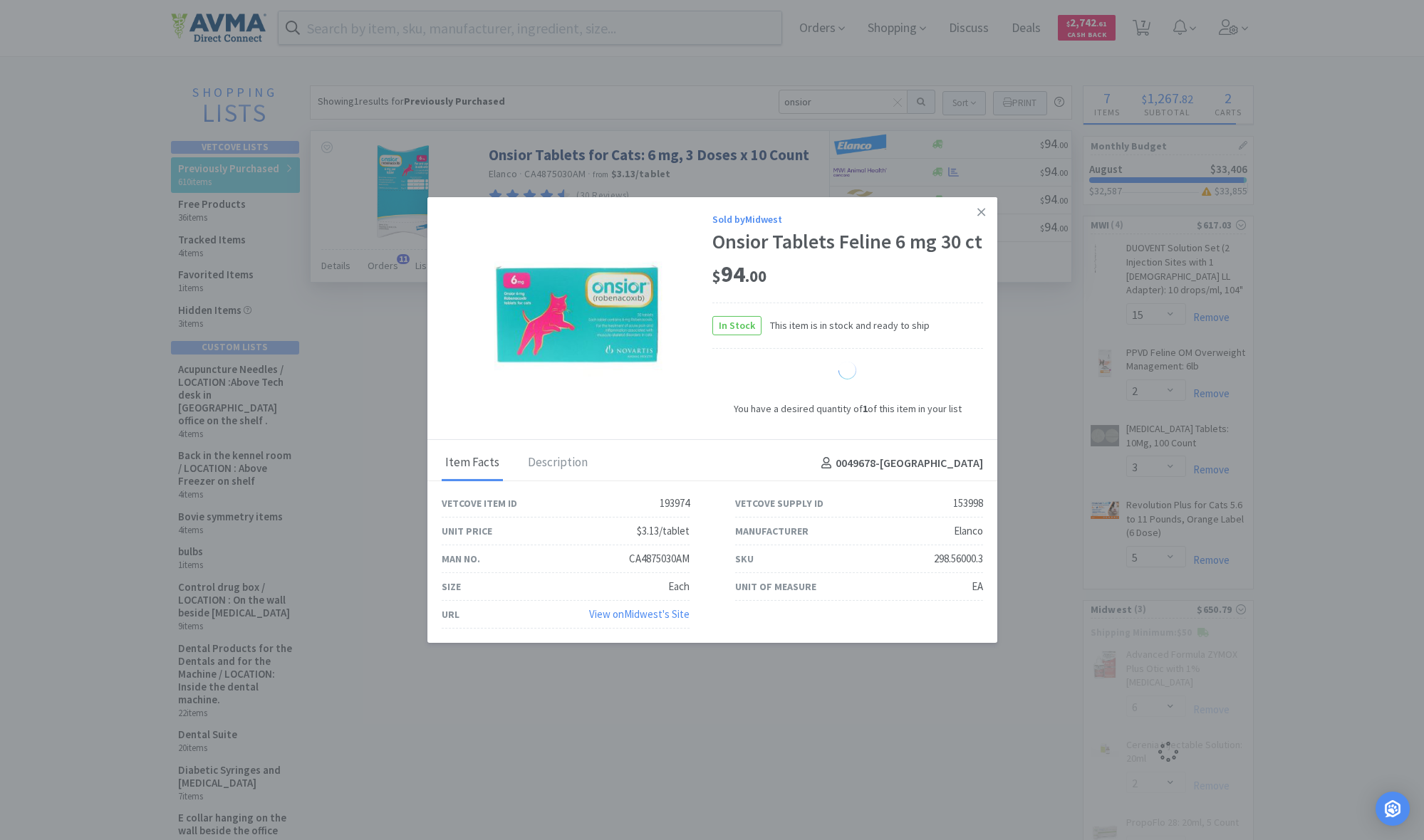
select select "1"
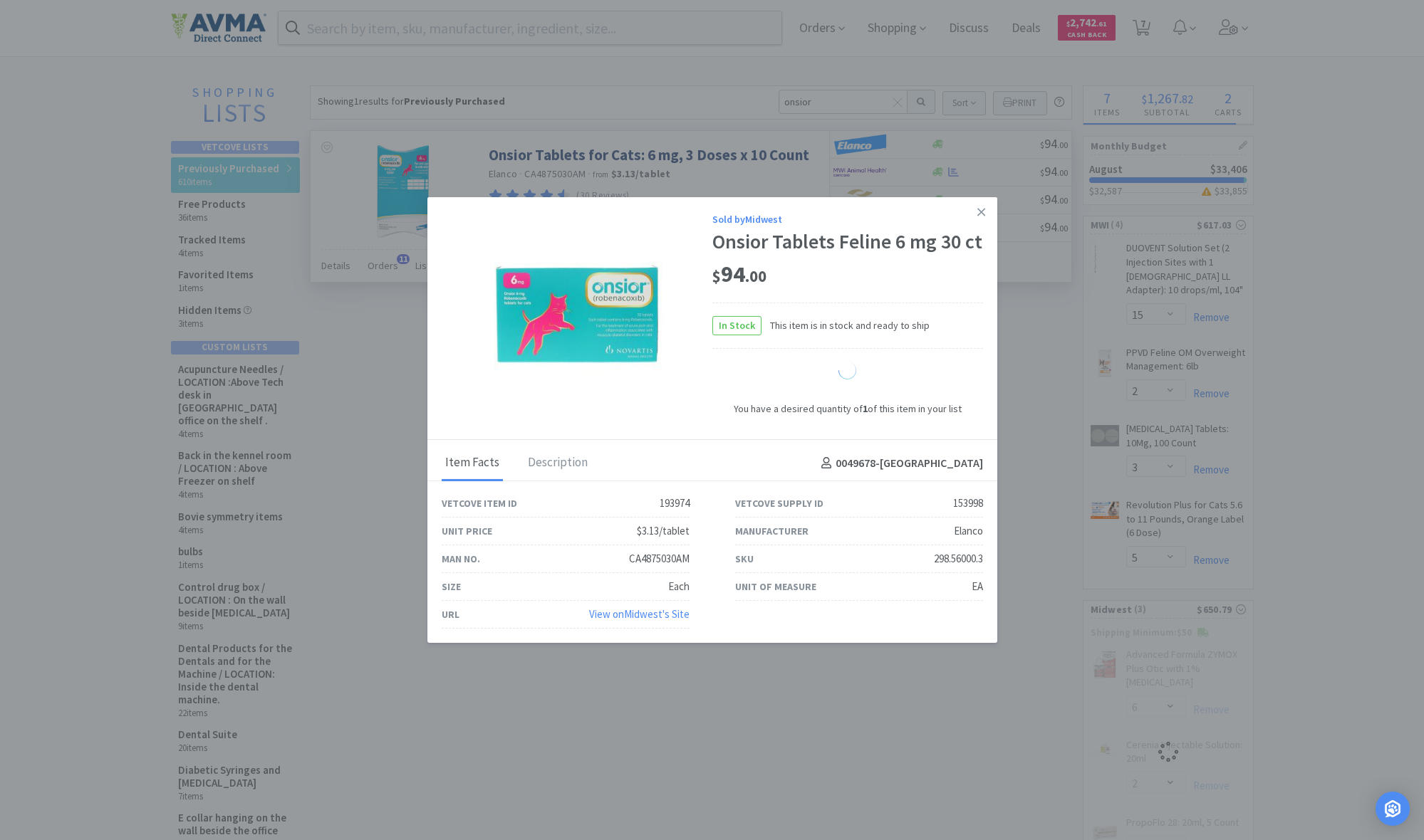
select select "1"
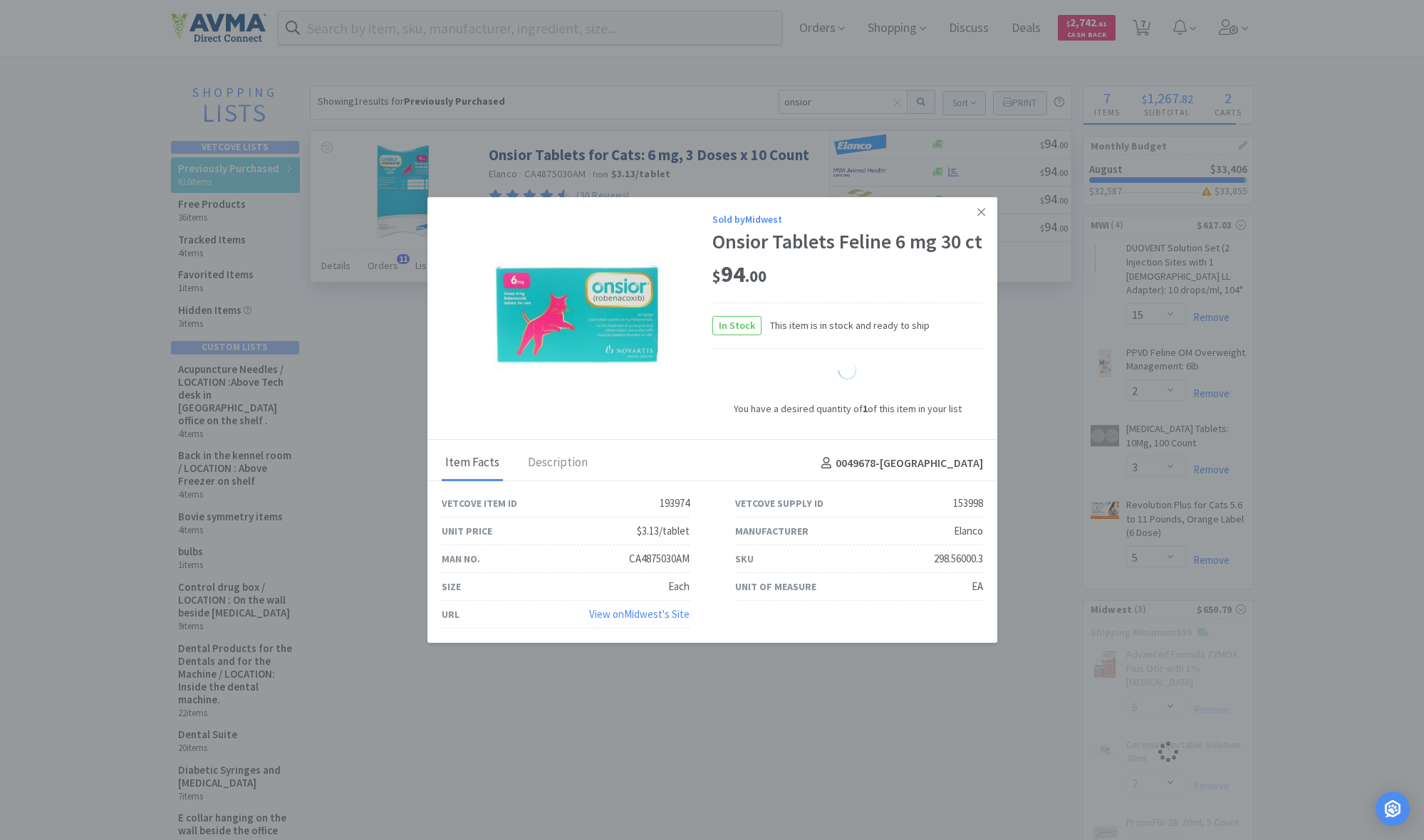
select select "1"
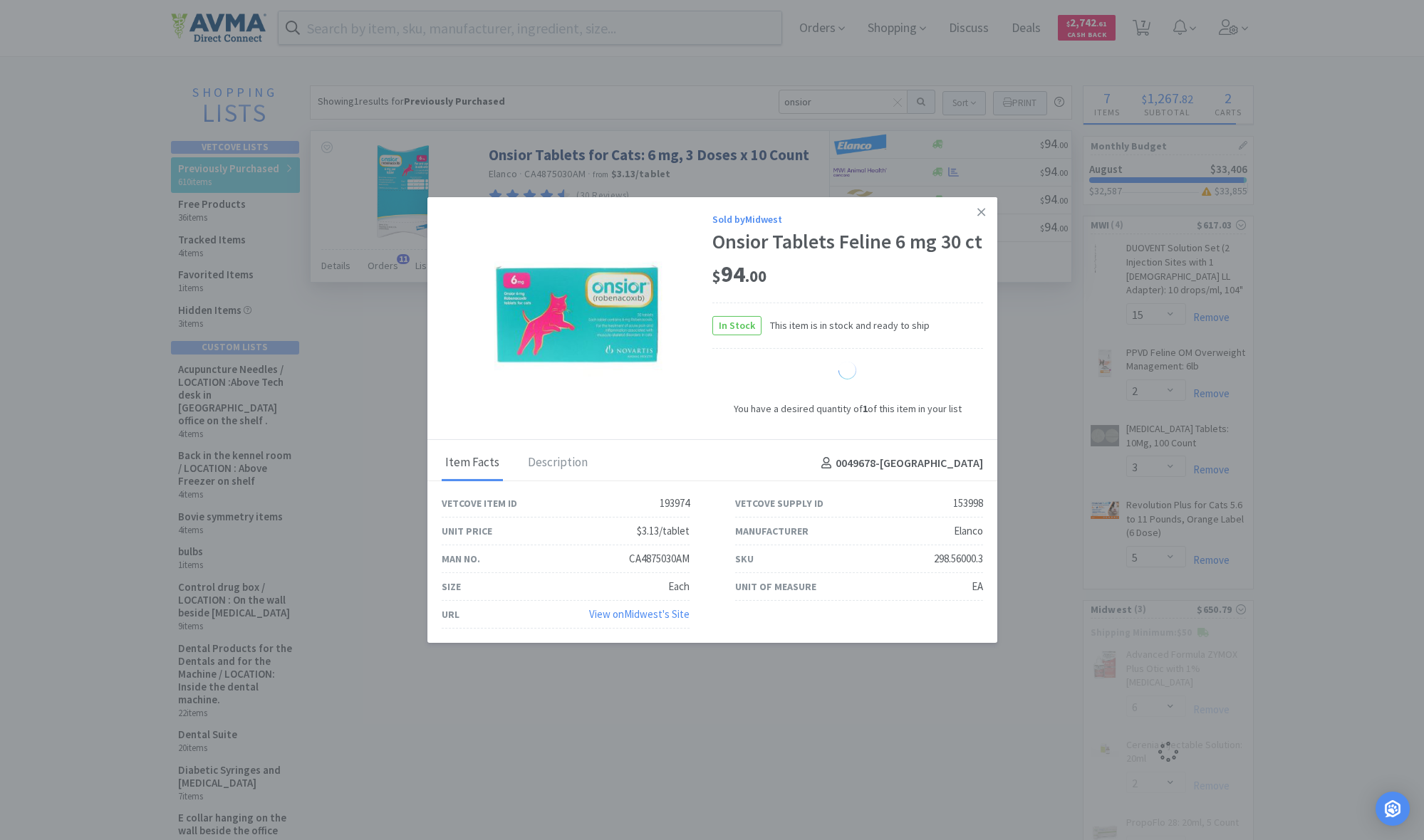
select select "1"
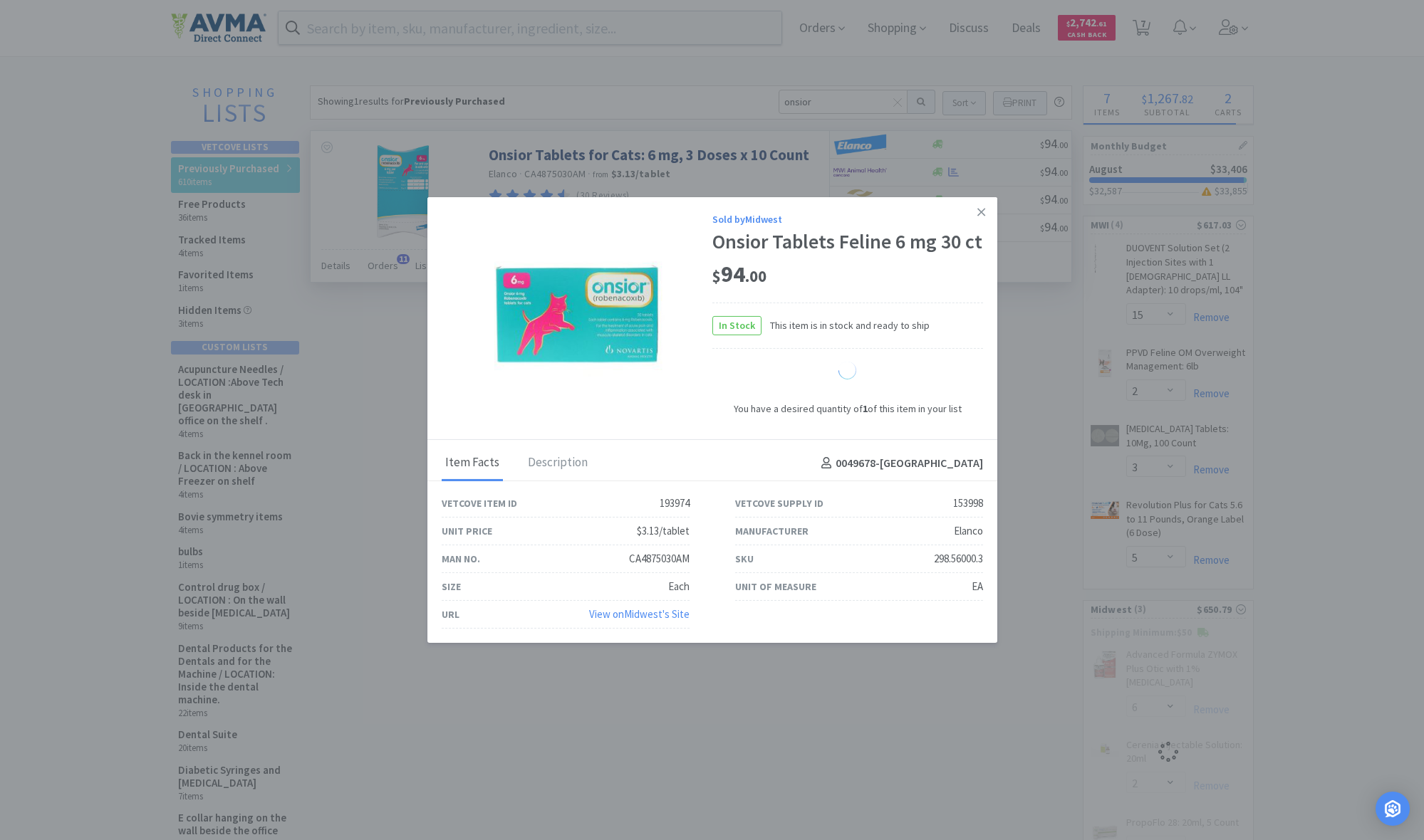
select select "1"
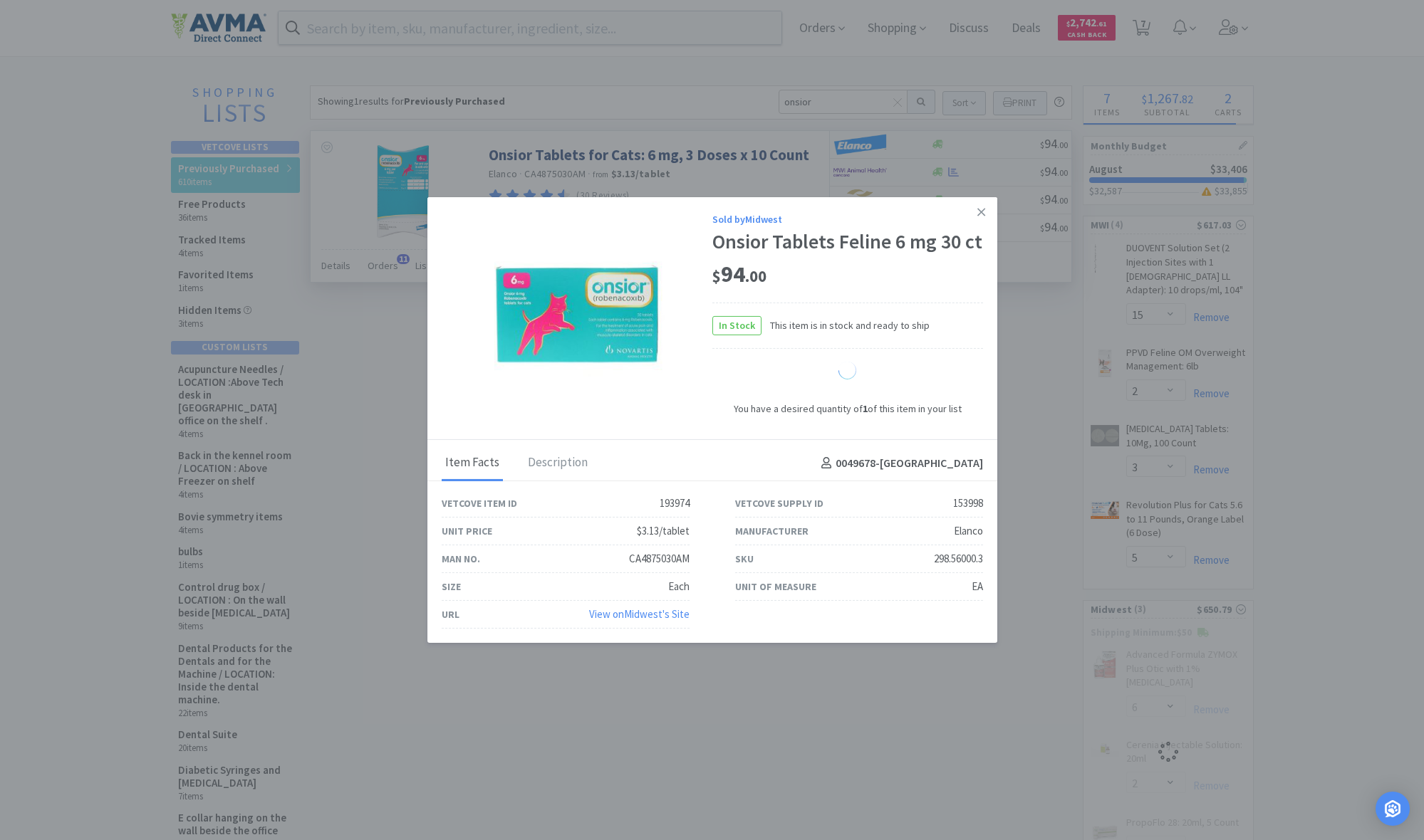
select select "1"
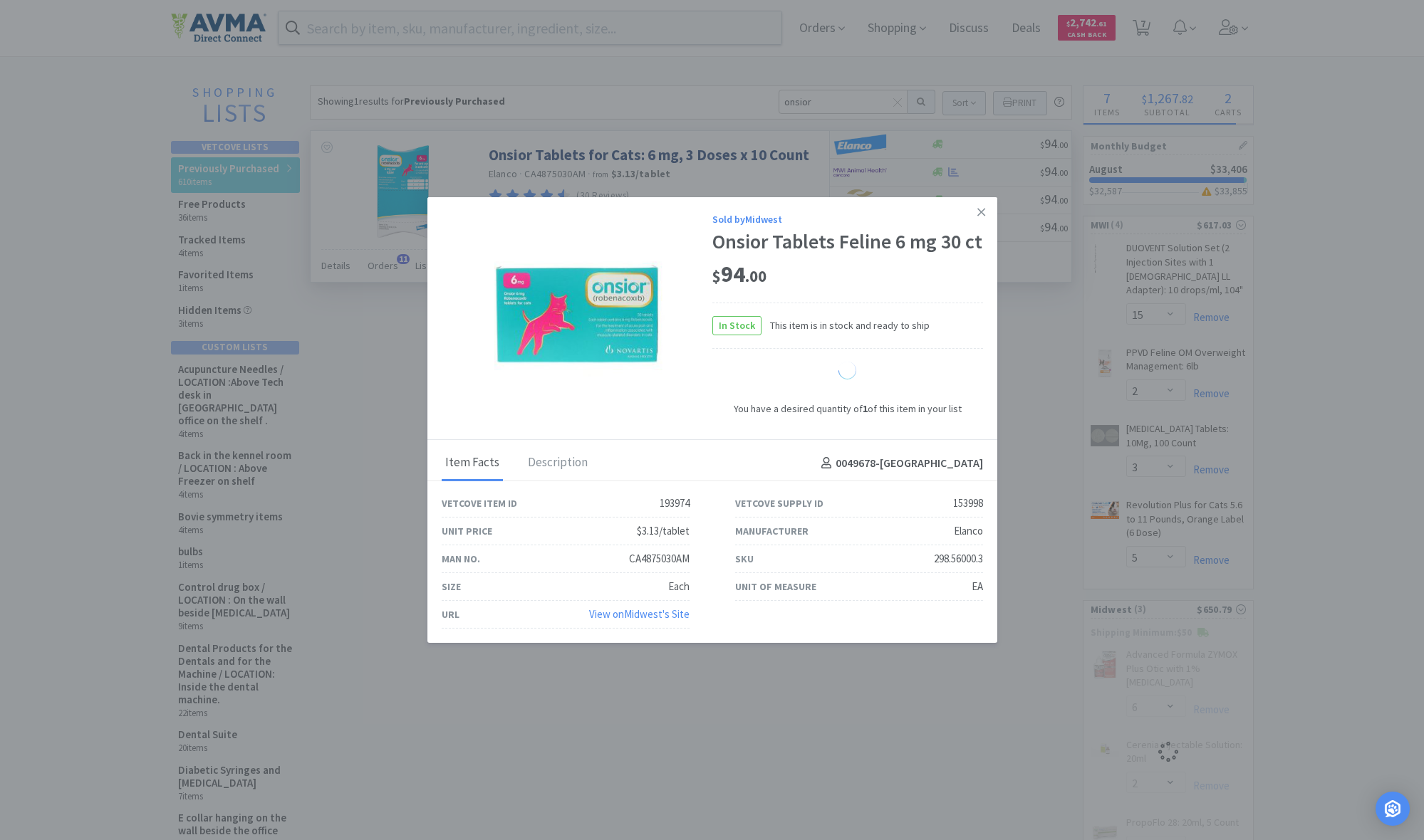
select select "1"
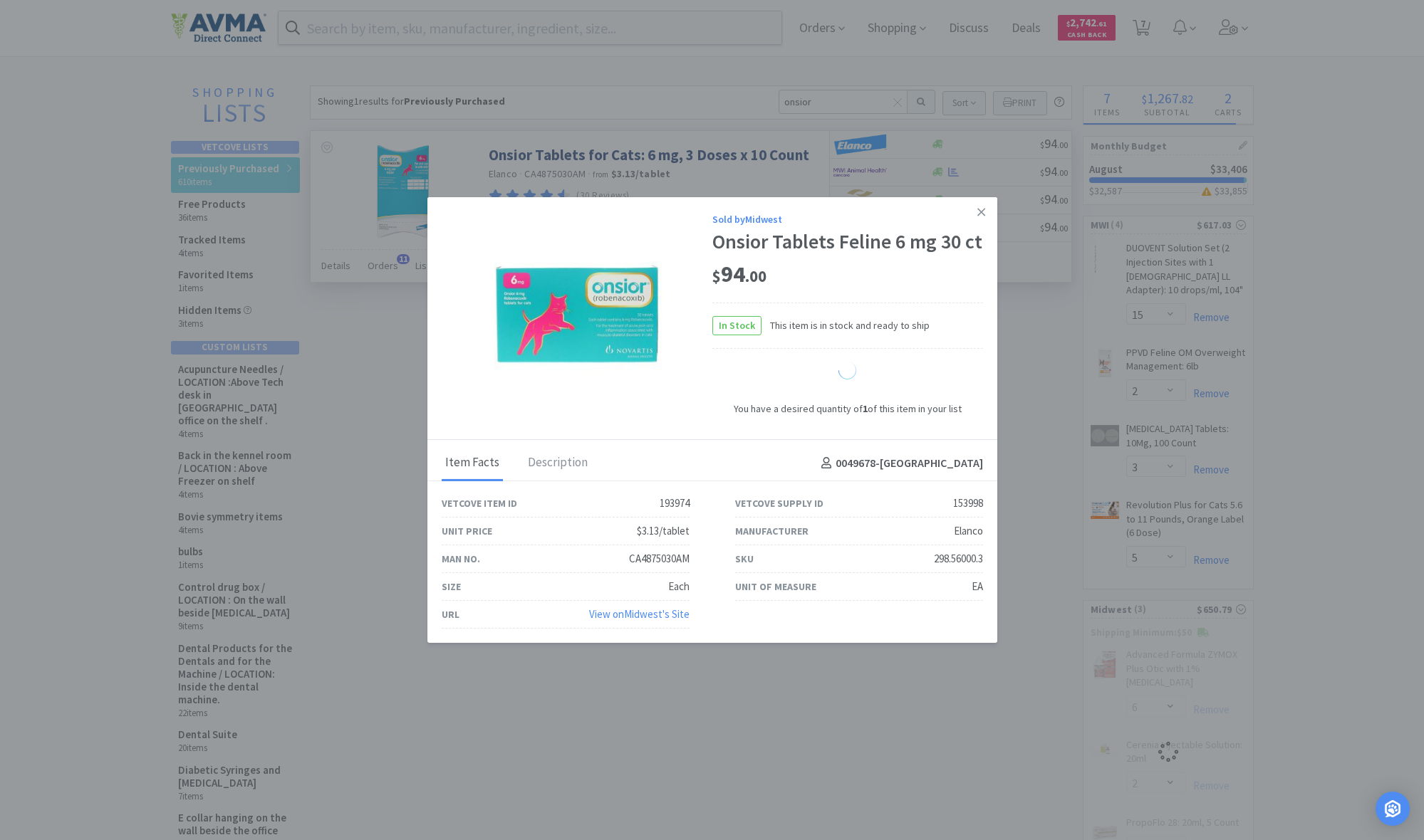
select select "1"
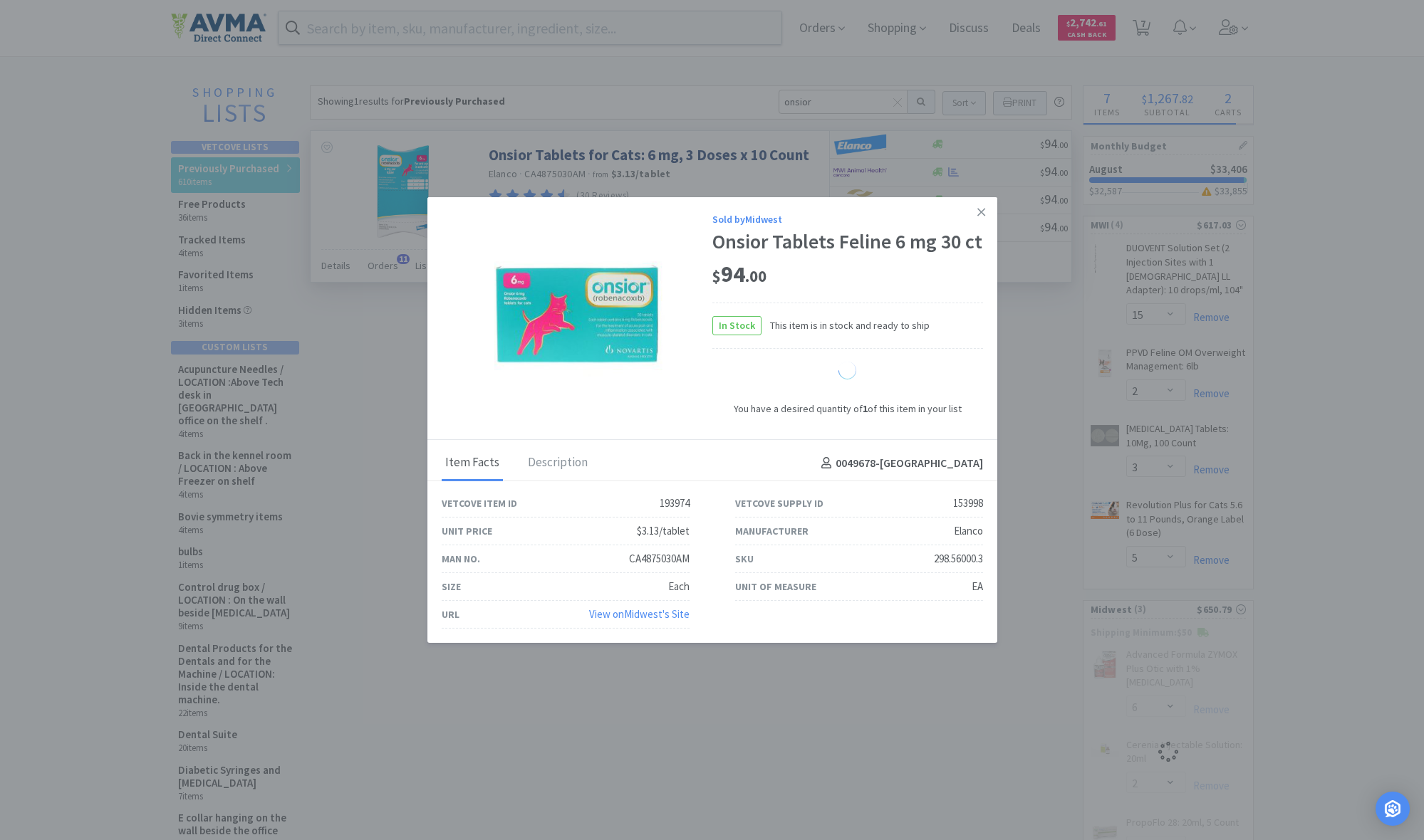
select select "1"
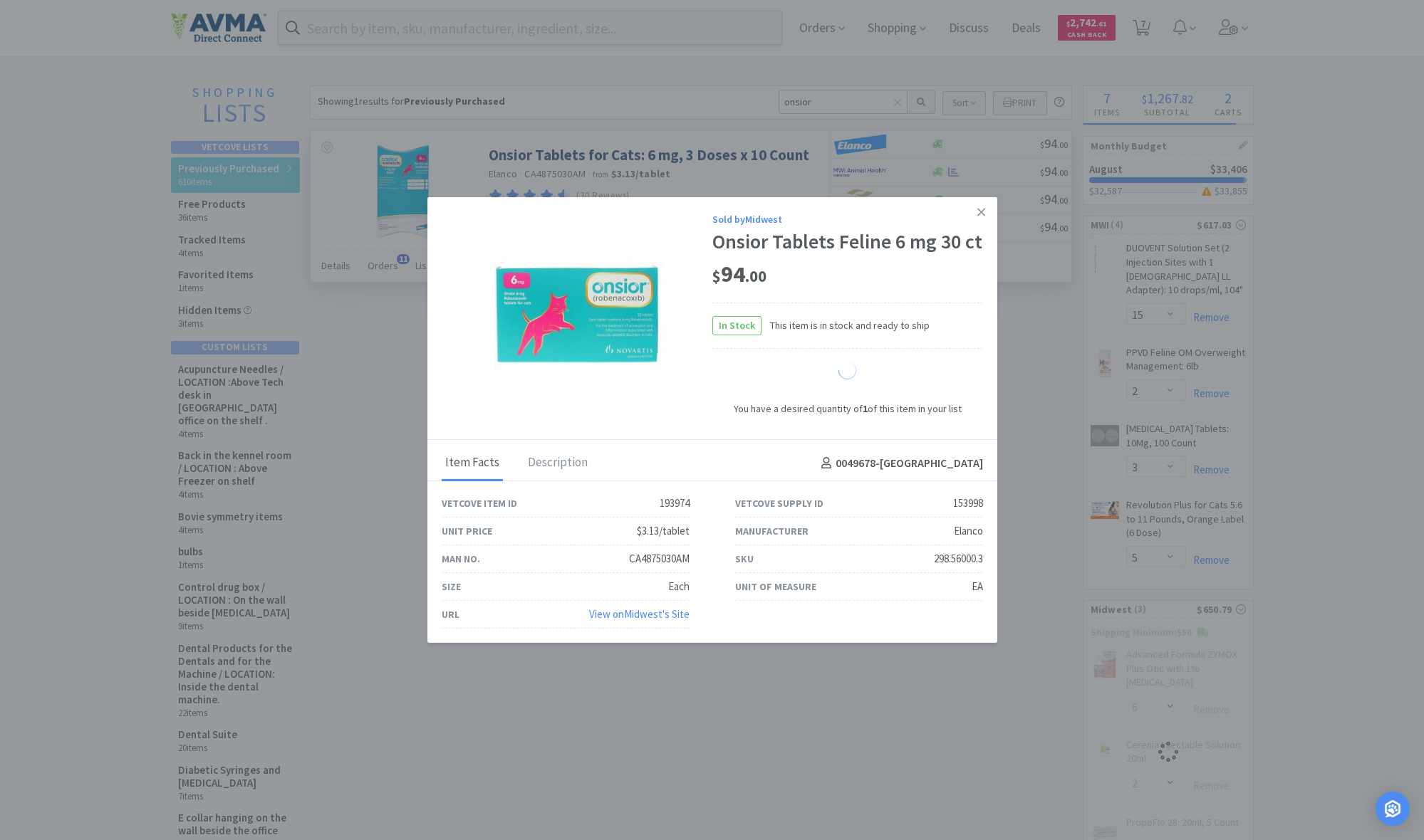
select select "1"
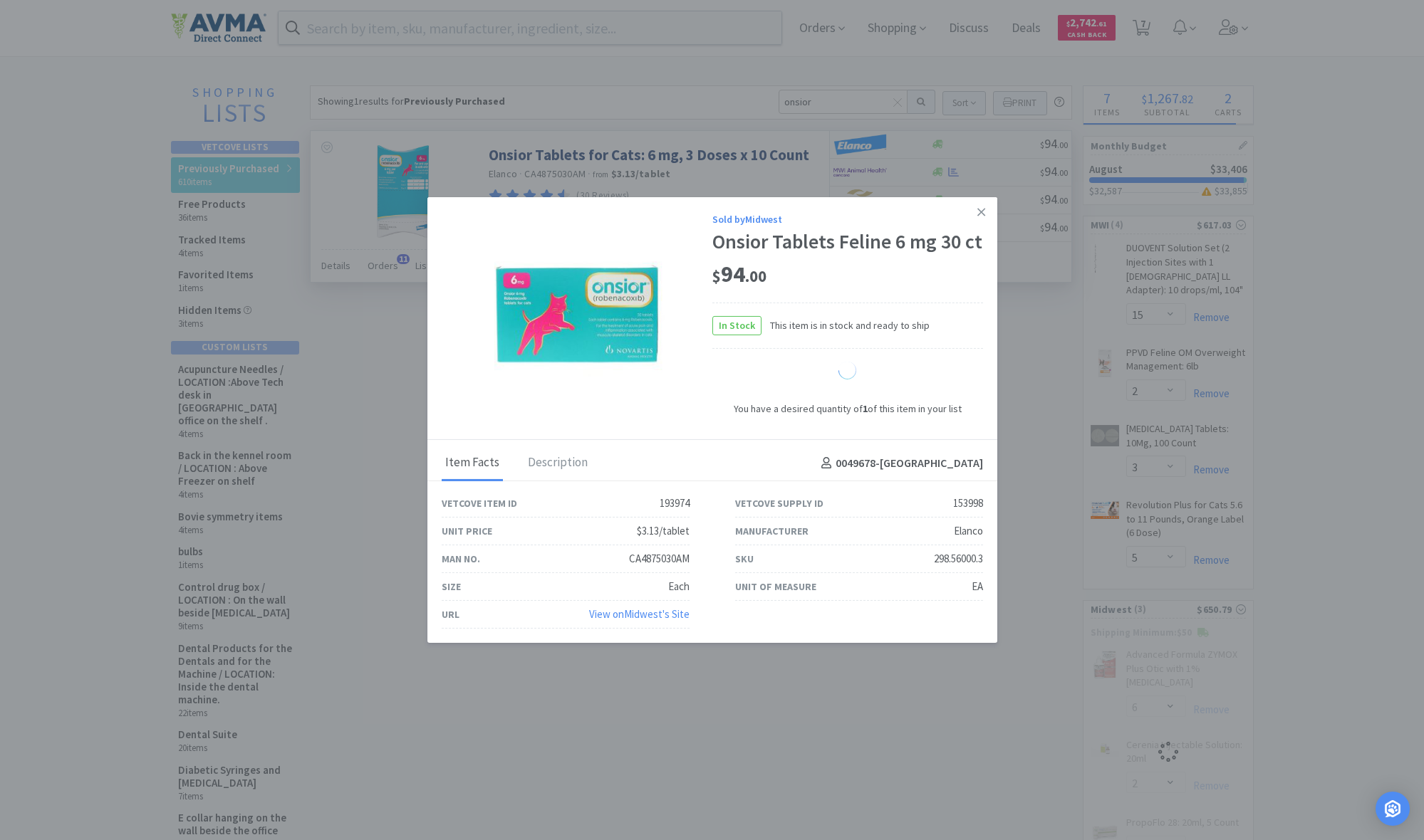
select select "1"
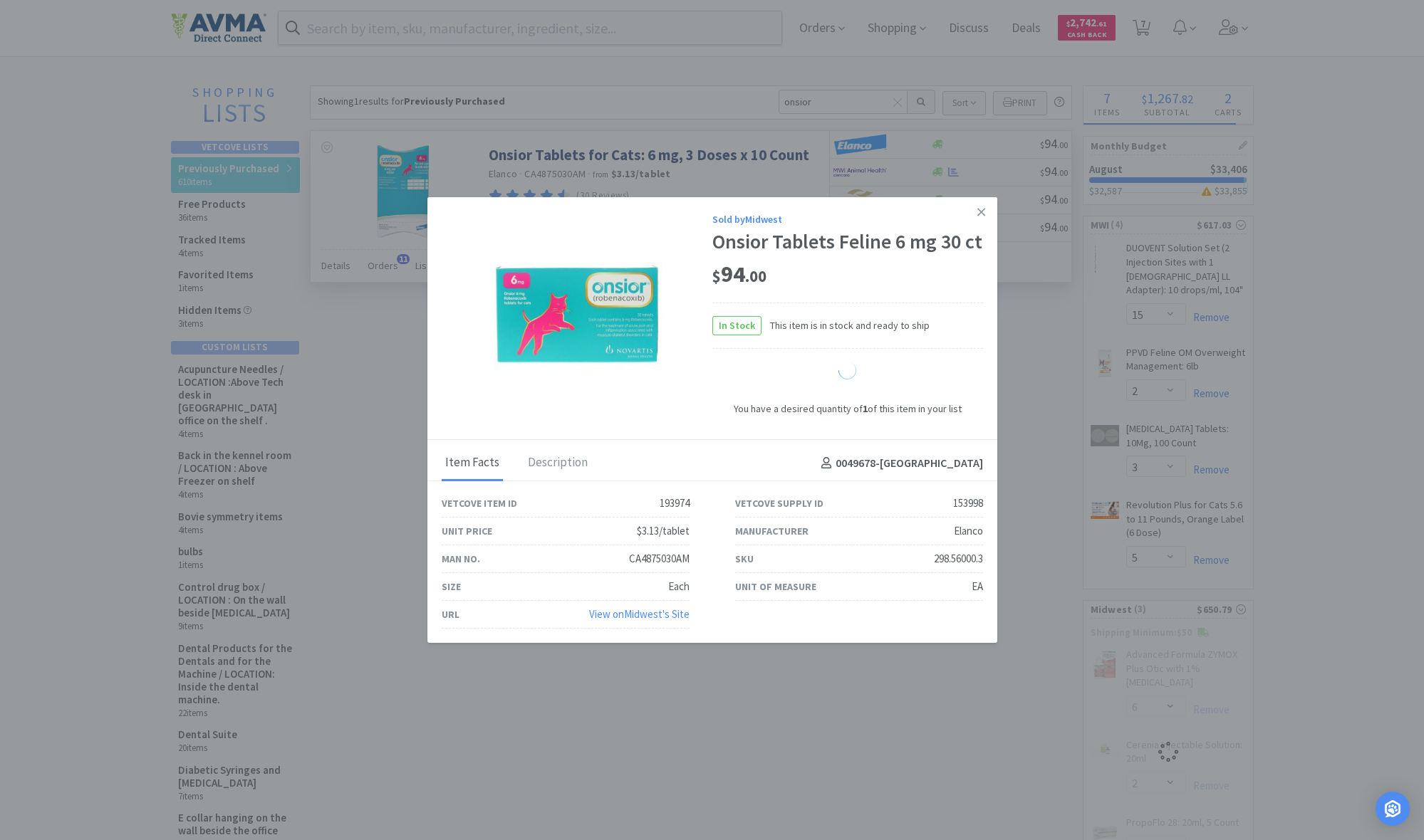
select select "1"
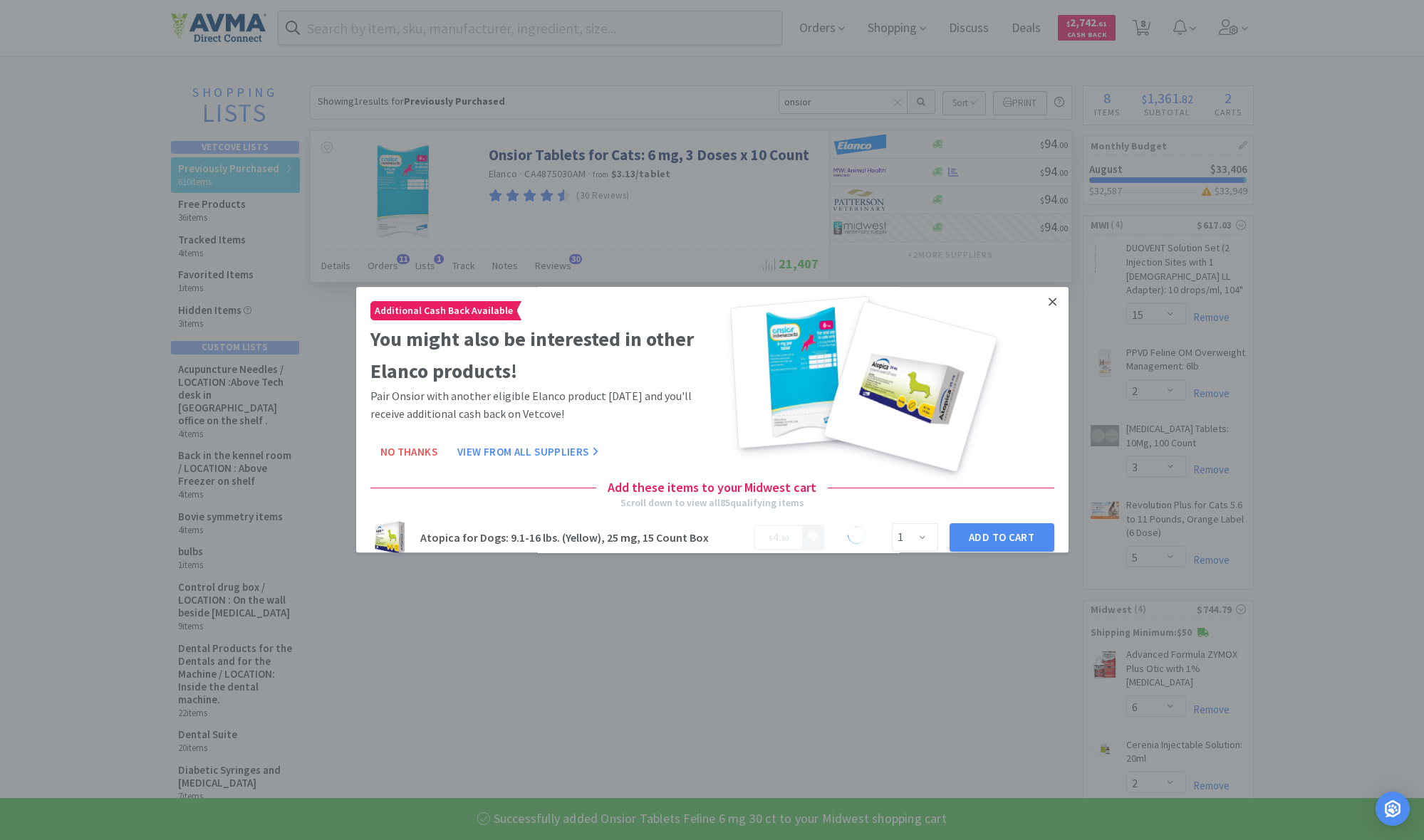
click at [771, 302] on icon at bounding box center [1052, 301] width 8 height 13
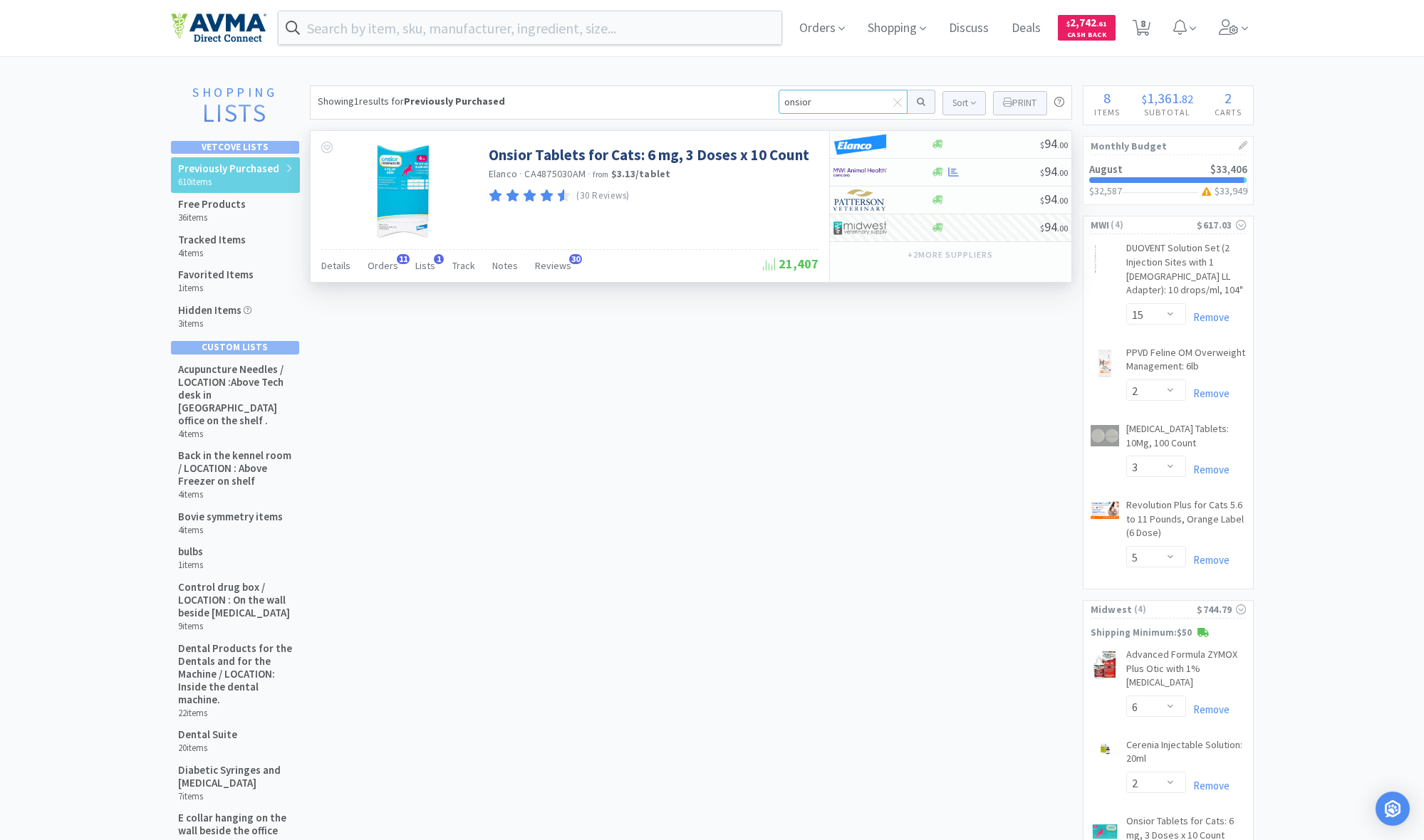
drag, startPoint x: 814, startPoint y: 101, endPoint x: 759, endPoint y: 97, distance: 55.1
click at [759, 97] on div "Showing 1 results for Previously Purchased onsior Sort Print Previously Purchas…" at bounding box center [691, 101] width 762 height 34
type input "metron'"
click at [771, 101] on button at bounding box center [921, 101] width 28 height 24
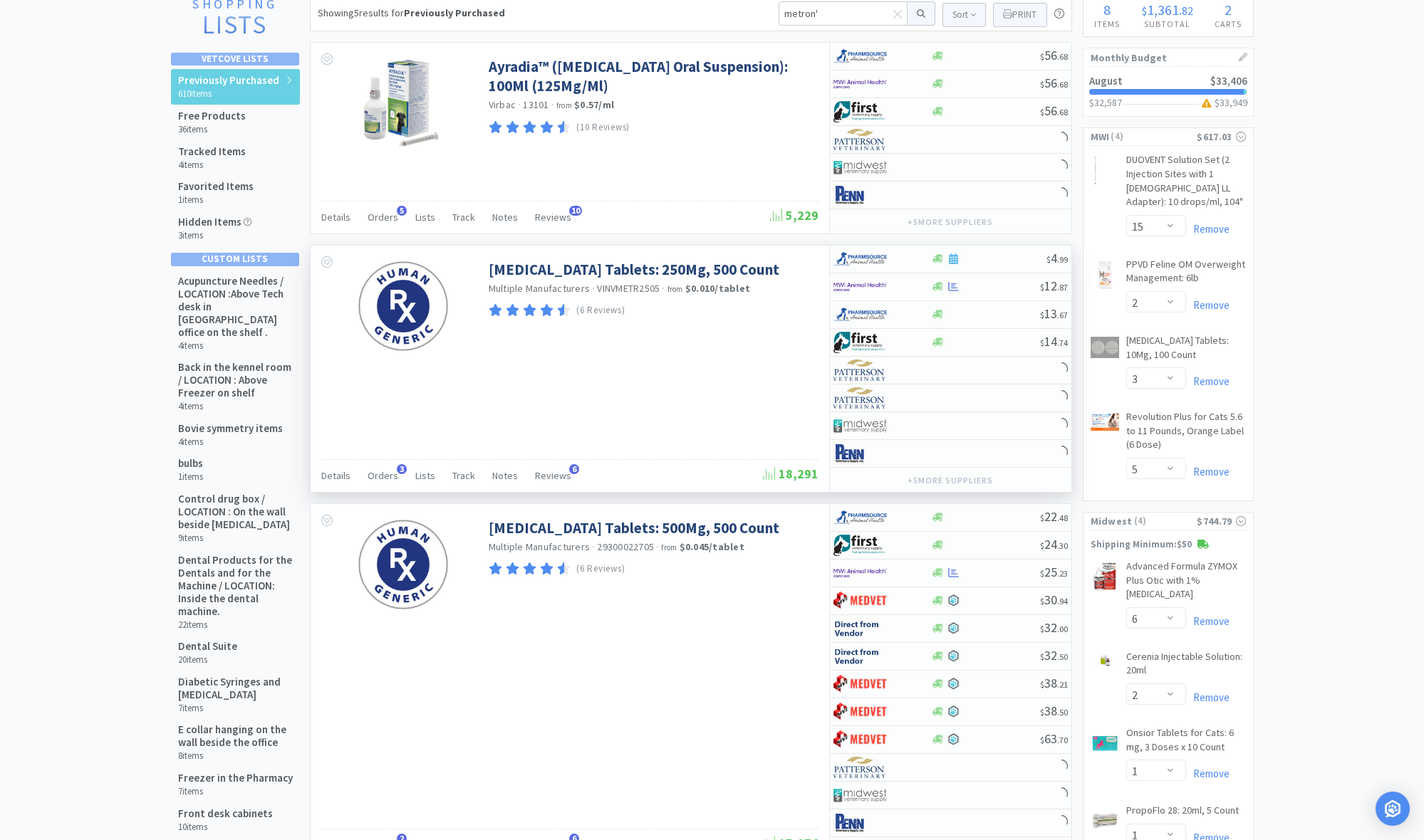
scroll to position [92, 0]
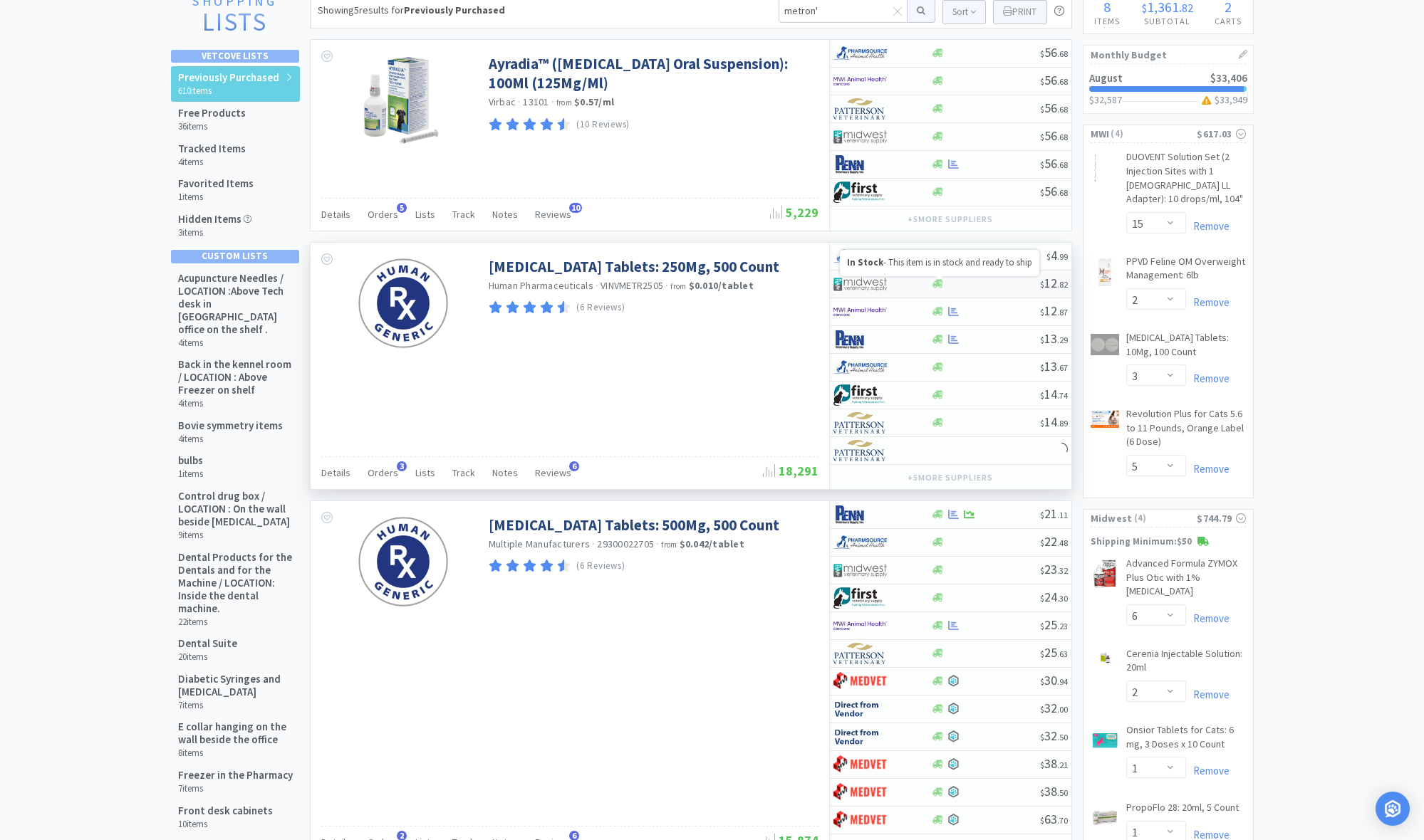
click at [771, 283] on icon at bounding box center [937, 284] width 11 height 9
select select "1"
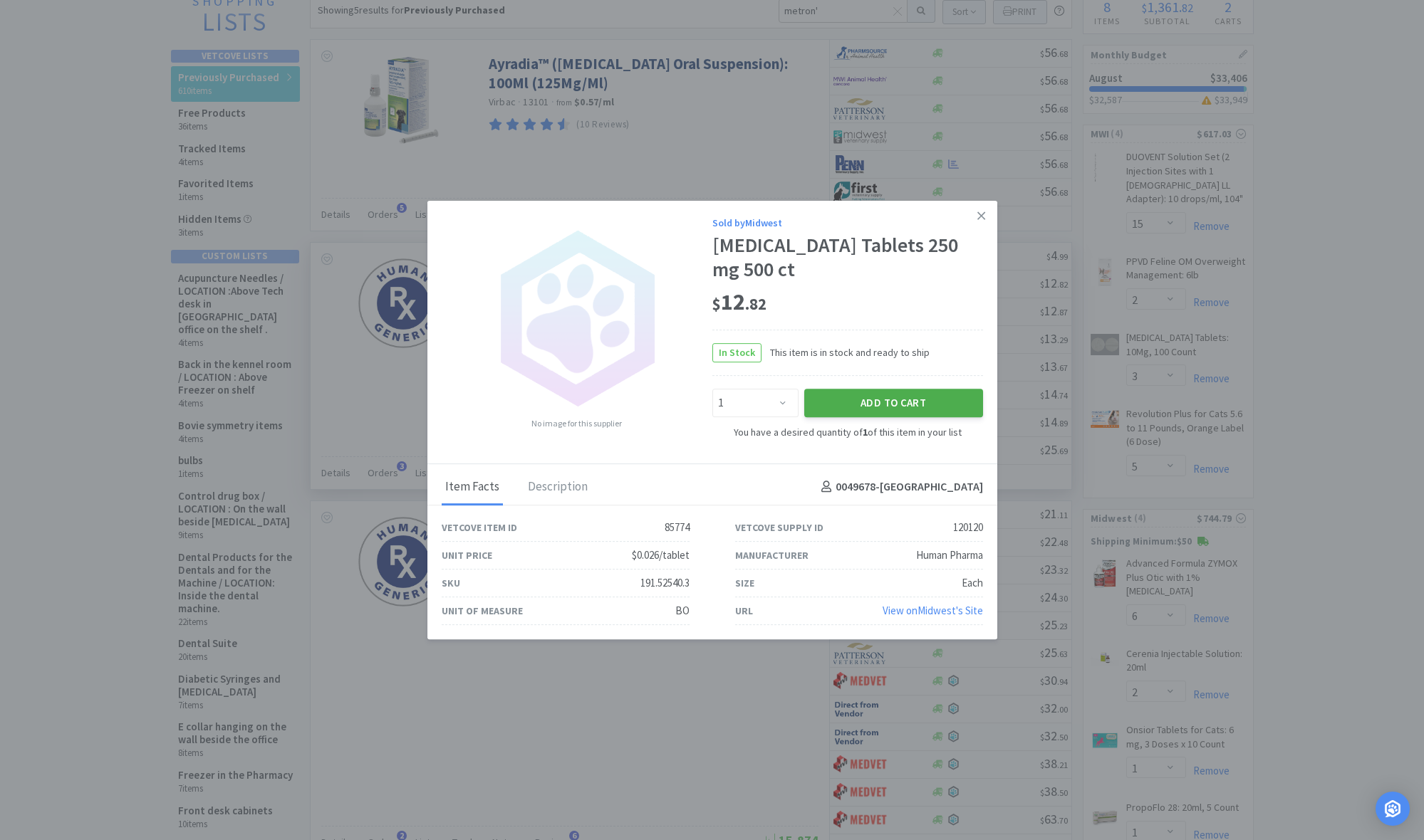
click at [771, 404] on button "Add to Cart" at bounding box center [893, 403] width 179 height 28
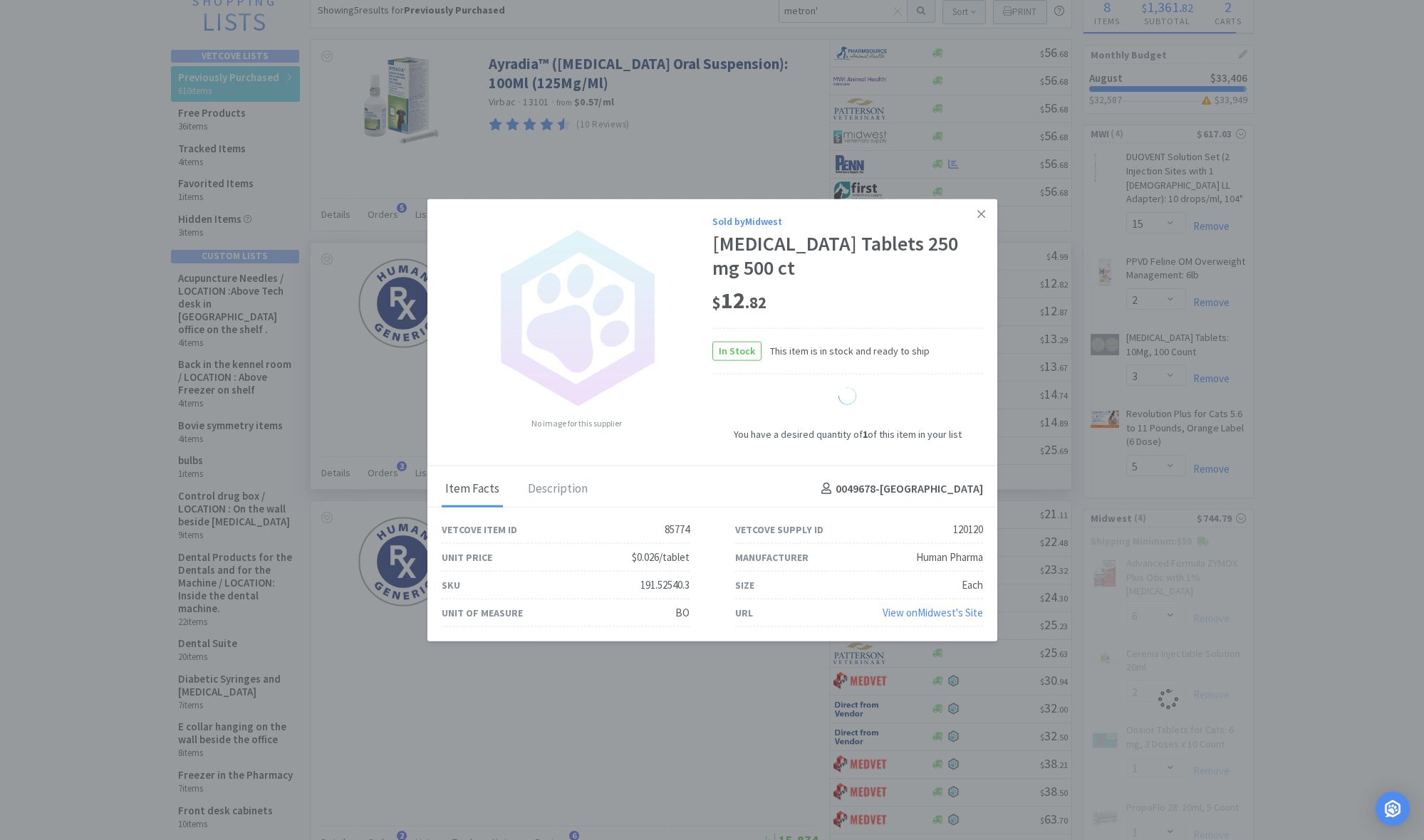
select select "1"
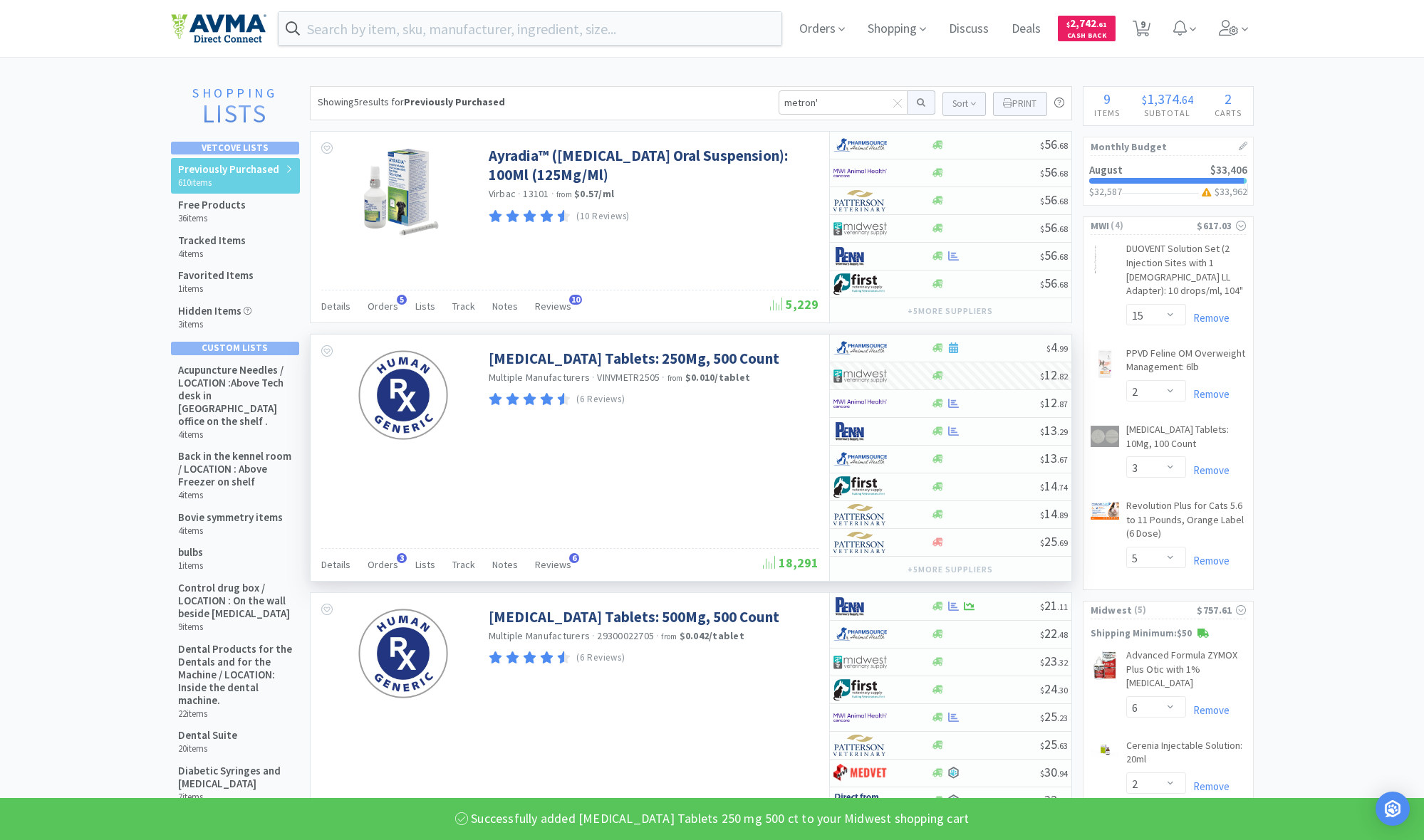
scroll to position [0, 0]
drag, startPoint x: 820, startPoint y: 105, endPoint x: 755, endPoint y: 98, distance: 65.4
click at [755, 98] on div "Showing 5 results for Previously Purchased metron' Sort Print Previously Purcha…" at bounding box center [691, 102] width 762 height 34
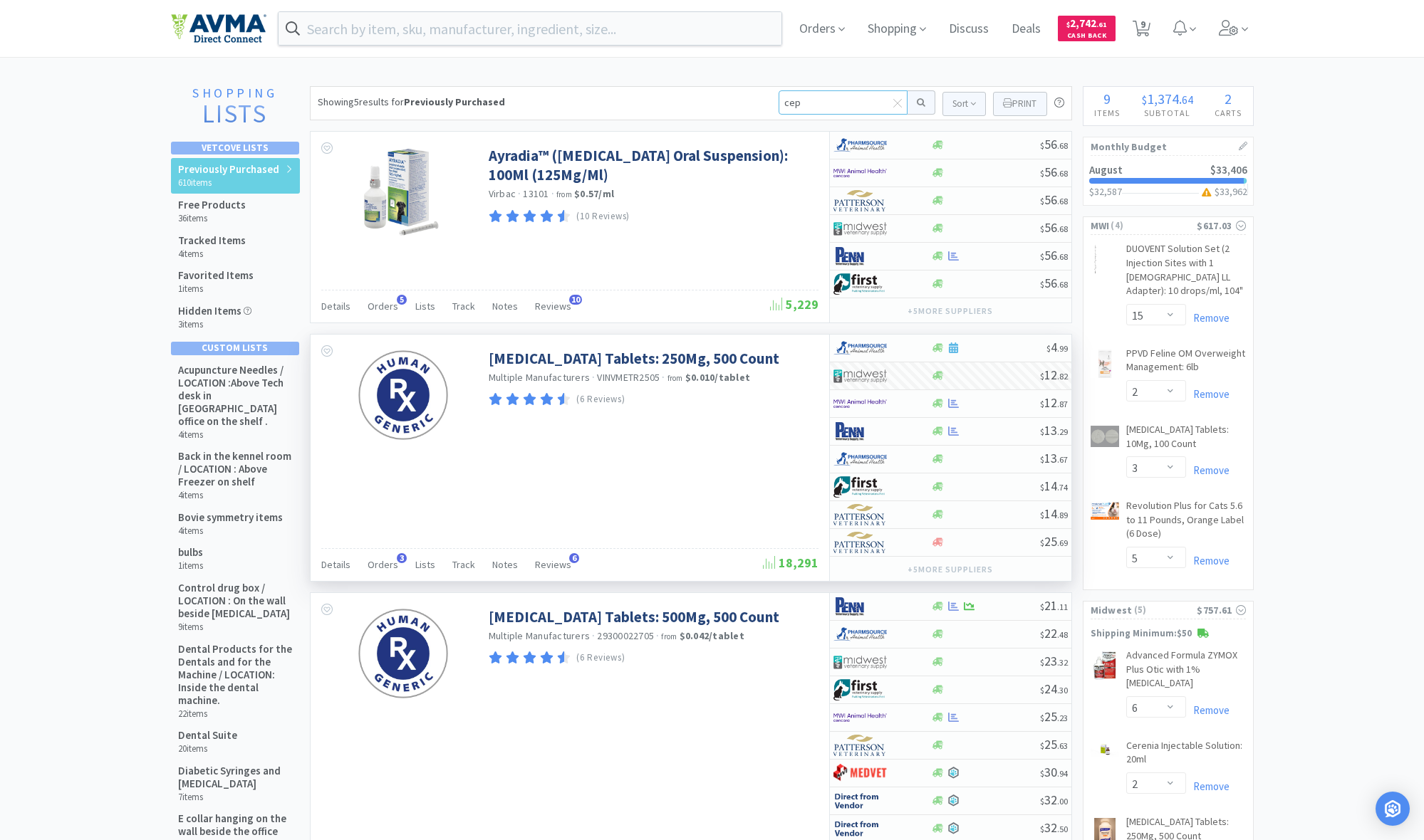
type input "ceph"
click at [771, 102] on button at bounding box center [921, 102] width 28 height 24
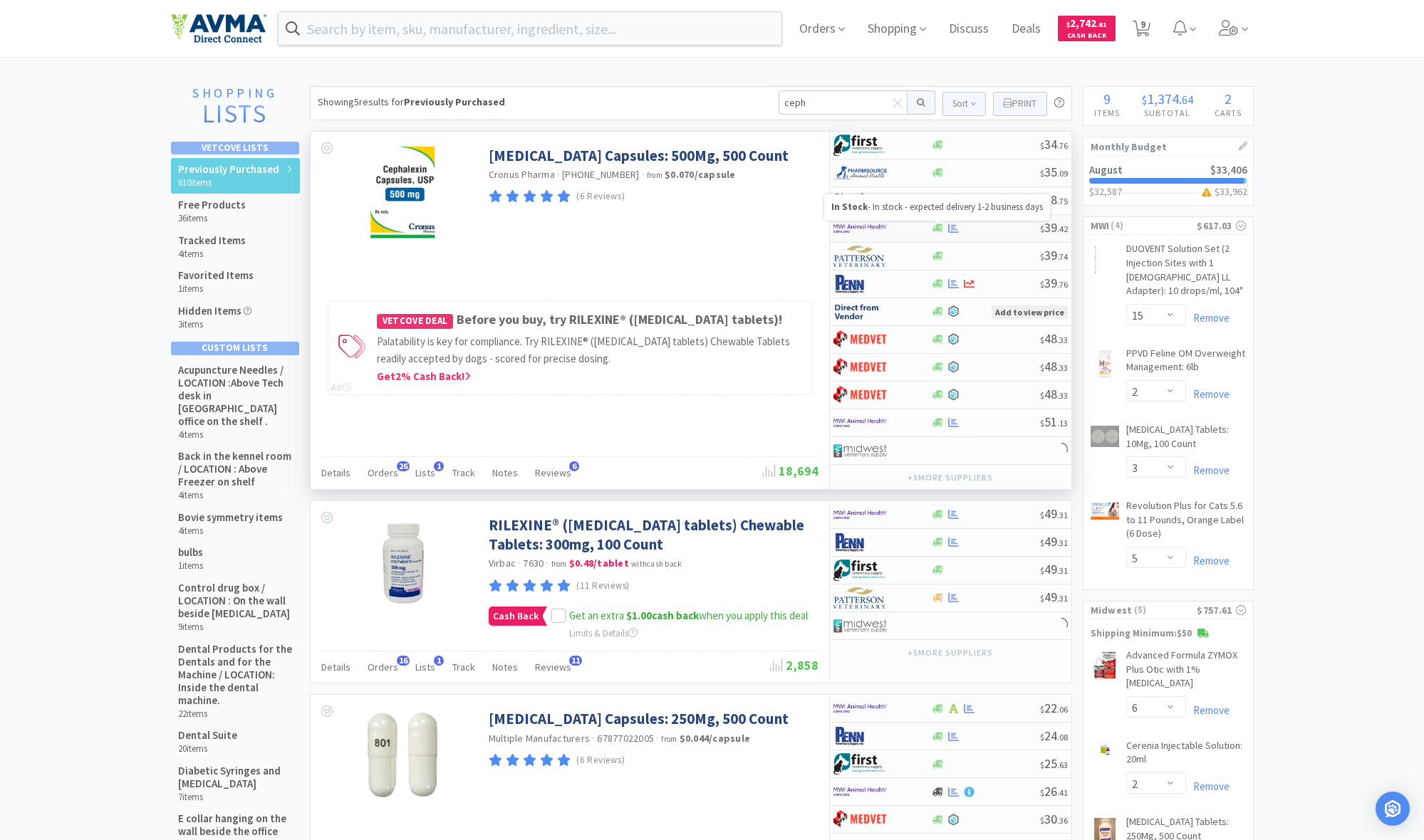
click at [771, 228] on icon at bounding box center [937, 228] width 11 height 11
select select "1"
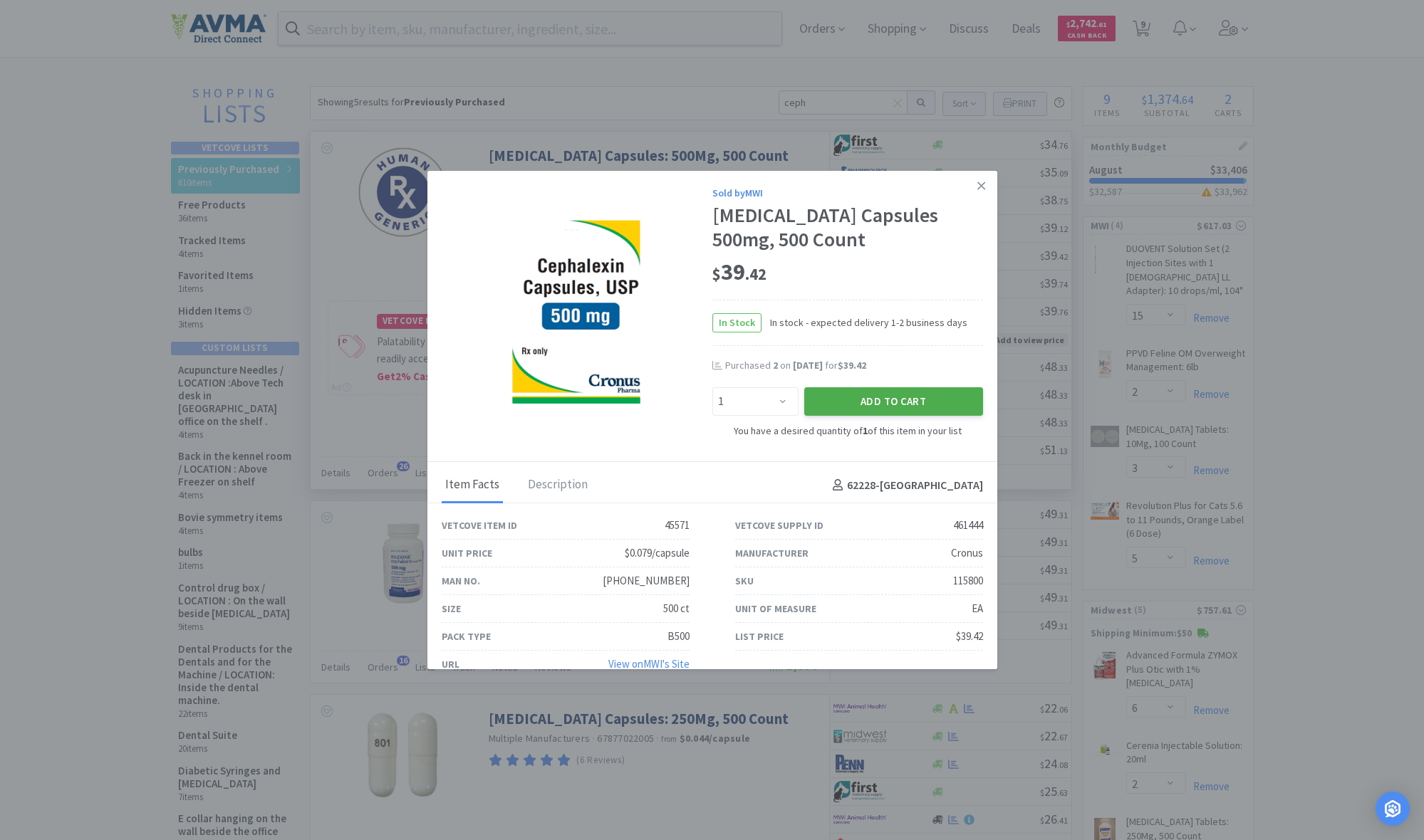
click at [771, 397] on button "Add to Cart" at bounding box center [893, 401] width 179 height 28
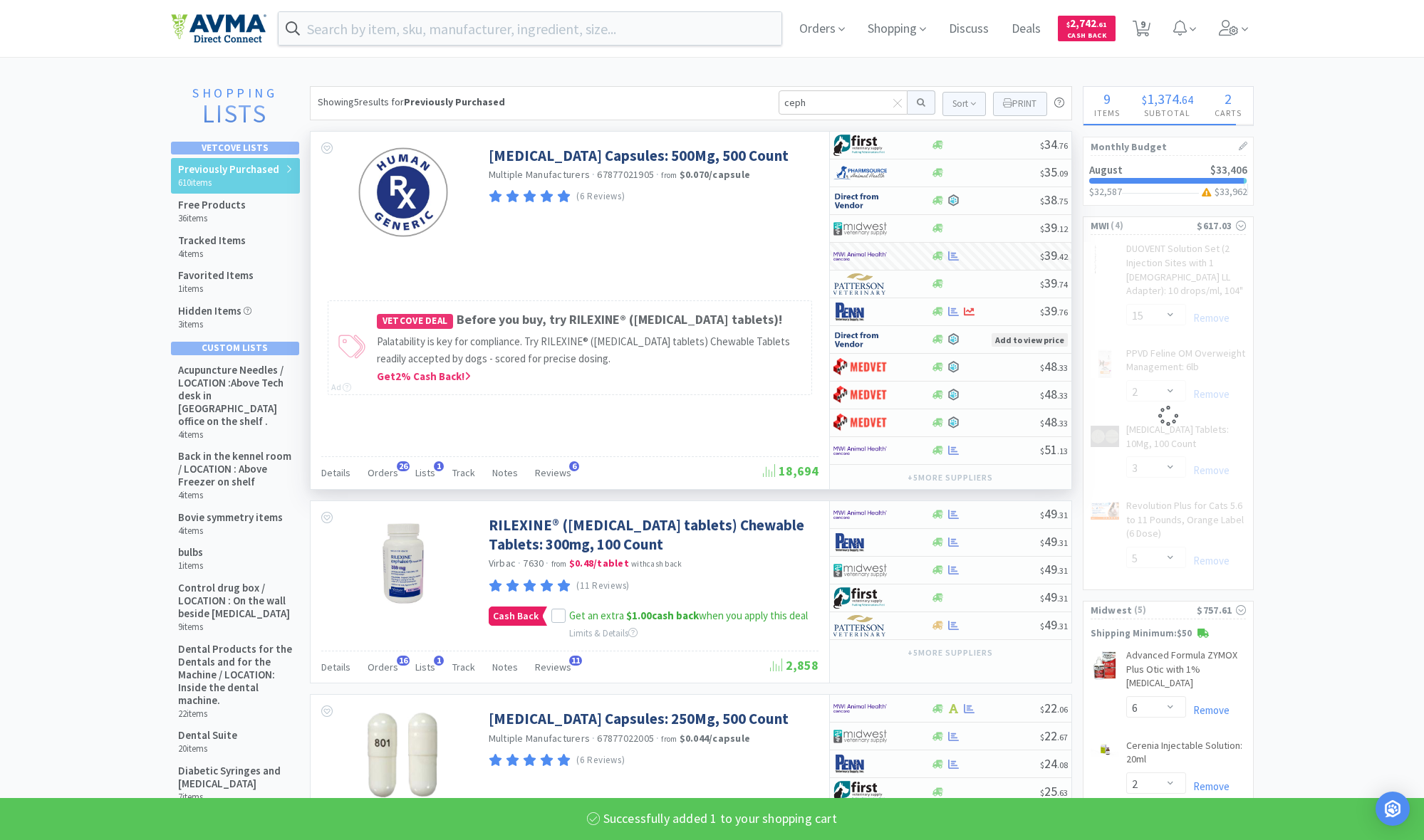
select select "5"
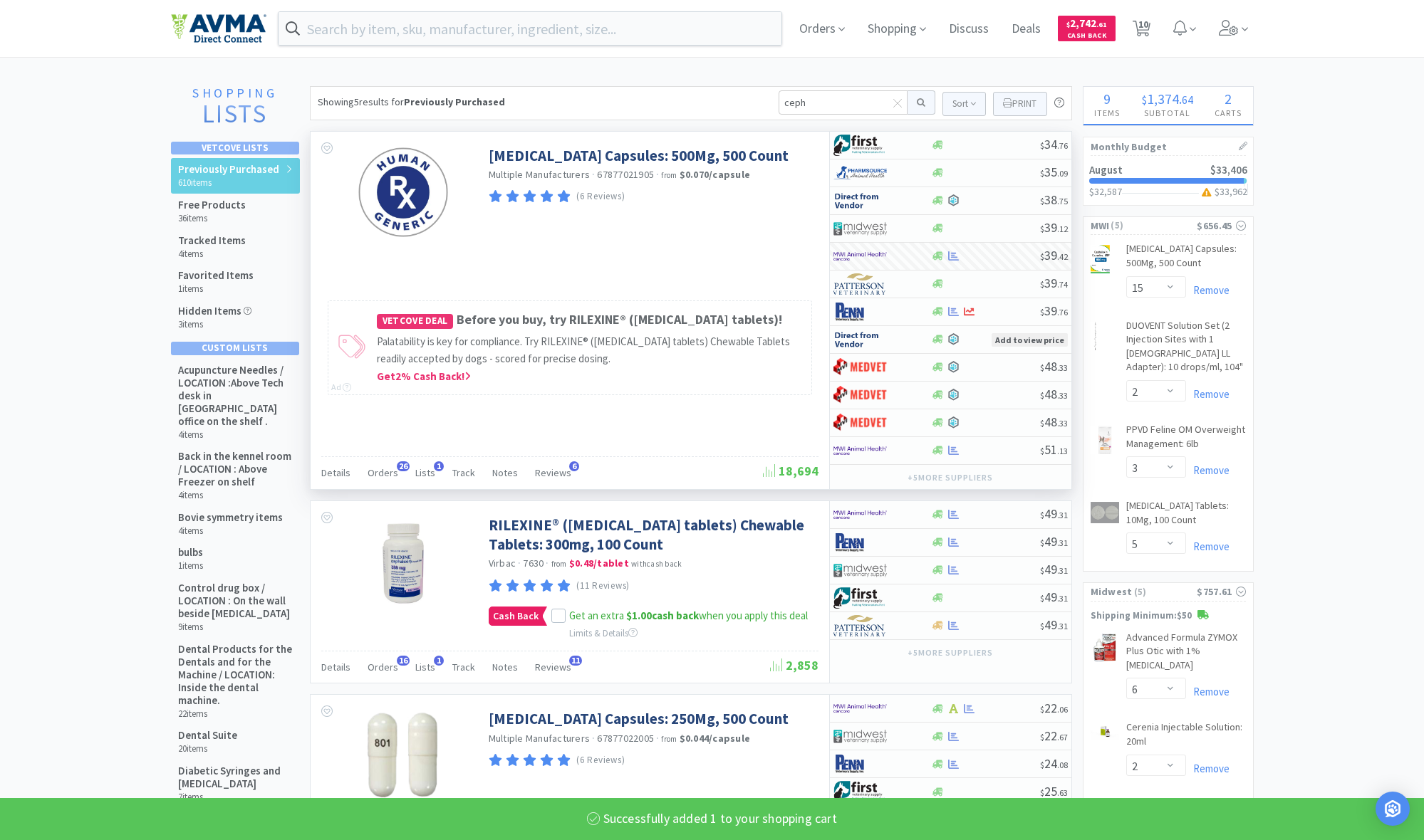
select select "1"
select select "15"
select select "2"
select select "3"
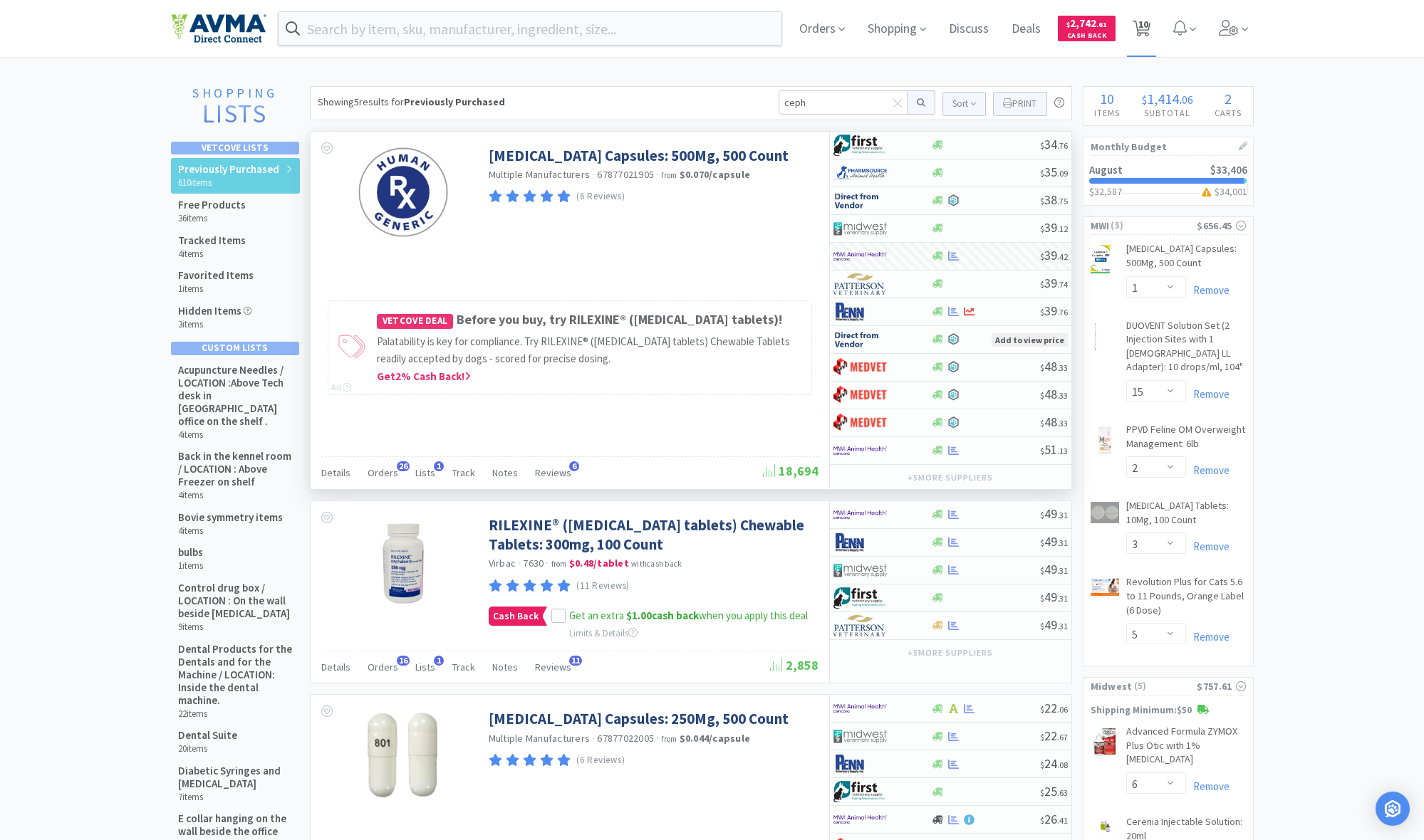
click at [771, 33] on span "10" at bounding box center [1143, 24] width 10 height 57
select select "1"
select select "15"
select select "2"
select select "3"
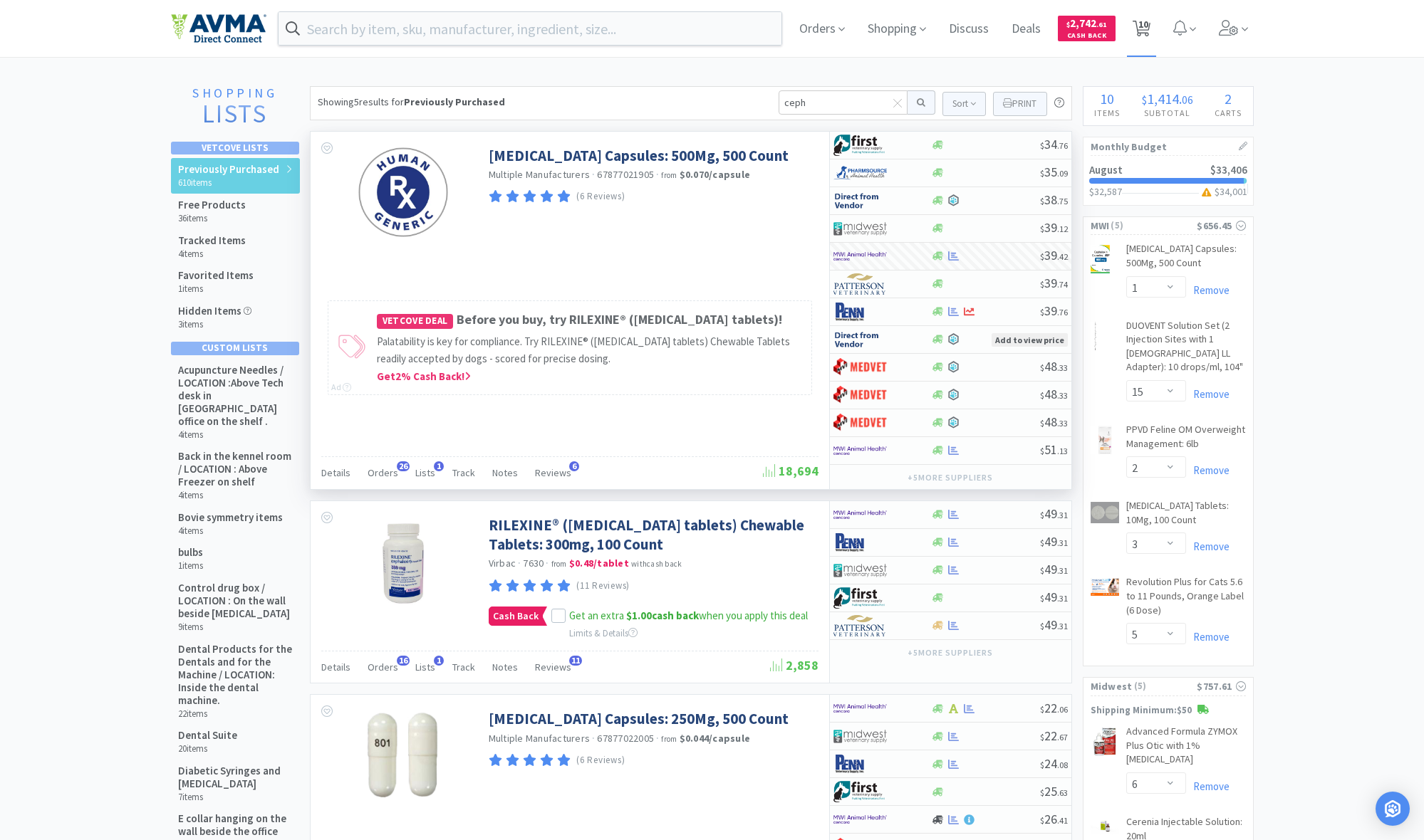
select select "5"
select select "6"
select select "2"
select select "1"
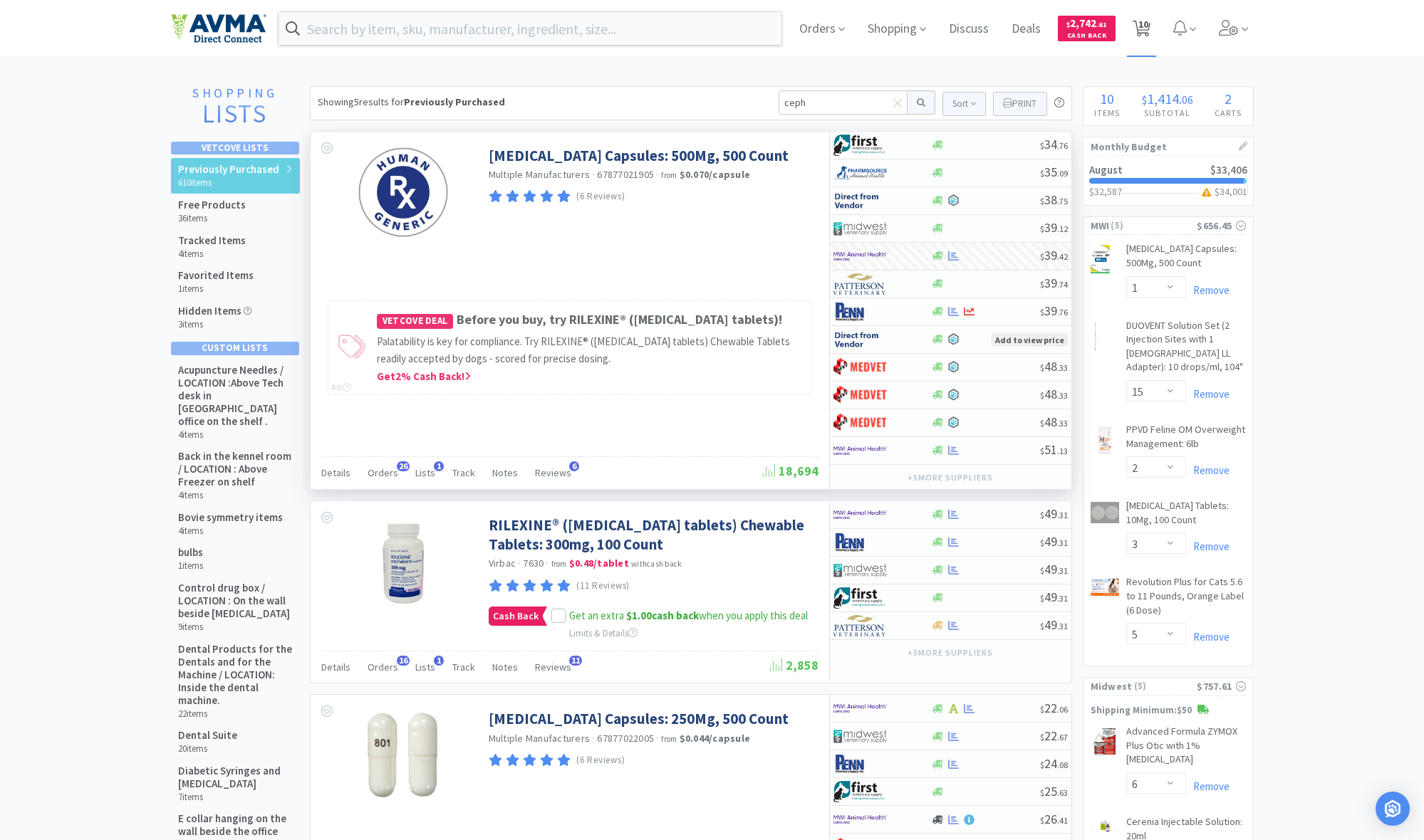
select select "1"
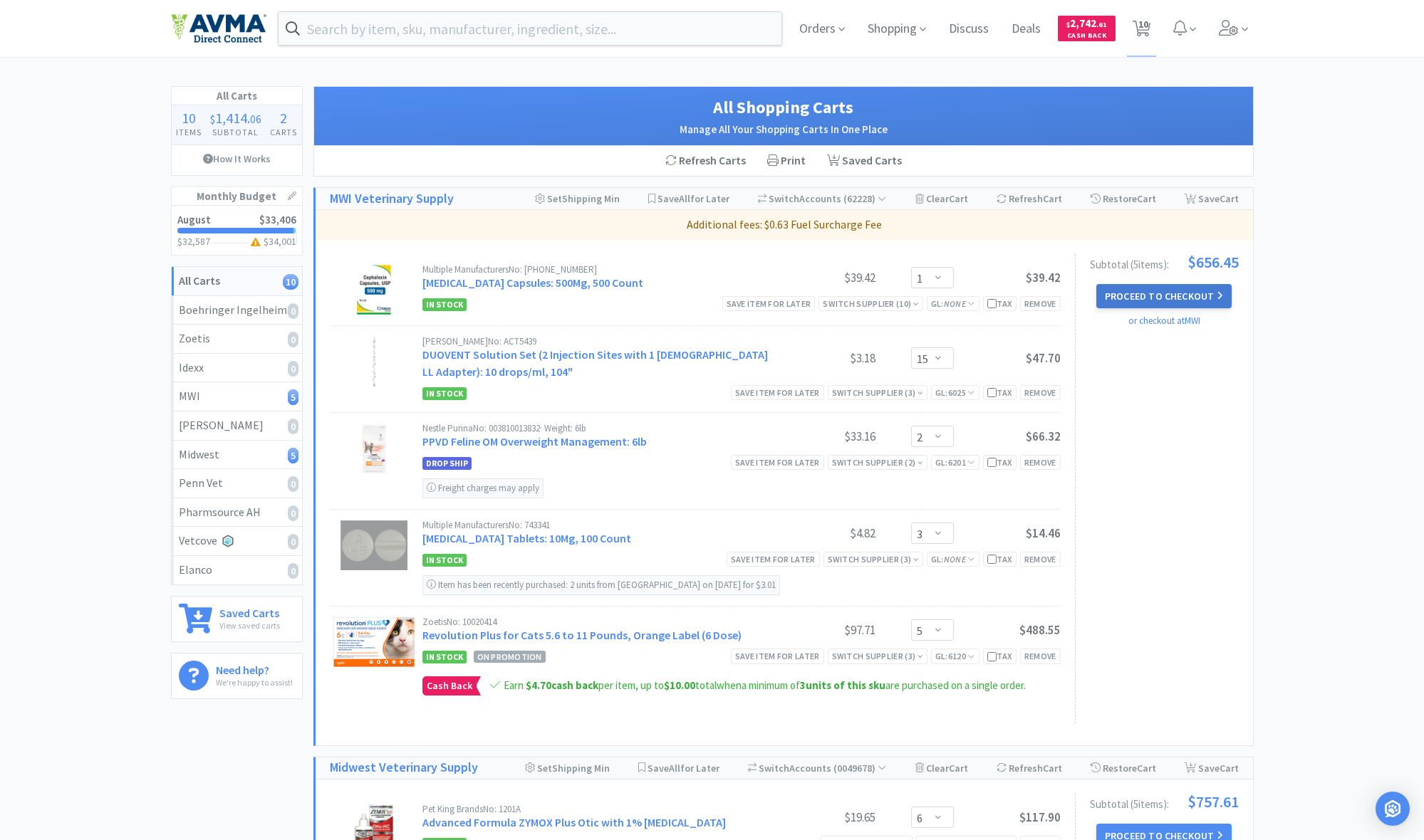
click at [771, 292] on button "Proceed to Checkout" at bounding box center [1164, 295] width 135 height 24
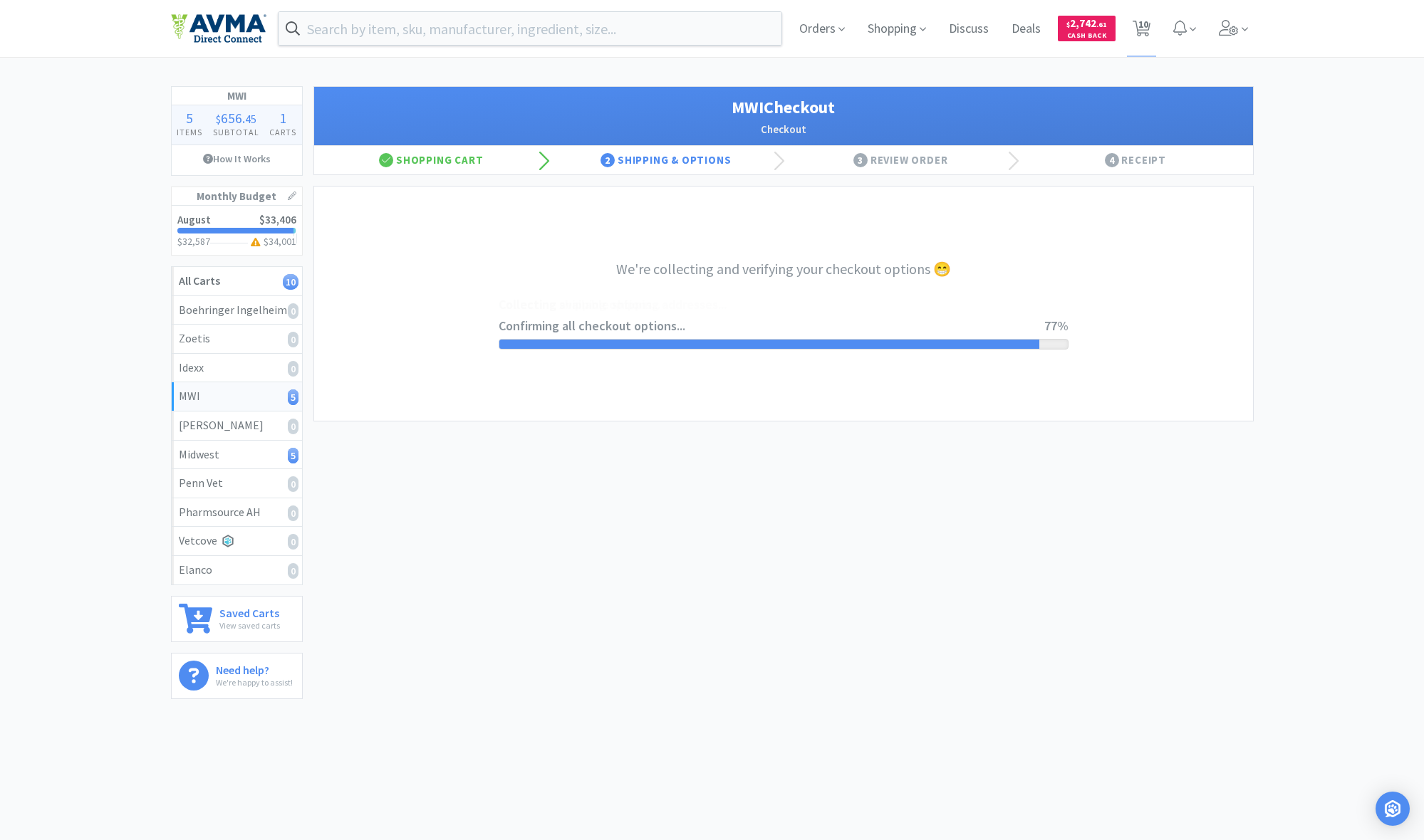
select select "STD_"
select select "FX9"
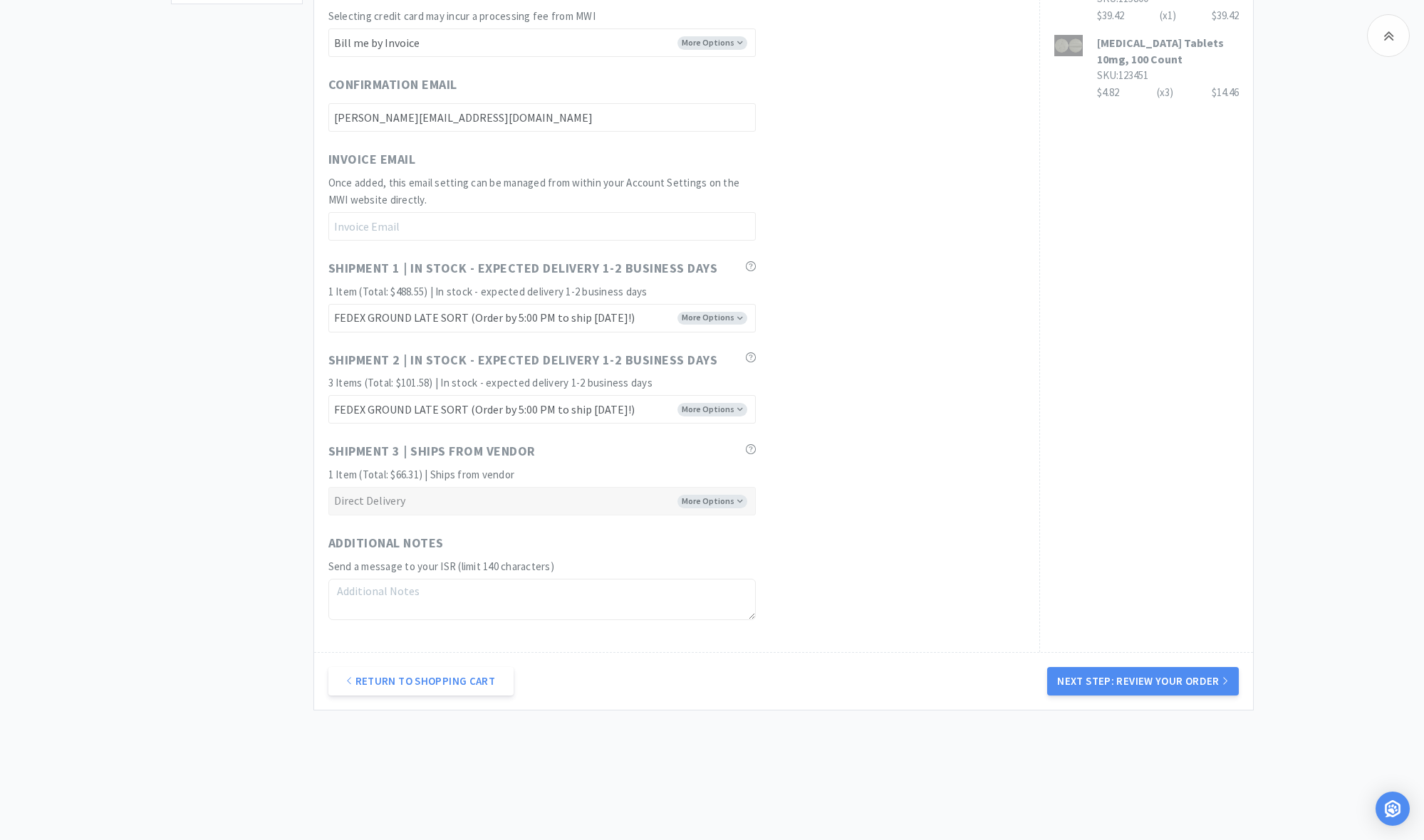
scroll to position [695, 0]
click at [771, 611] on button "Next Step: Review Your Order" at bounding box center [1143, 680] width 191 height 28
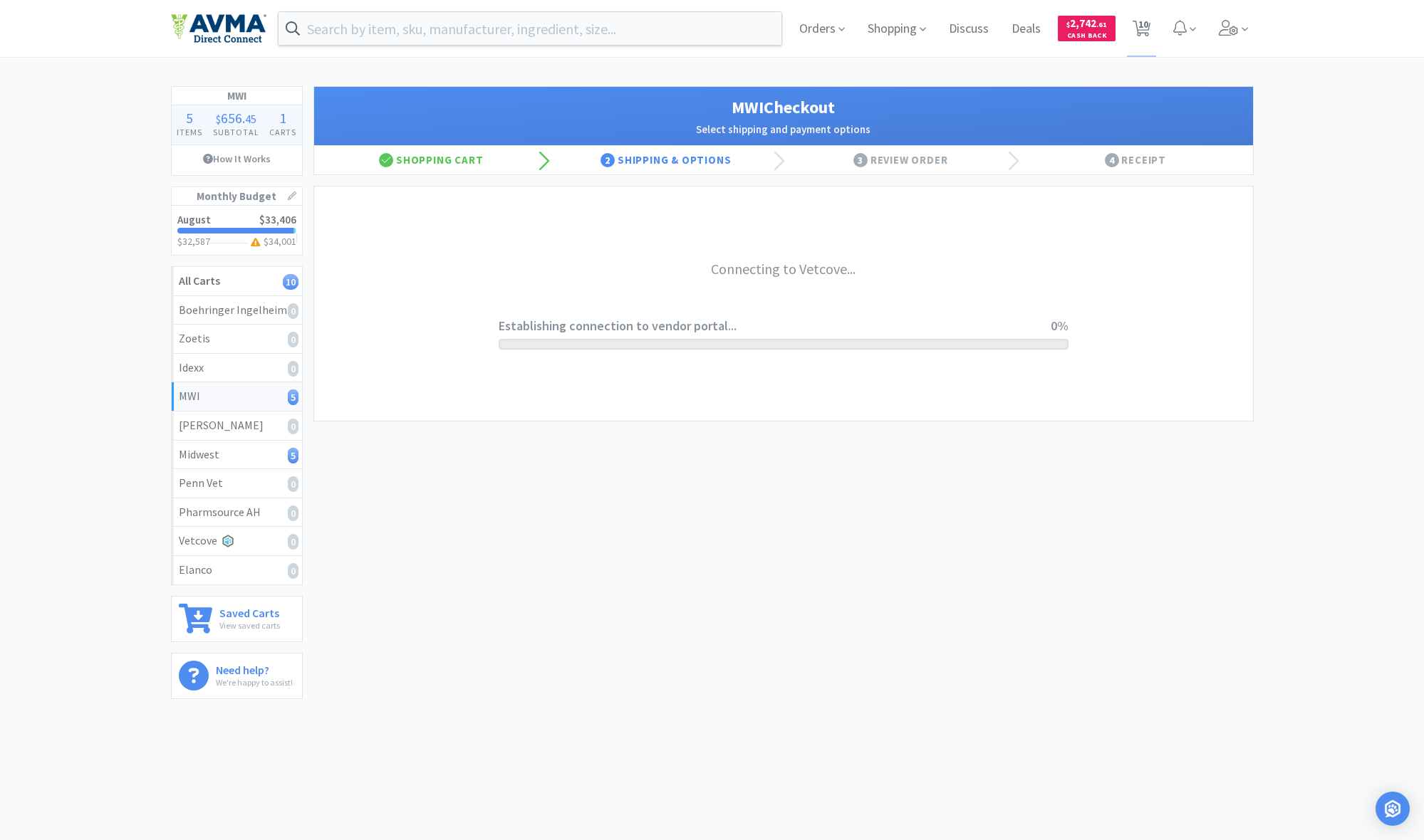
scroll to position [0, 0]
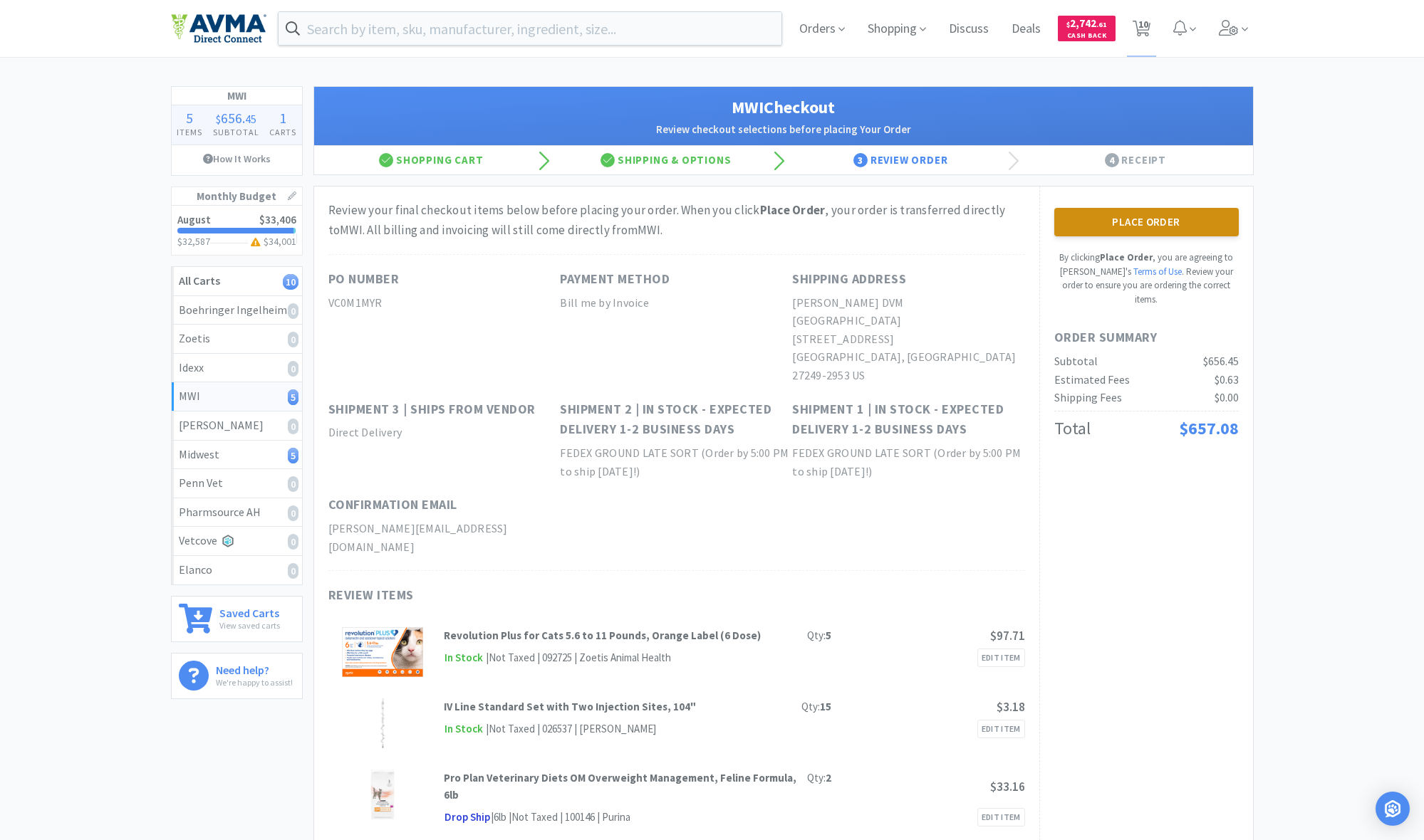
click at [771, 223] on button "Place Order" at bounding box center [1146, 221] width 185 height 28
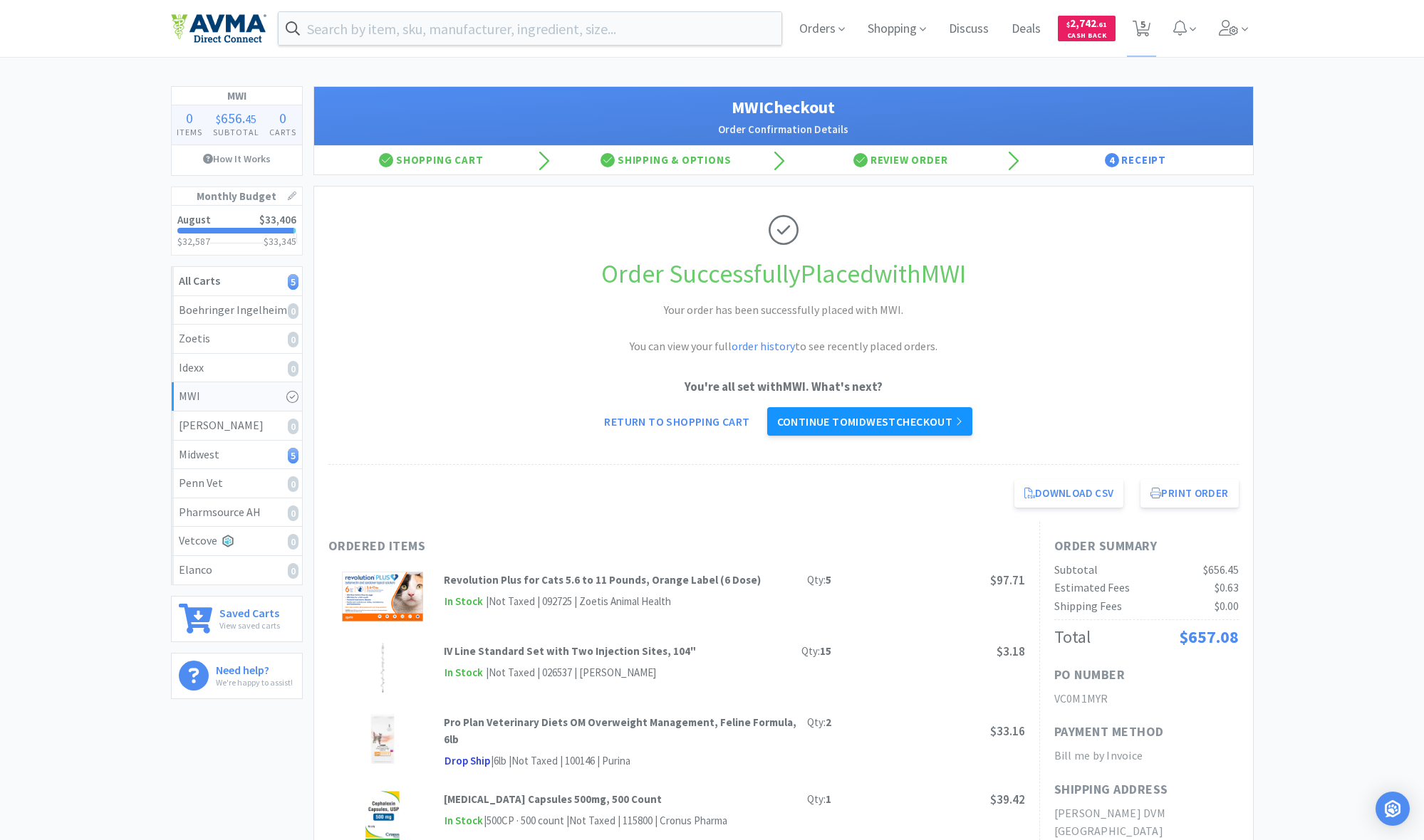
click at [771, 418] on link "Continue to Midwest checkout" at bounding box center [869, 421] width 205 height 28
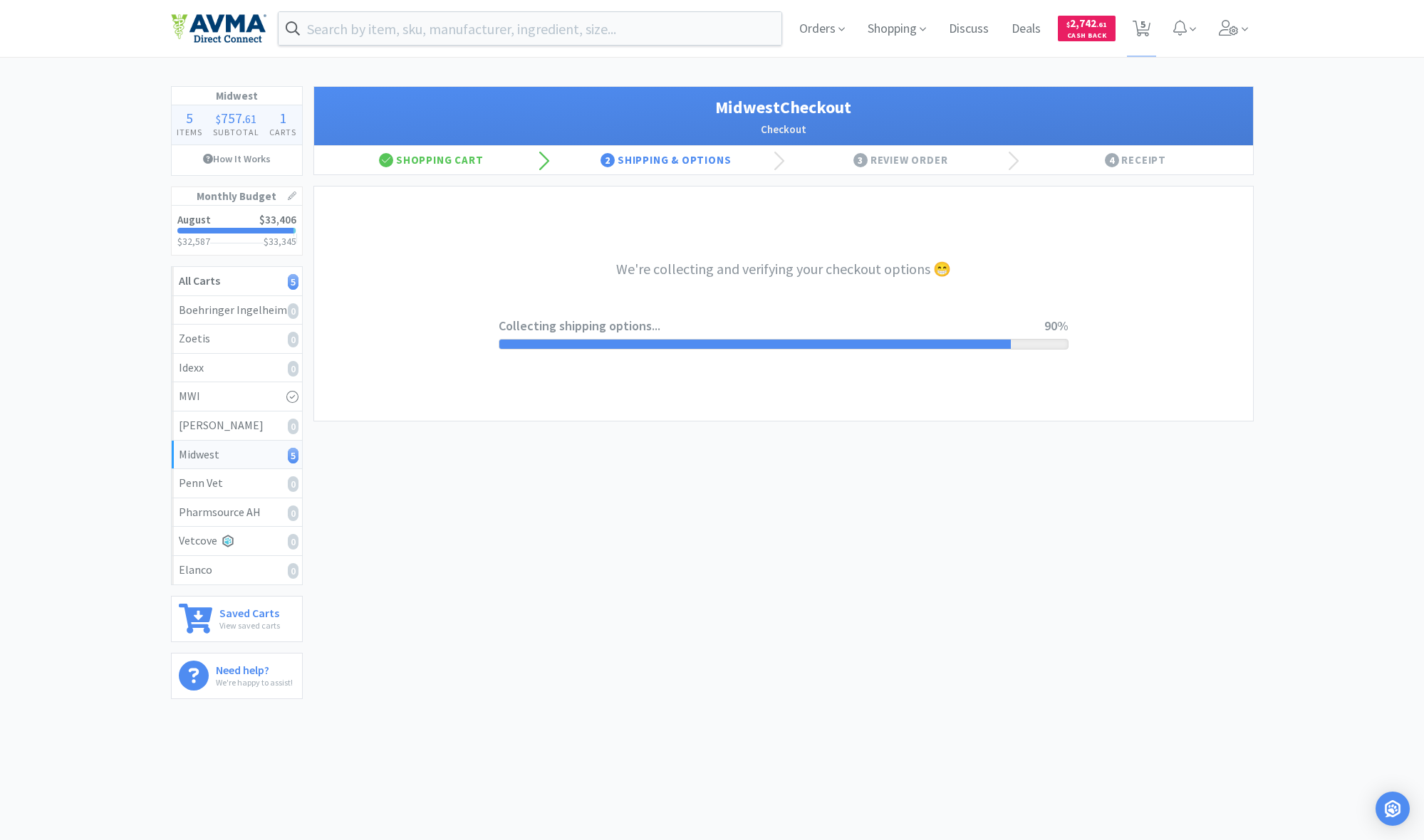
select select "0"
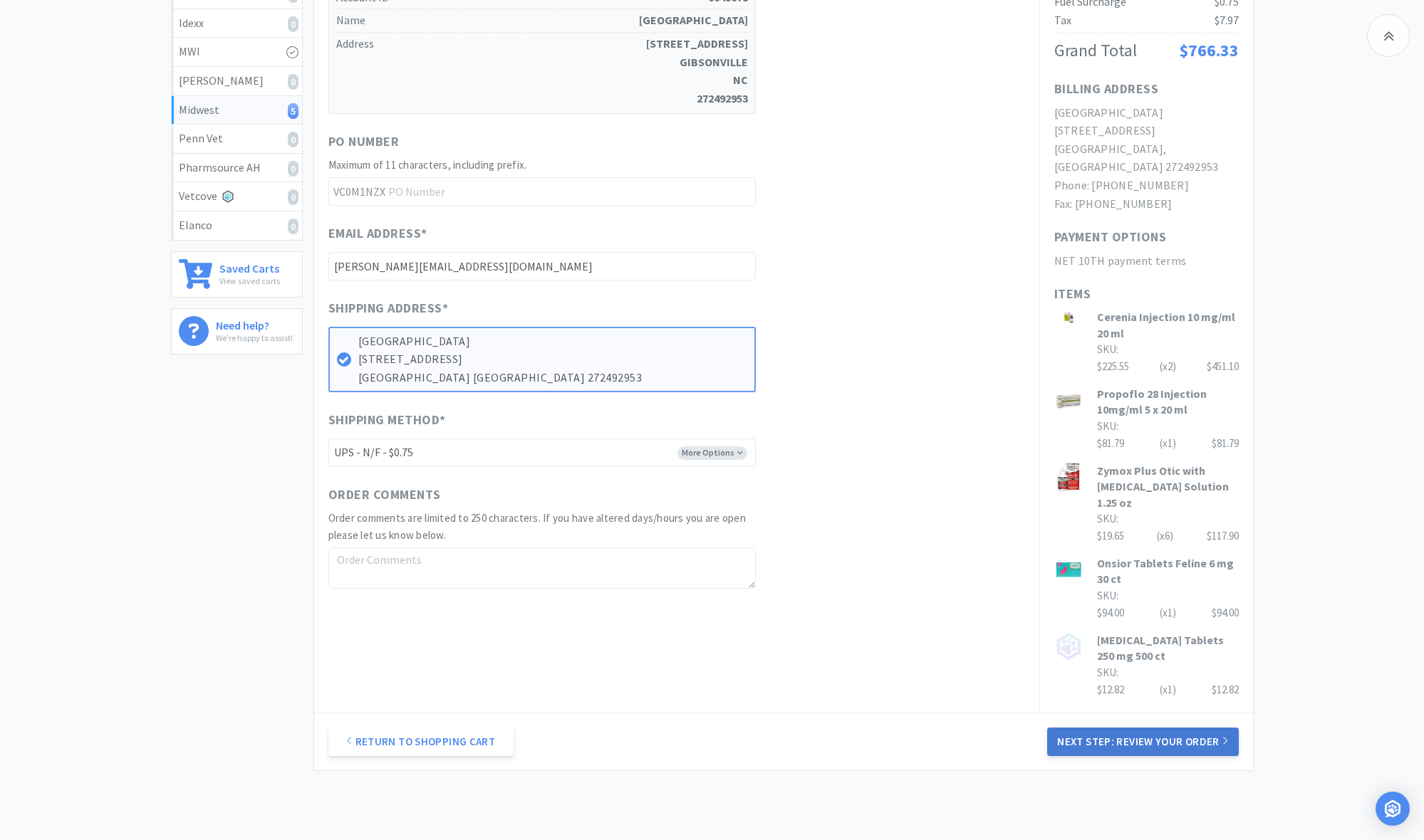
scroll to position [346, 0]
click at [771, 611] on button "Next Step: Review Your Order" at bounding box center [1143, 740] width 191 height 28
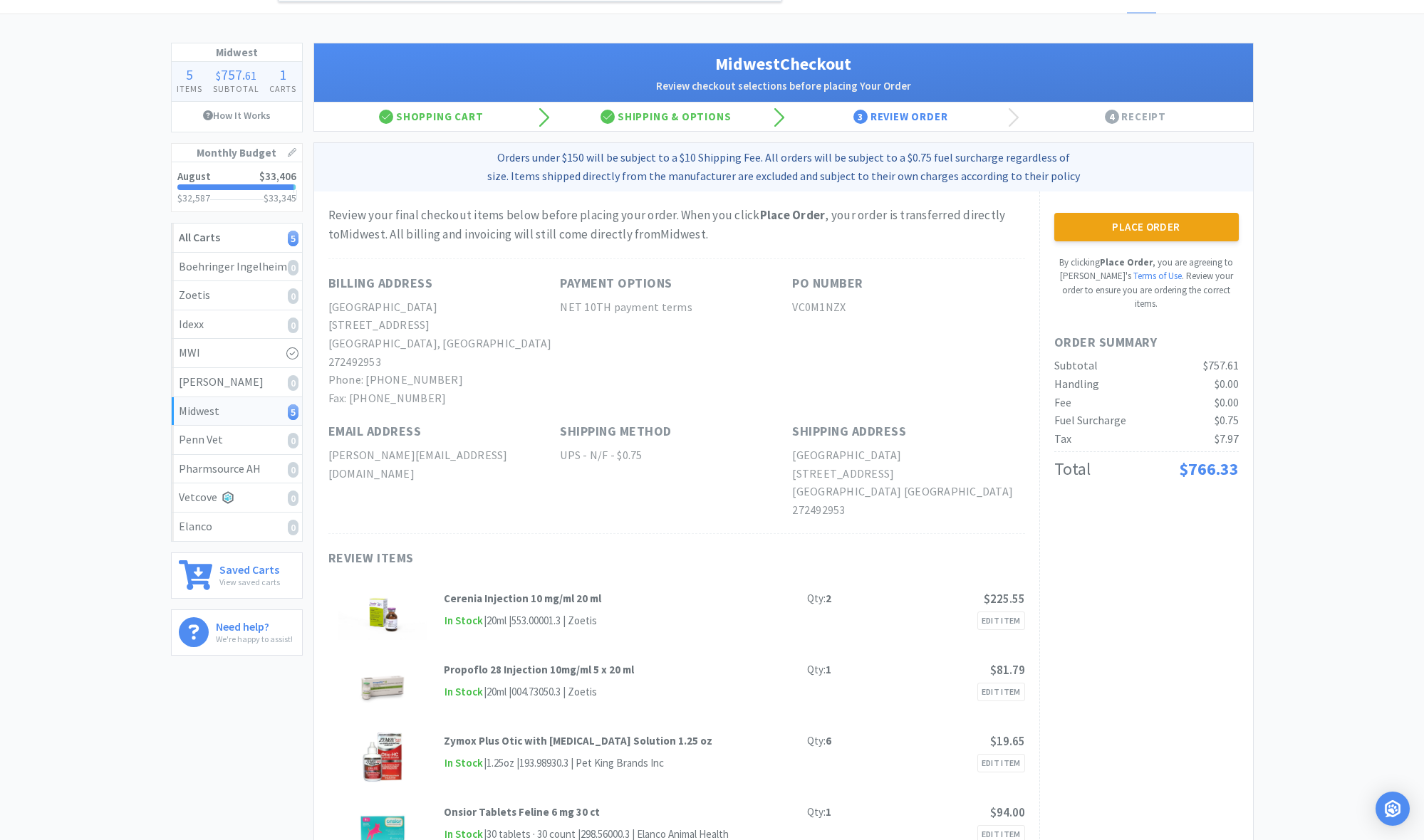
scroll to position [36, 0]
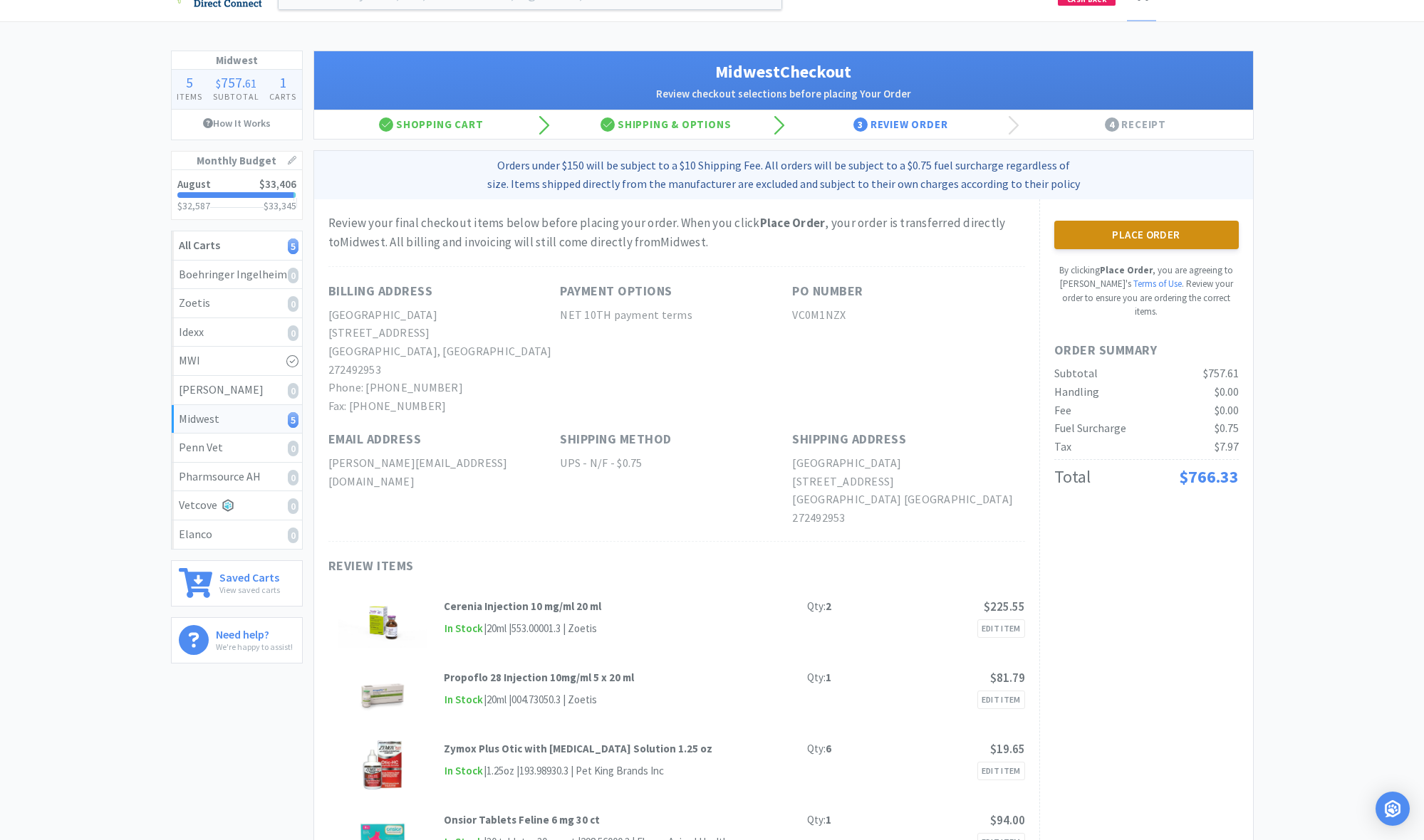
click at [771, 236] on button "Place Order" at bounding box center [1146, 235] width 185 height 28
